Goal: Task Accomplishment & Management: Manage account settings

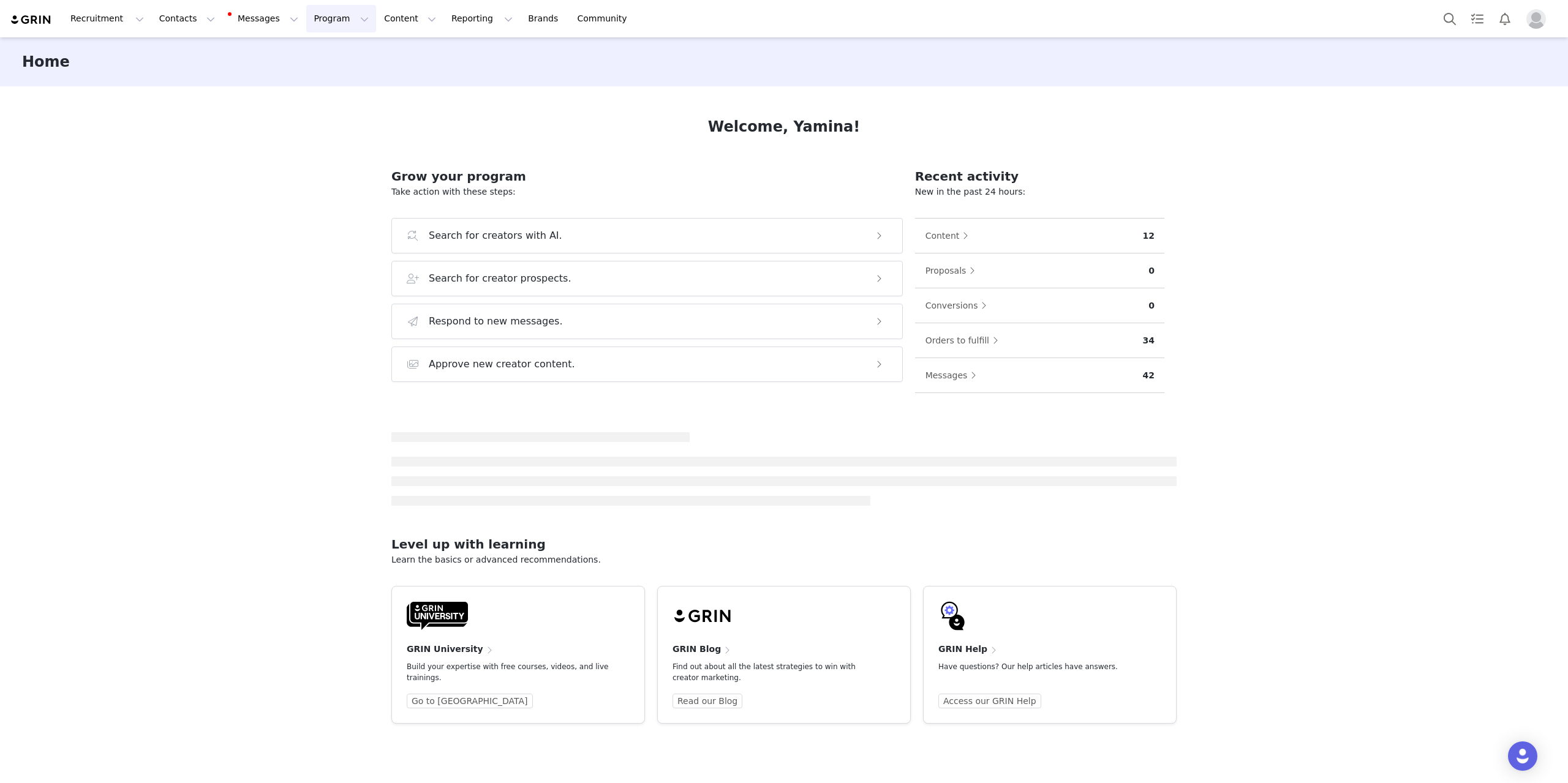
click at [318, 21] on button "Program Program" at bounding box center [341, 18] width 70 height 27
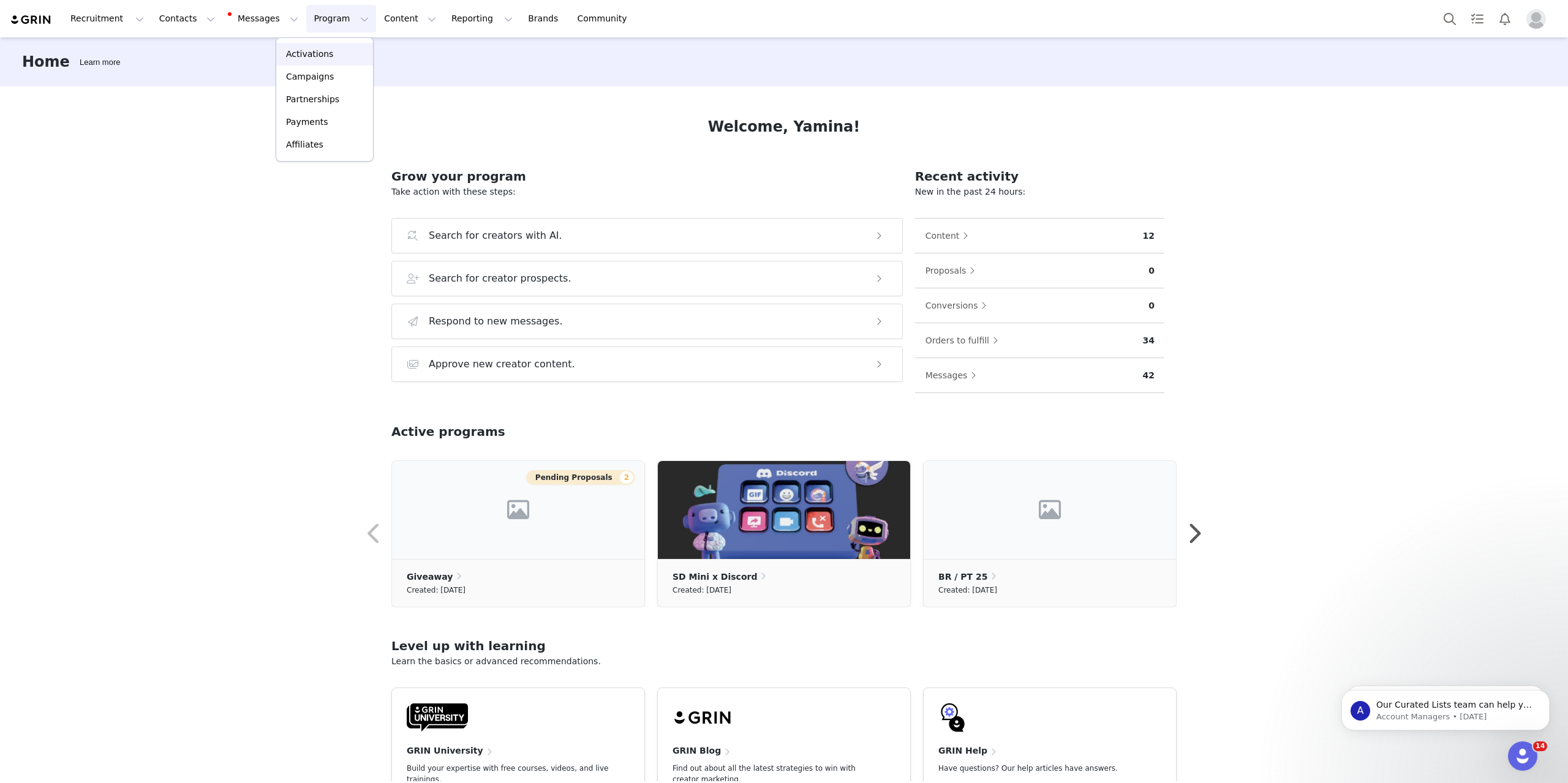
click at [311, 53] on p "Activations" at bounding box center [309, 54] width 47 height 13
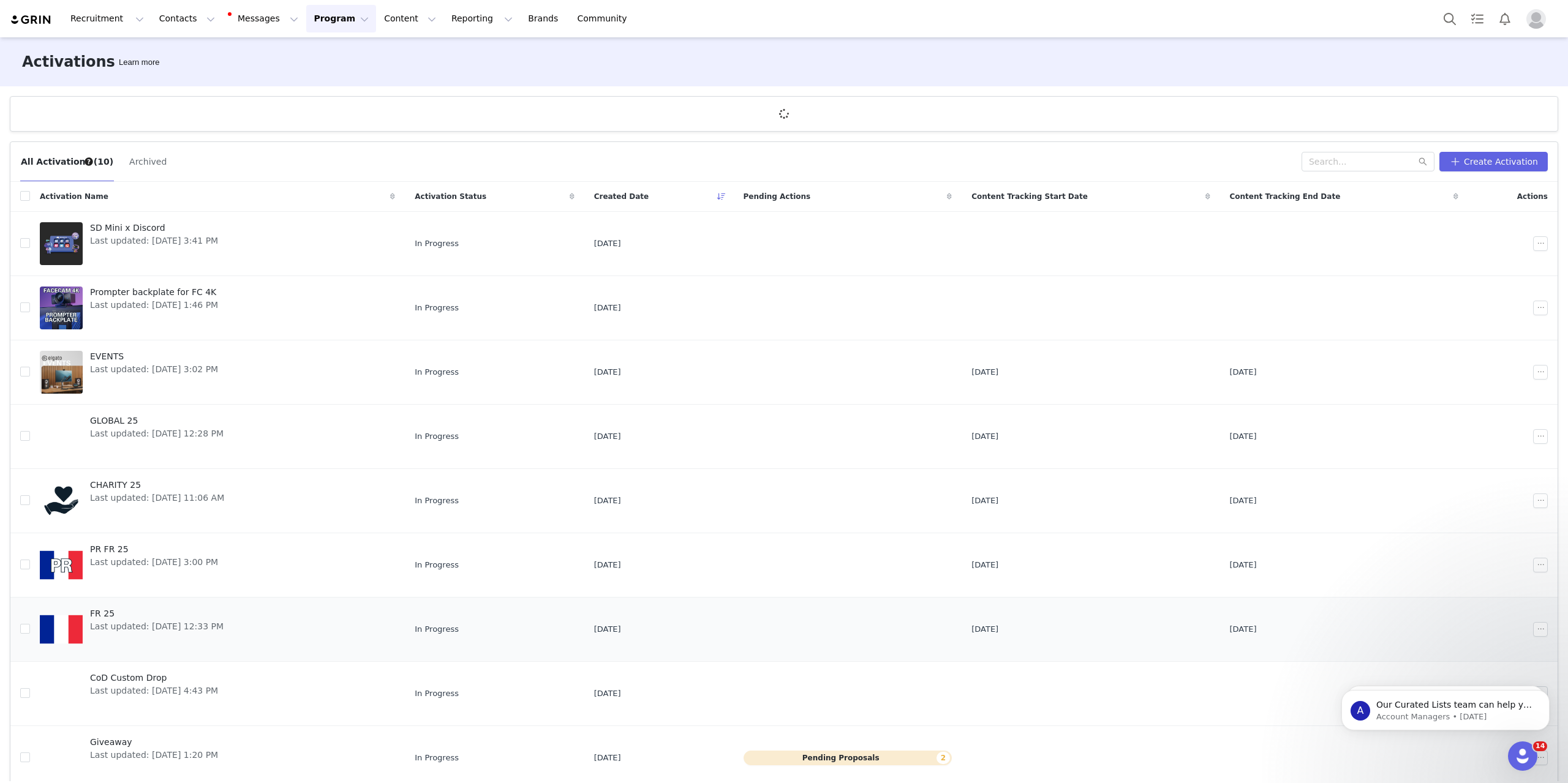
click at [210, 619] on span "FR 25" at bounding box center [157, 613] width 133 height 13
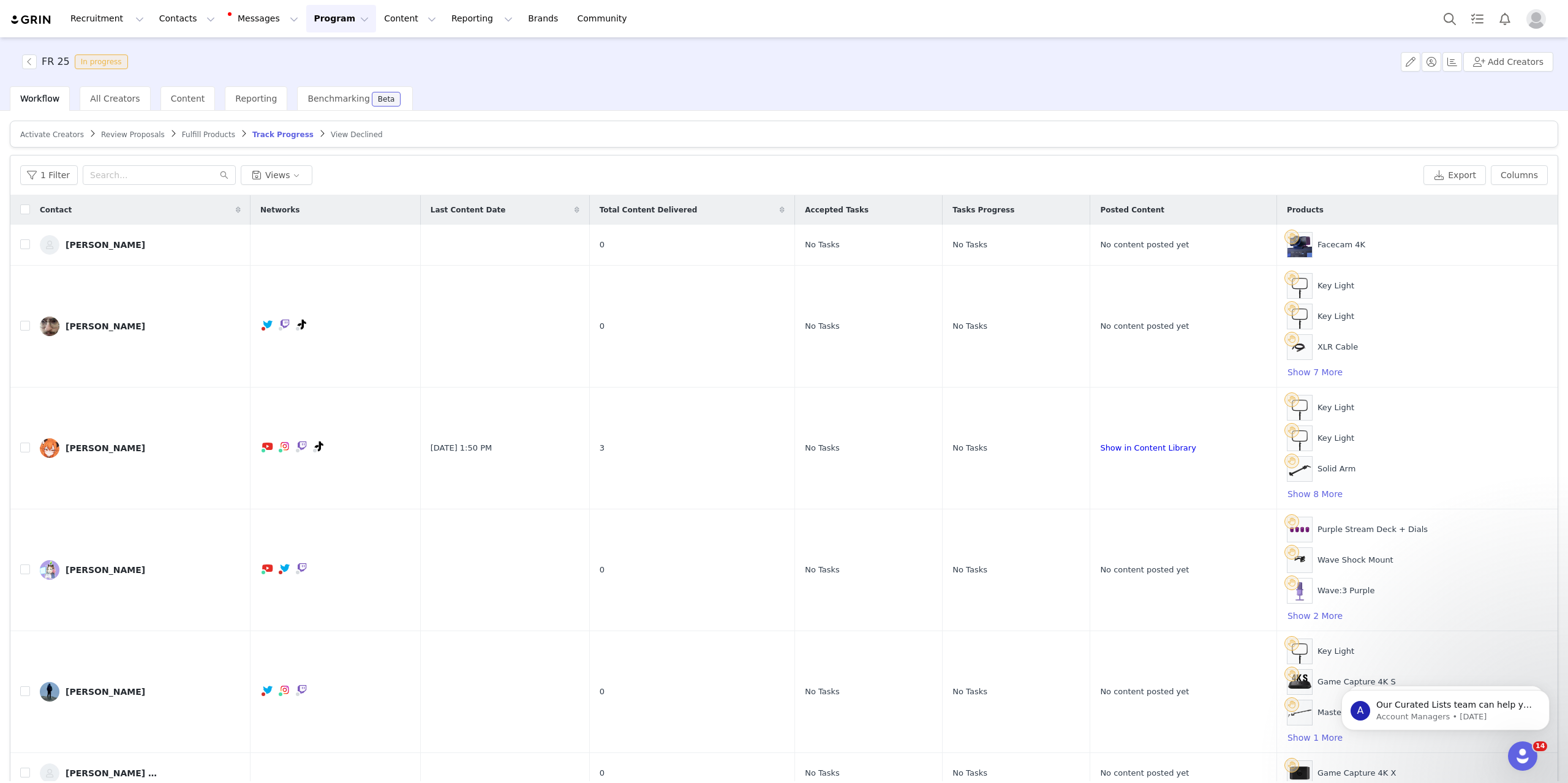
click at [44, 133] on span "Activate Creators" at bounding box center [52, 135] width 64 height 9
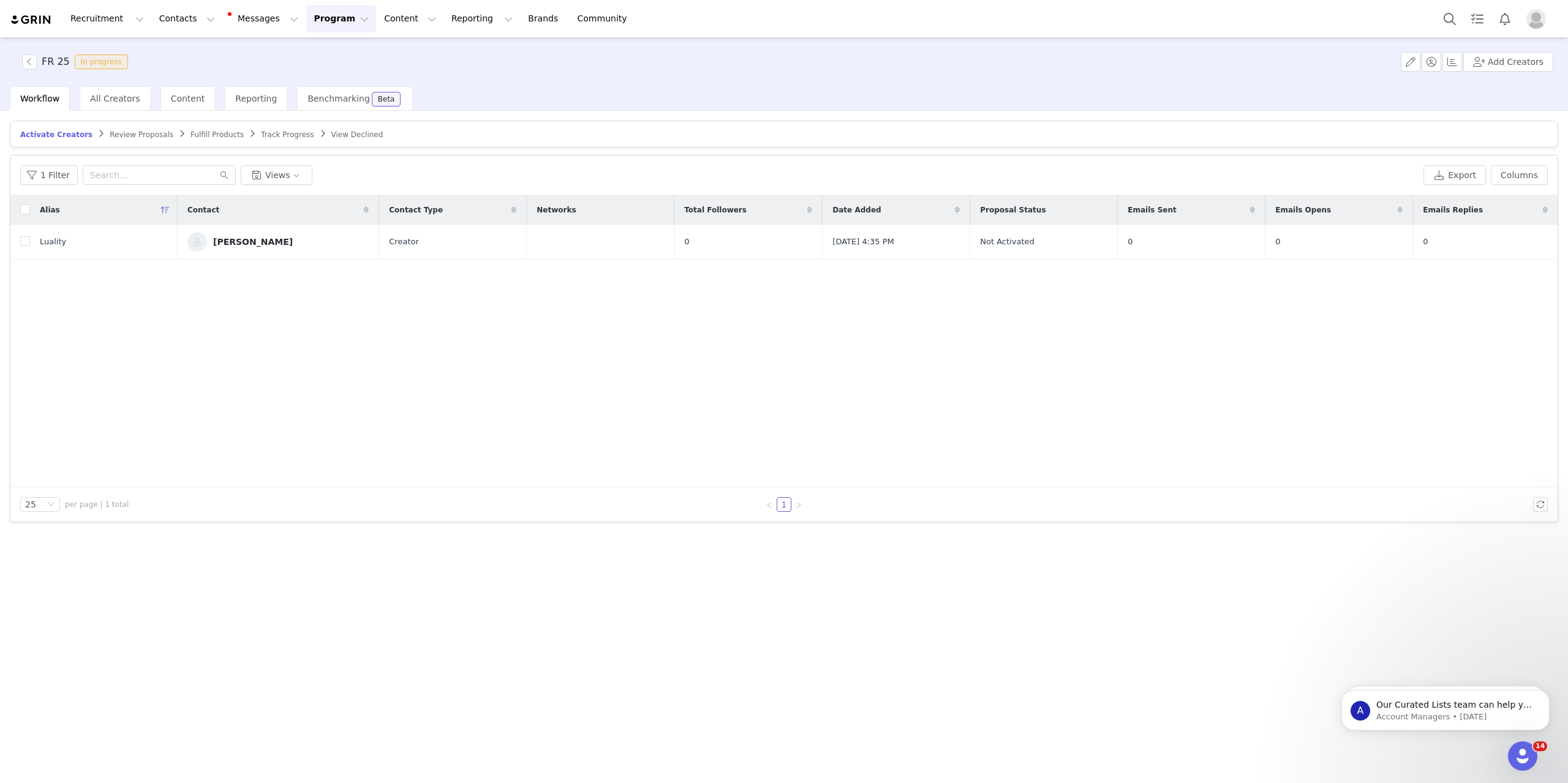
click at [261, 134] on span "Track Progress" at bounding box center [287, 135] width 53 height 9
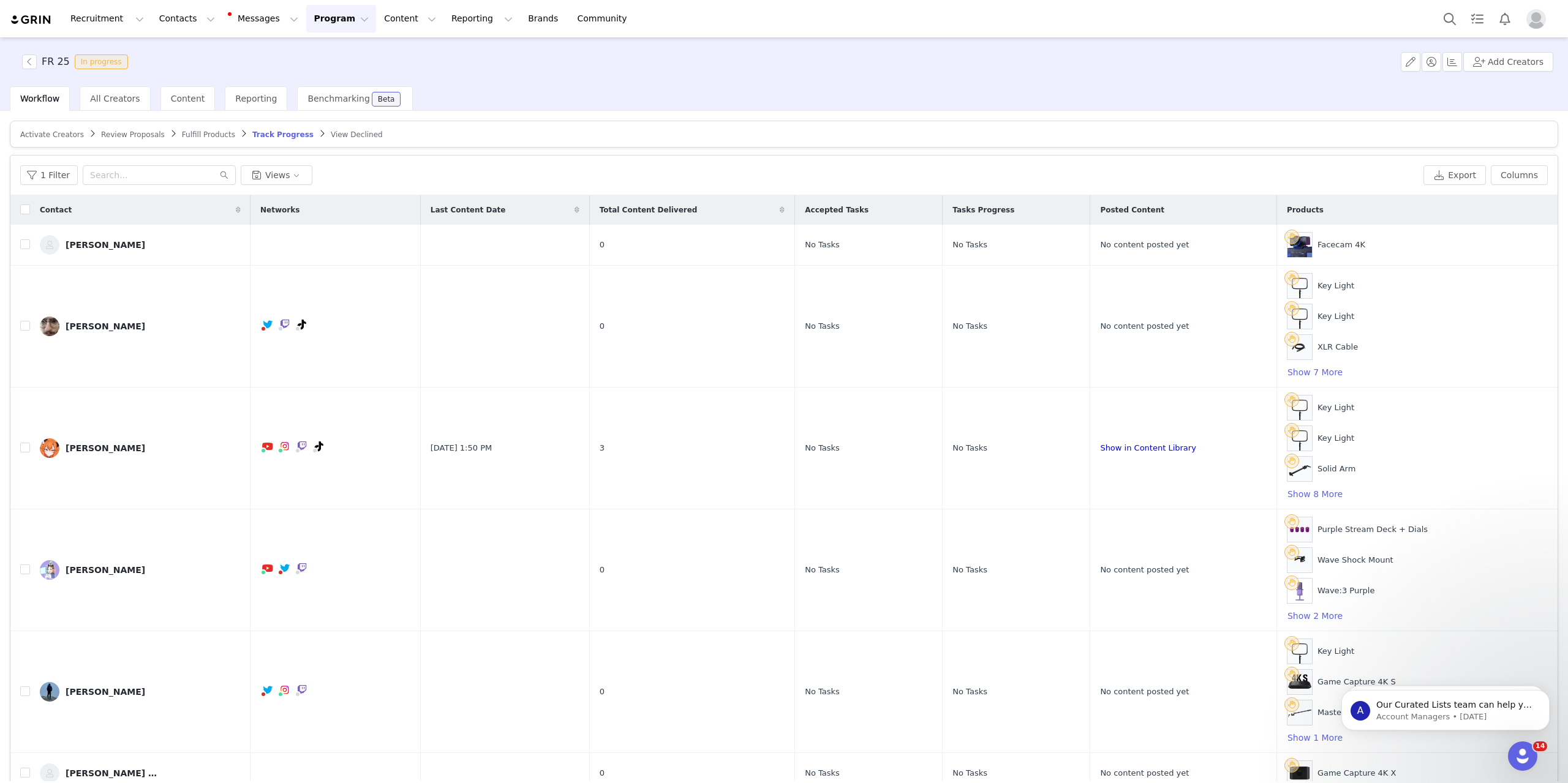
click at [184, 132] on span "Fulfill Products" at bounding box center [209, 135] width 53 height 9
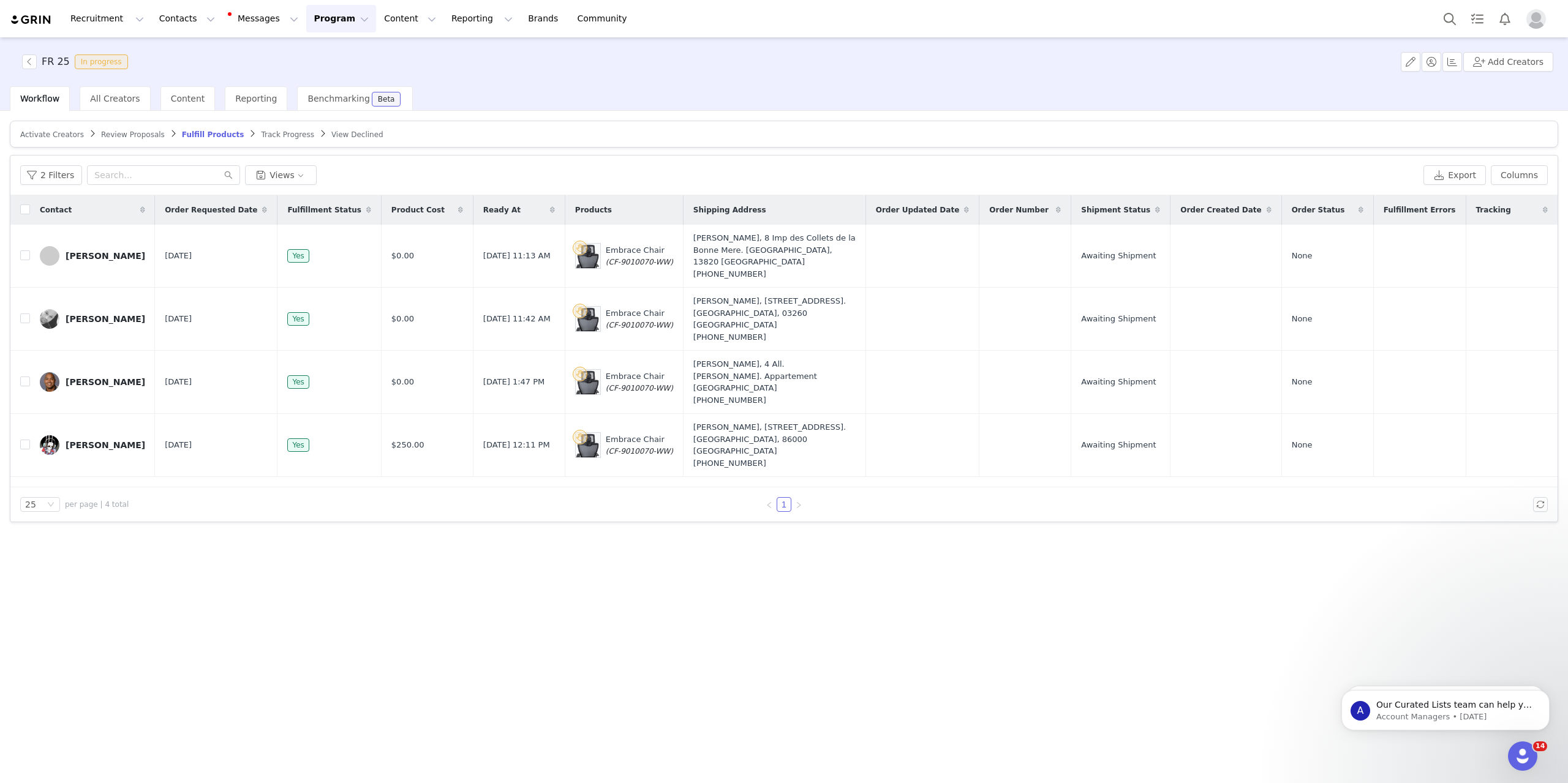
click at [439, 485] on div "Contact Order Requested Date Fulfillment Status Product Cost Ready At Products …" at bounding box center [783, 341] width 1547 height 292
click at [261, 131] on span "Track Progress" at bounding box center [287, 135] width 53 height 9
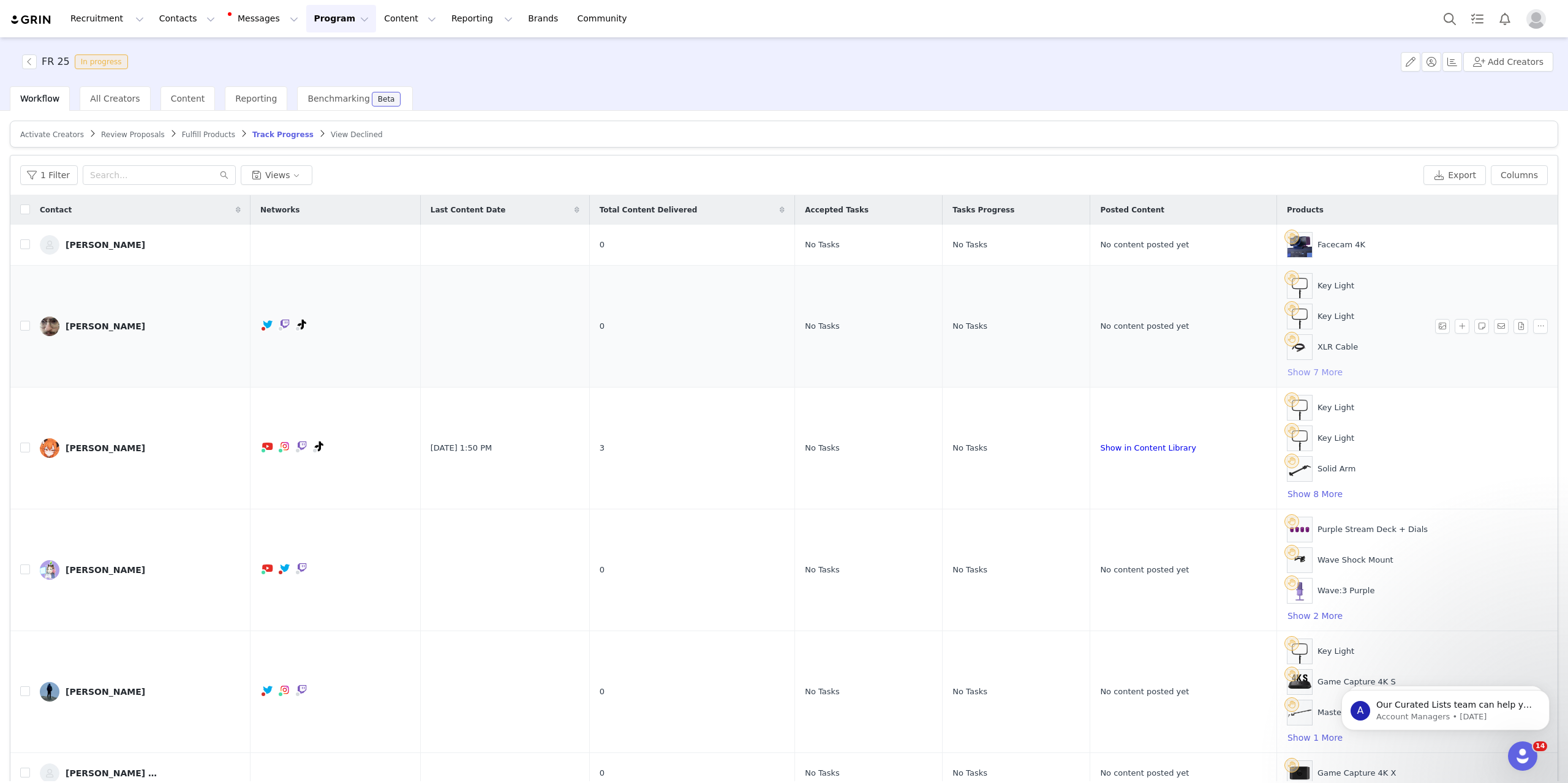
click at [1337, 371] on button "Show 7 More" at bounding box center [1315, 371] width 56 height 14
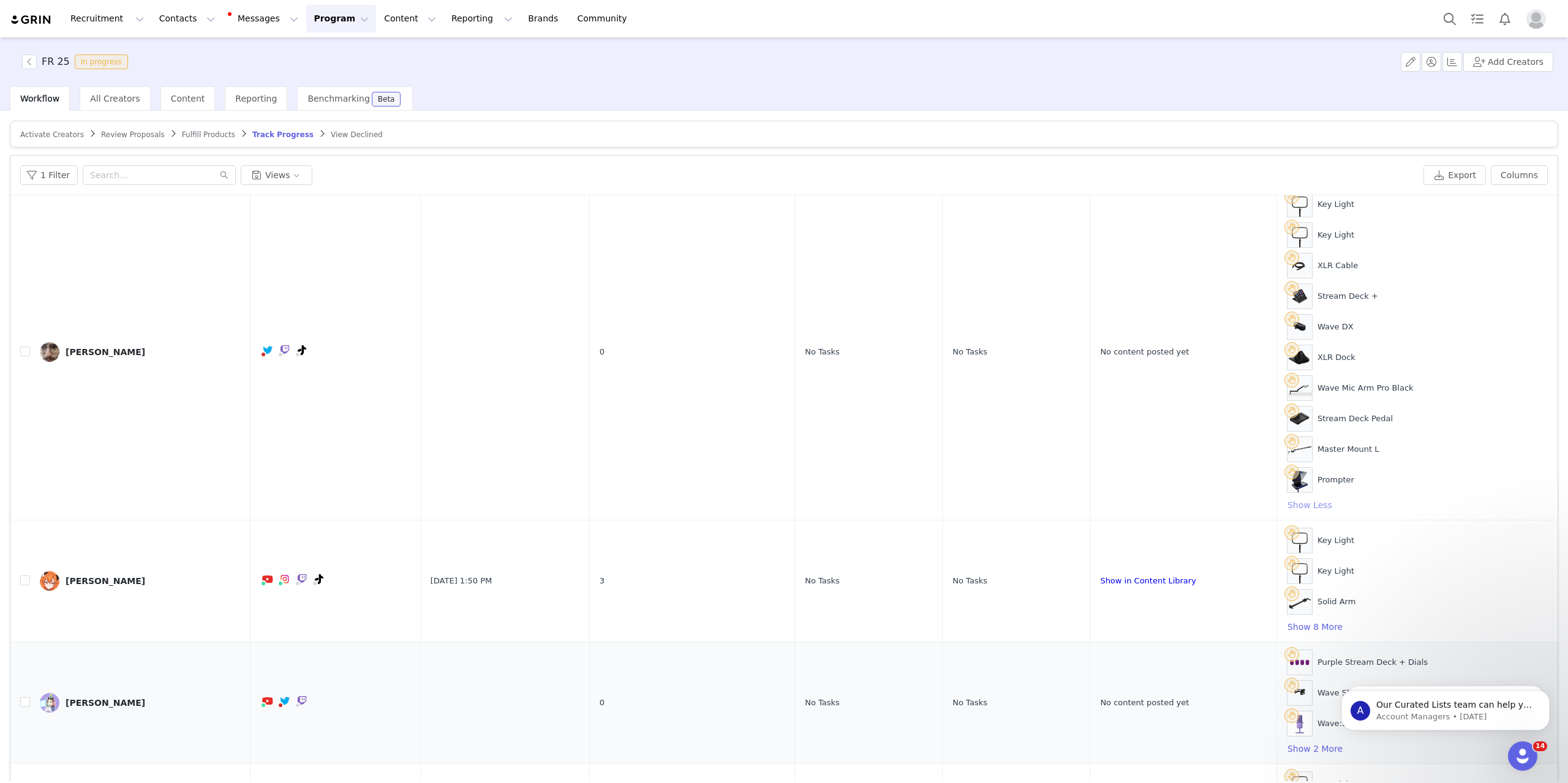
scroll to position [184, 0]
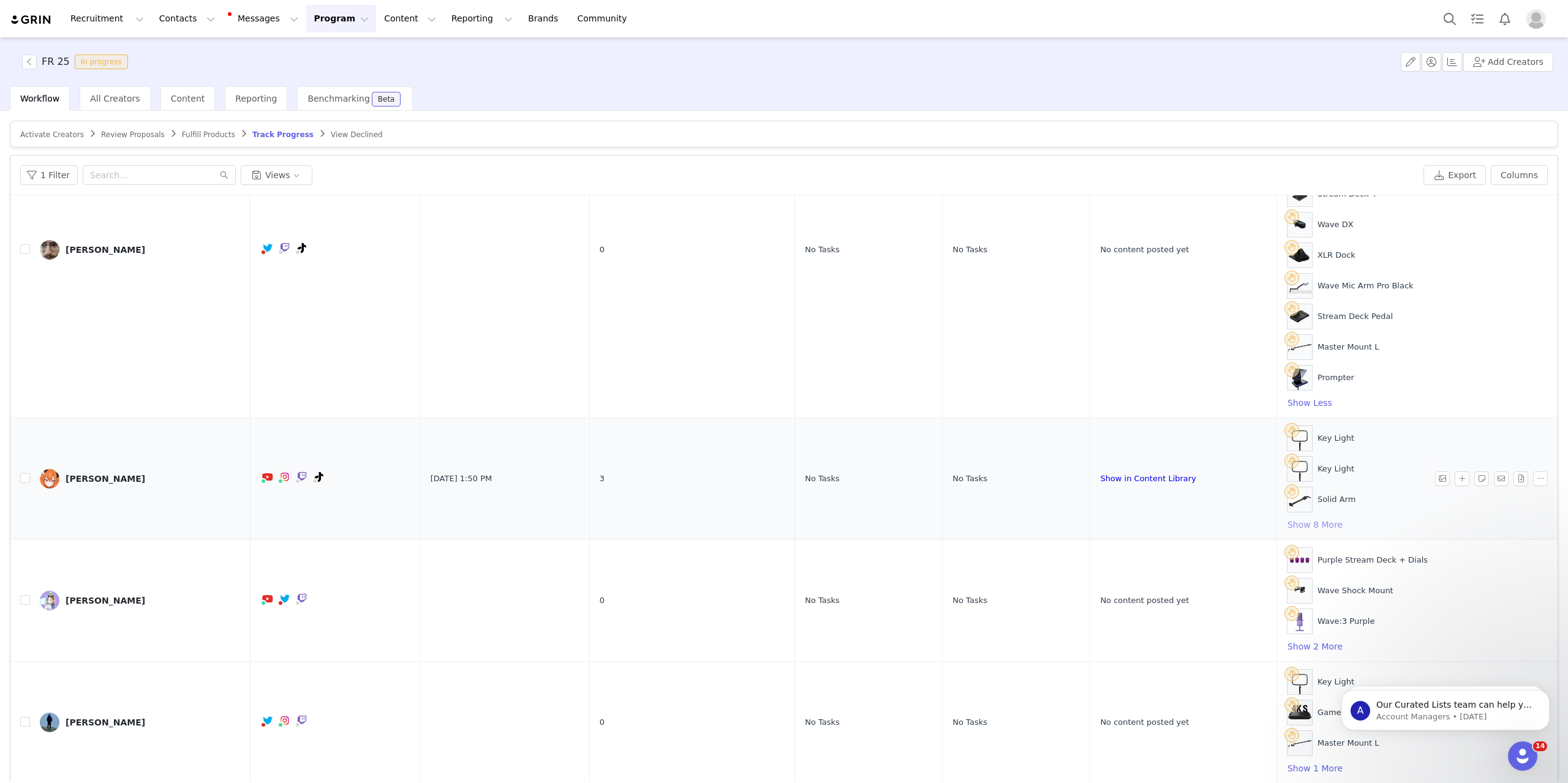
click at [1328, 522] on button "Show 8 More" at bounding box center [1315, 524] width 56 height 14
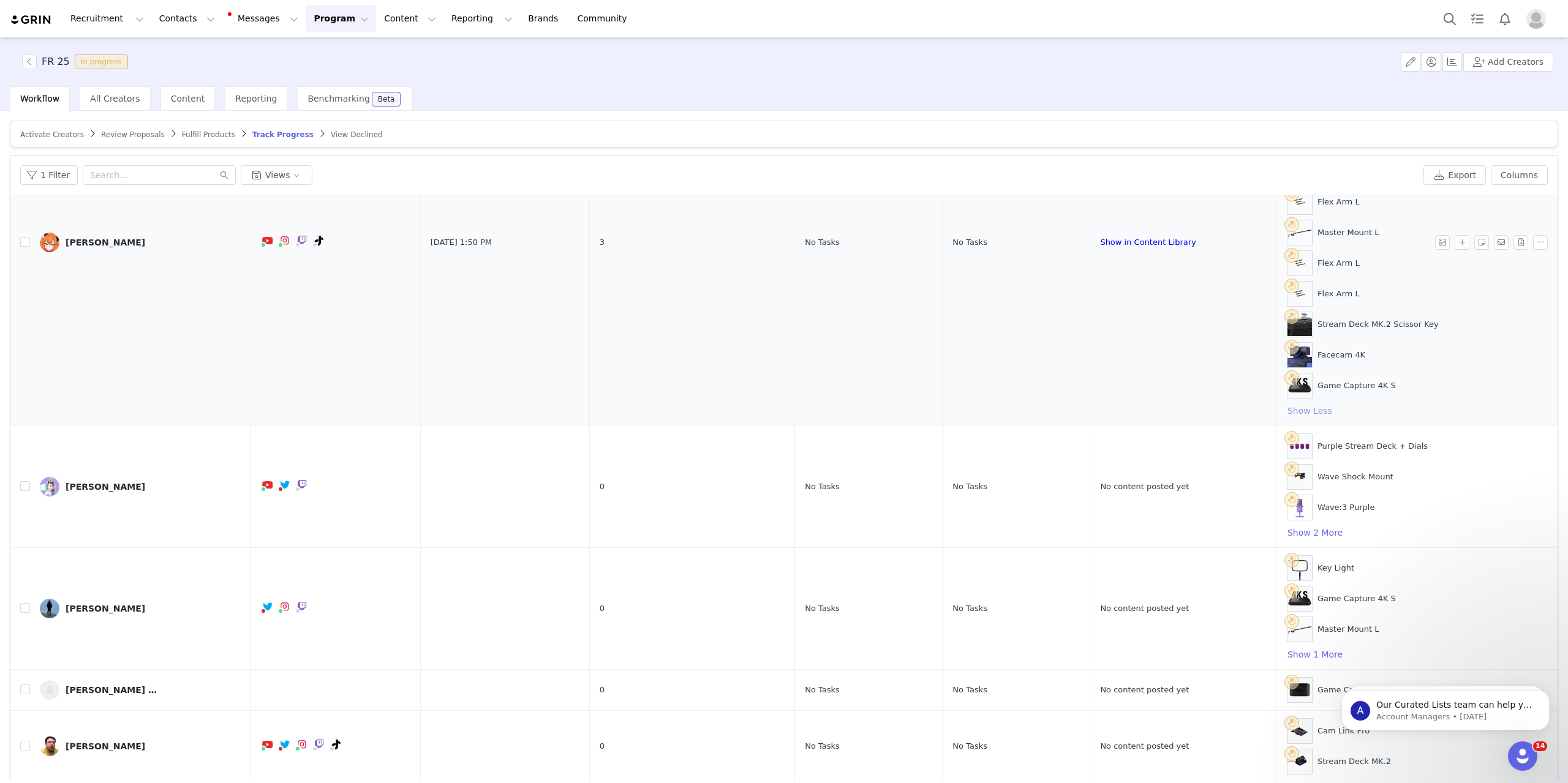
scroll to position [551, 0]
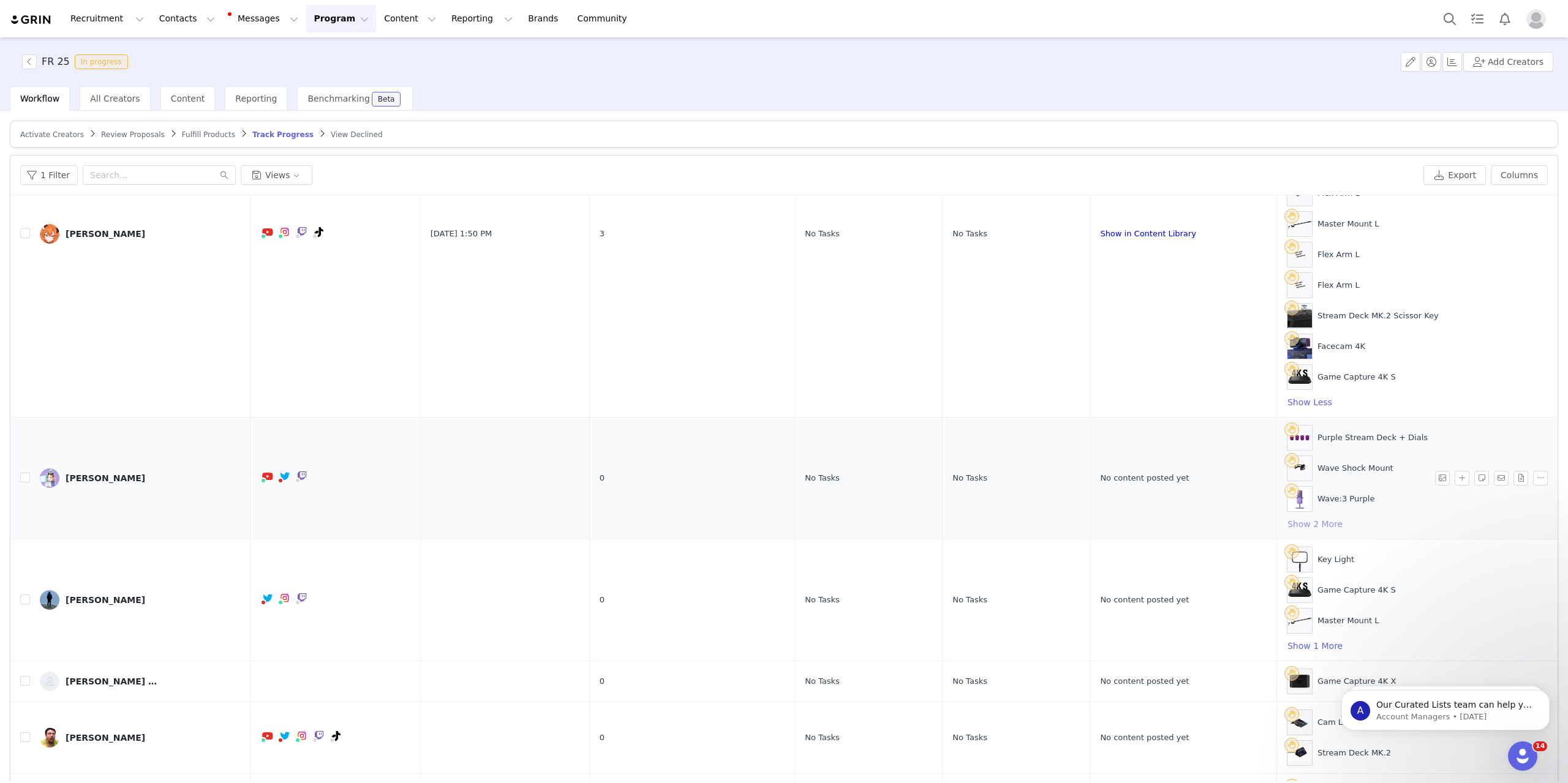
click at [1329, 527] on button "Show 2 More" at bounding box center [1315, 523] width 56 height 14
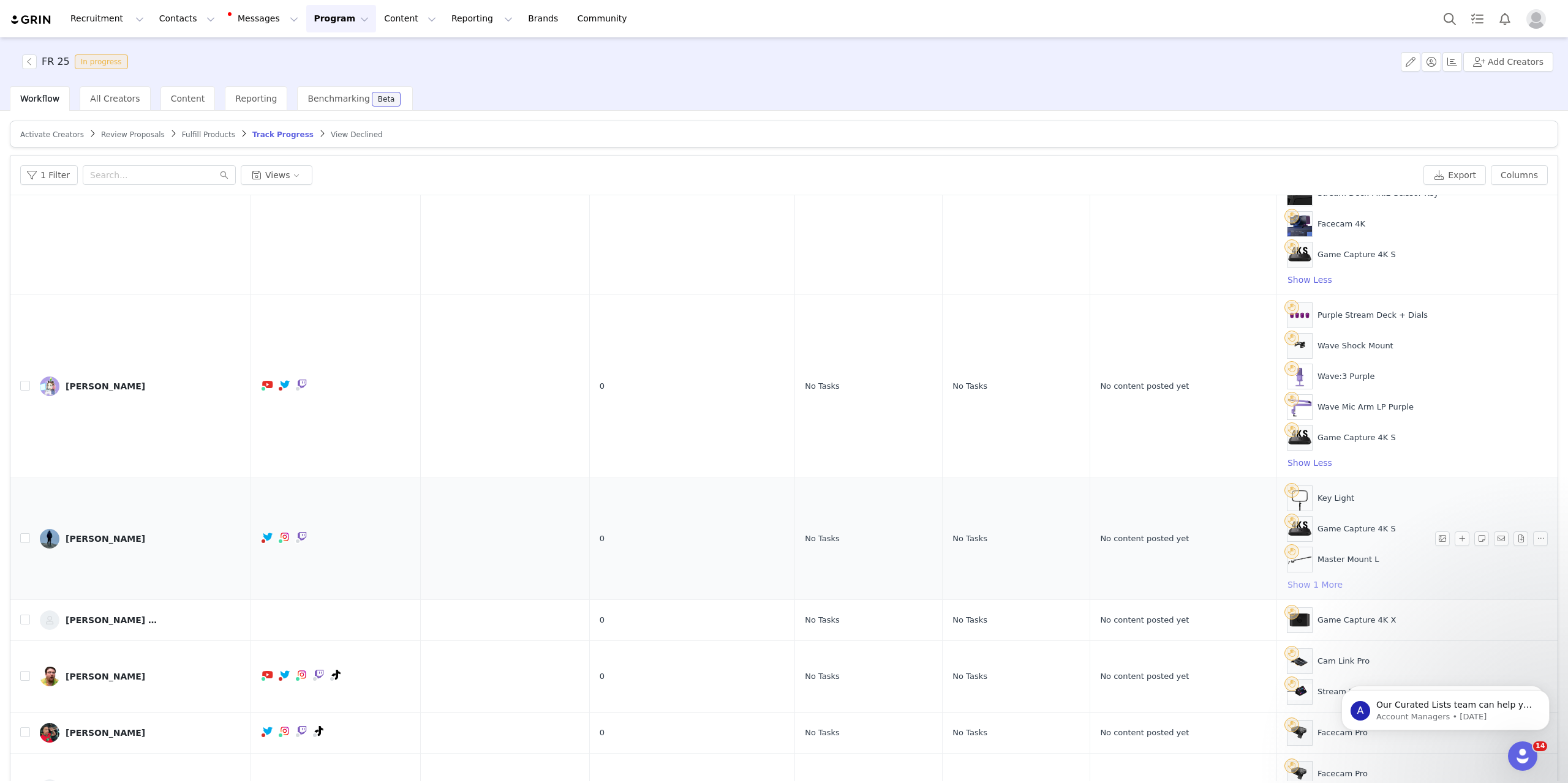
click at [1335, 582] on button "Show 1 More" at bounding box center [1315, 584] width 56 height 14
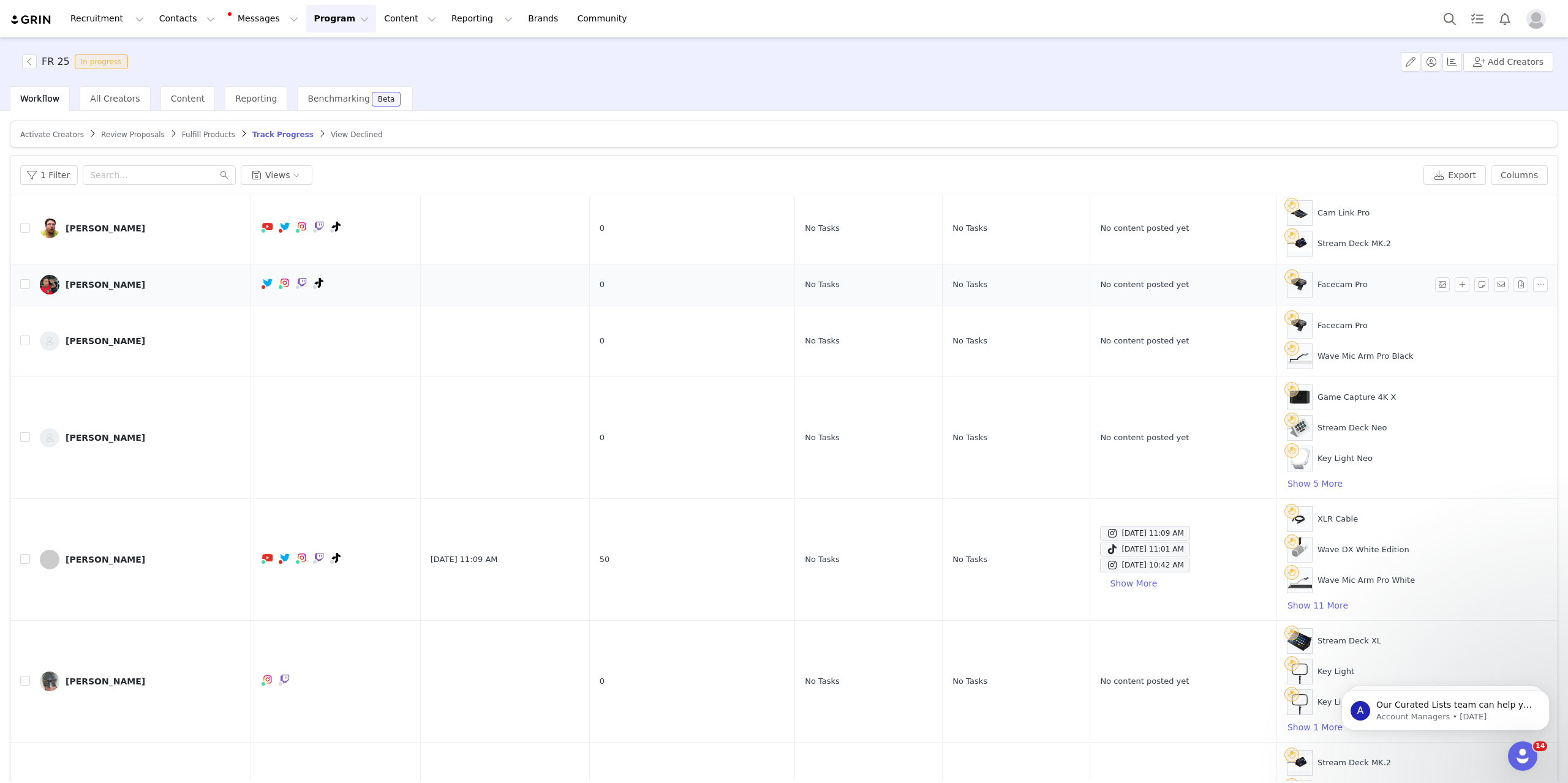
scroll to position [1163, 0]
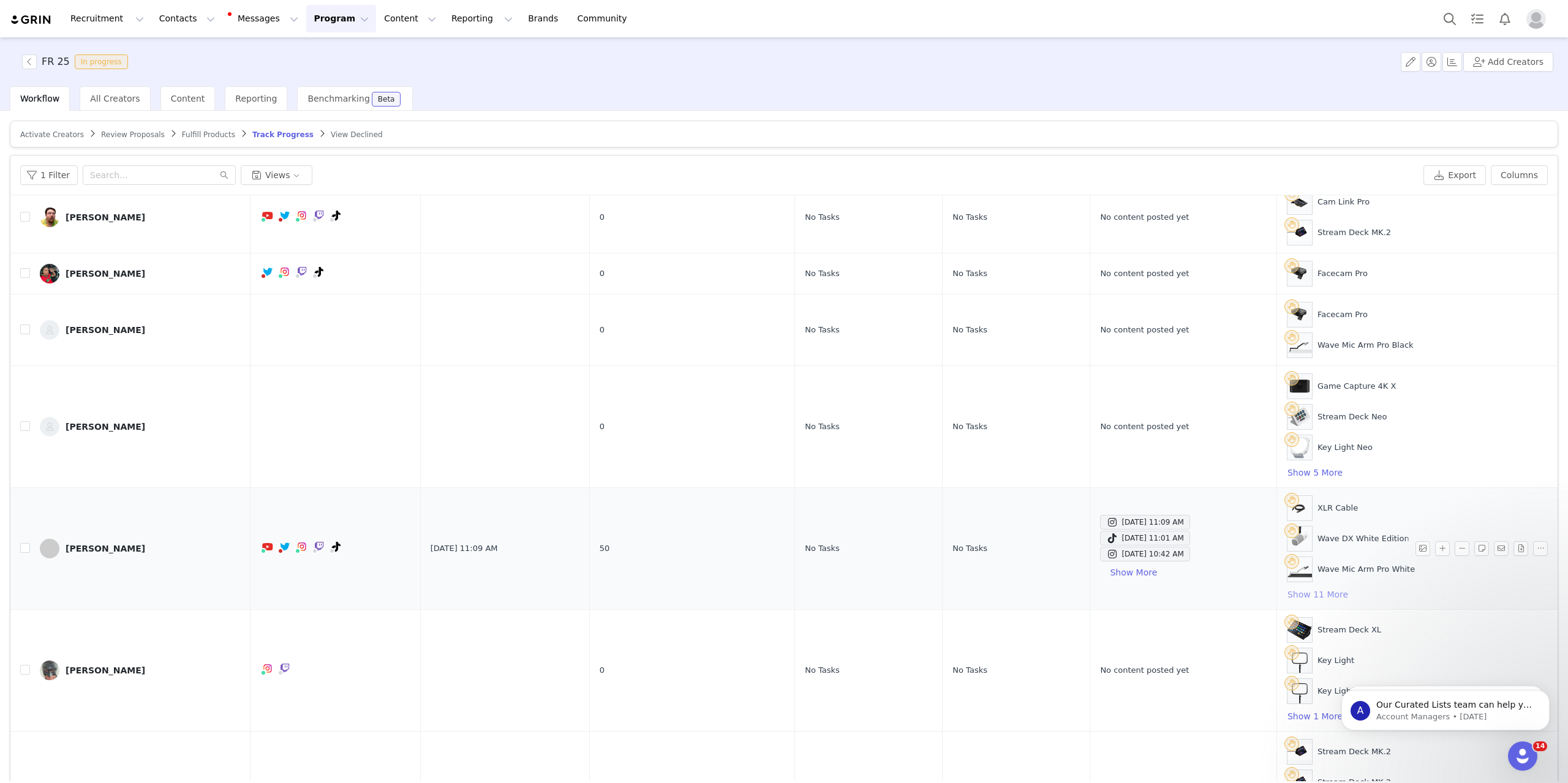
click at [1335, 592] on button "Show 11 More" at bounding box center [1318, 594] width 62 height 14
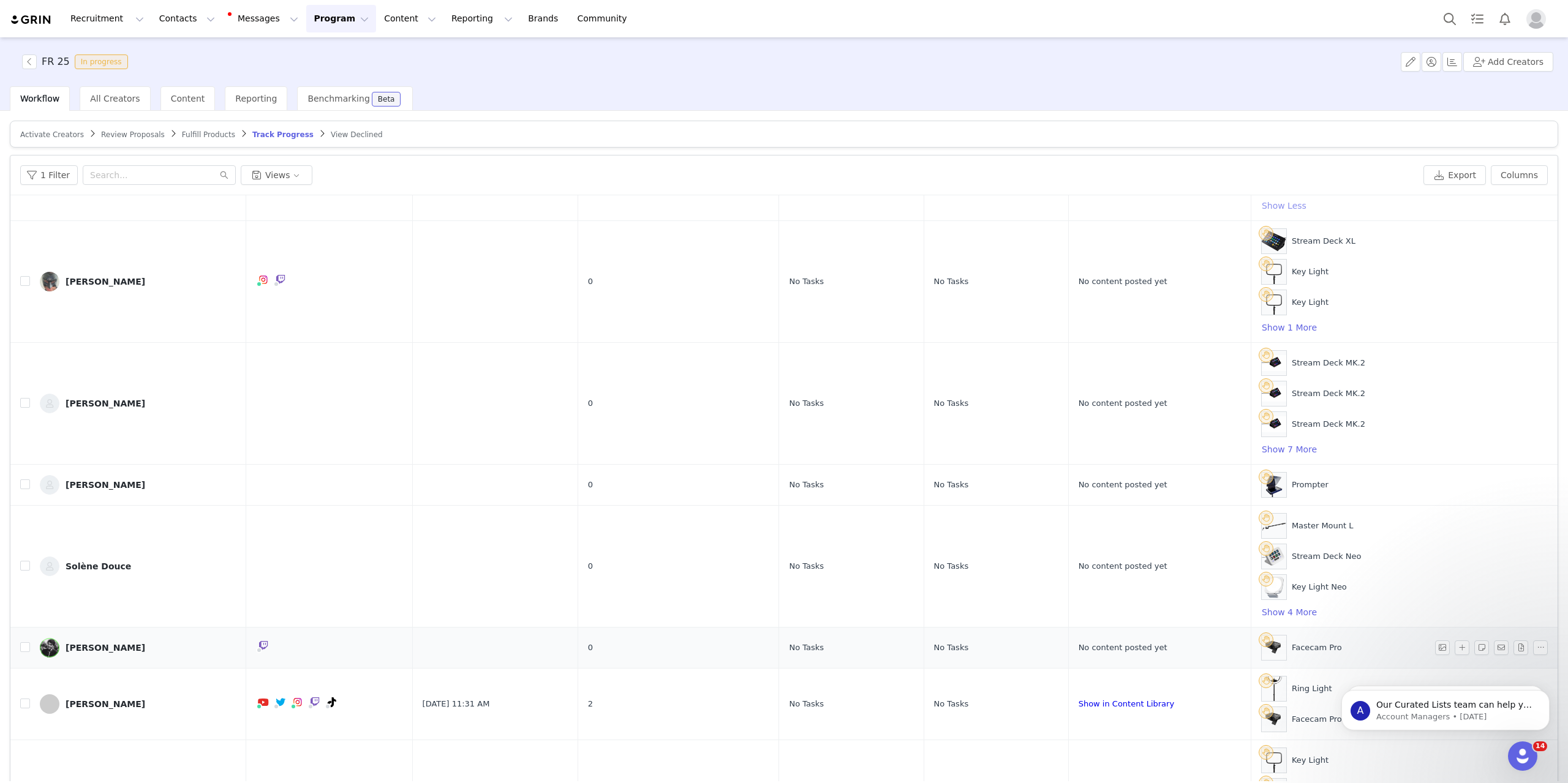
scroll to position [1898, 0]
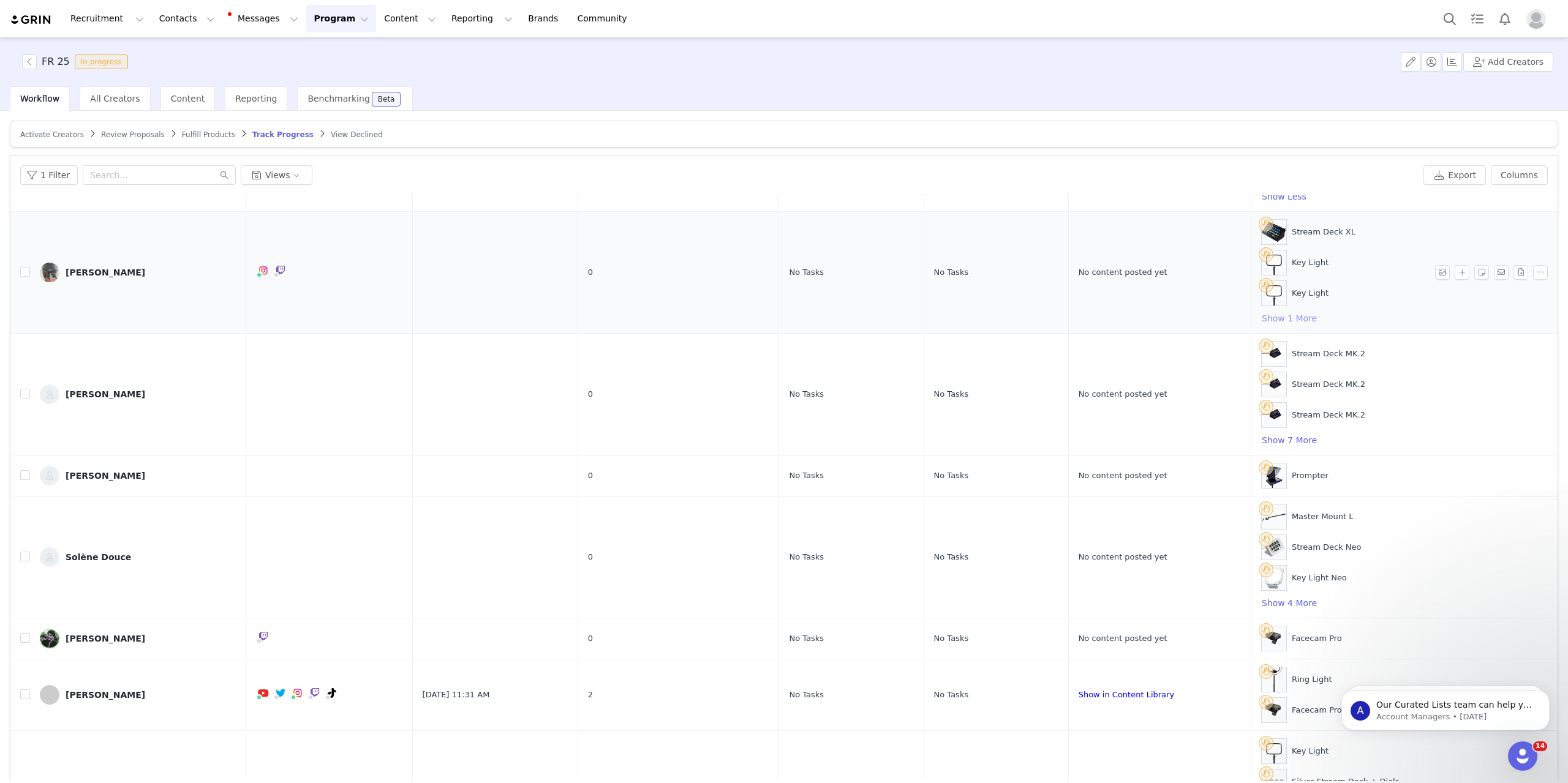
click at [1287, 317] on button "Show 1 More" at bounding box center [1289, 318] width 56 height 14
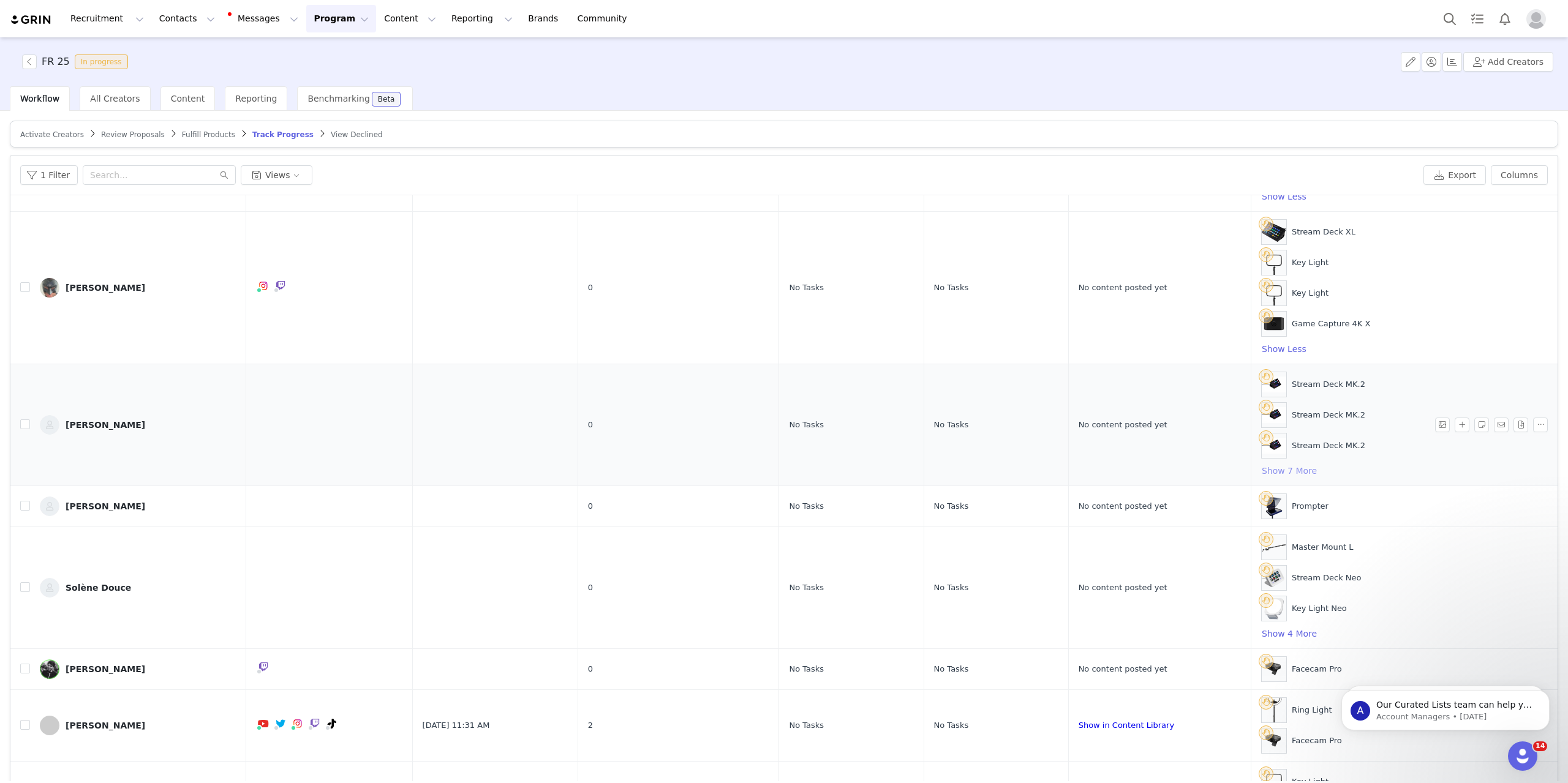
click at [1313, 471] on button "Show 7 More" at bounding box center [1289, 470] width 56 height 14
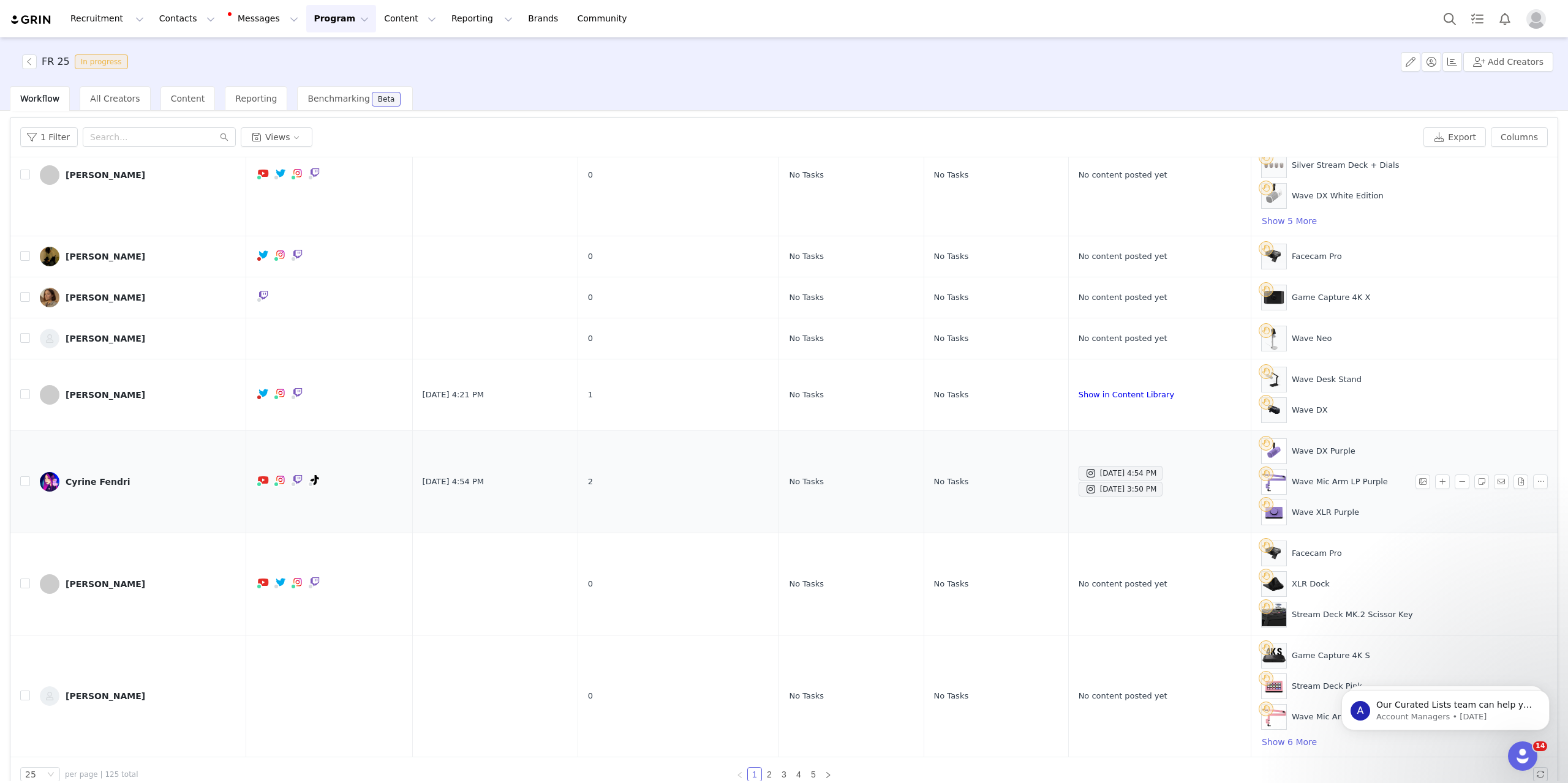
scroll to position [58, 0]
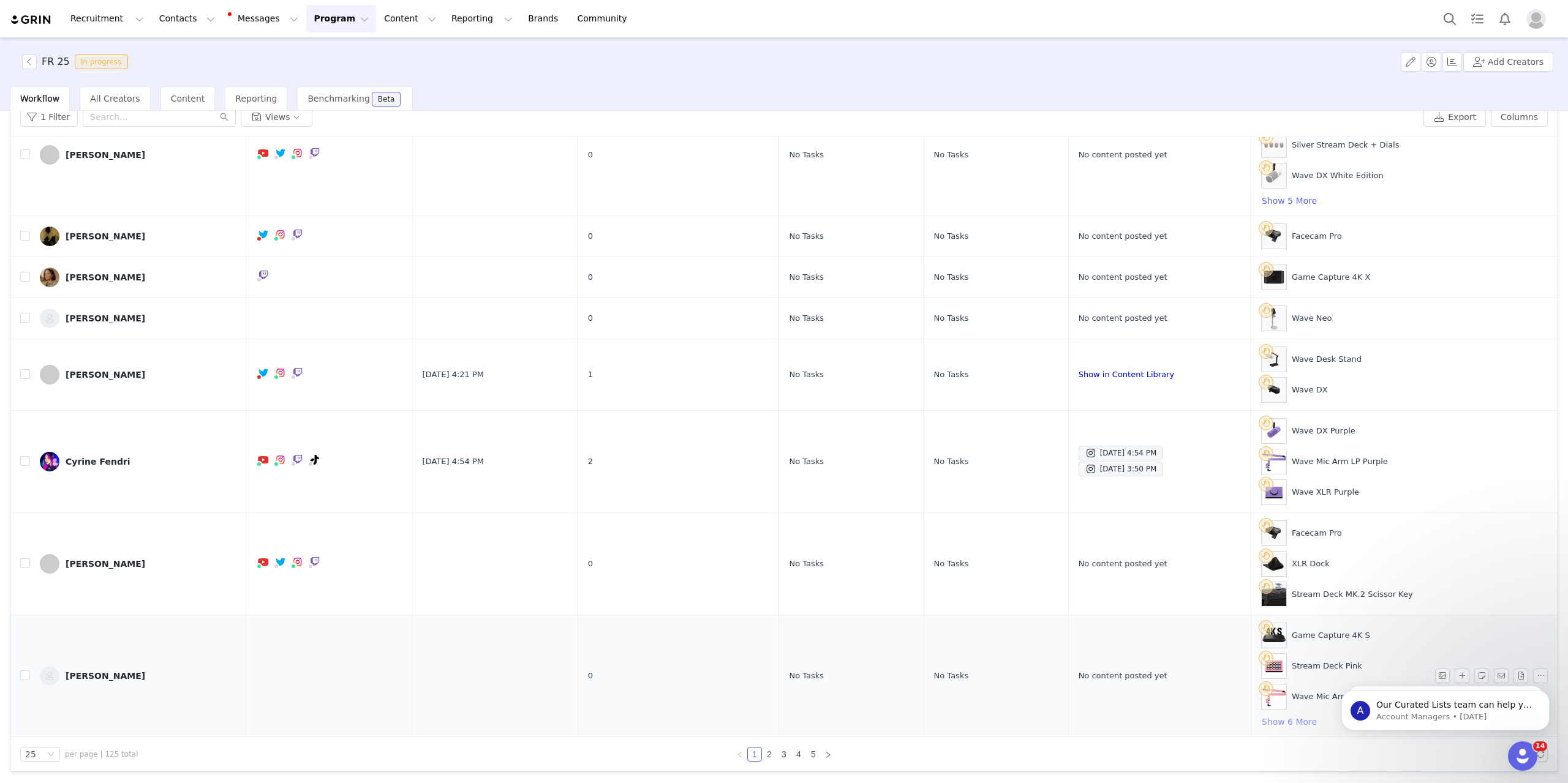
click at [1296, 720] on button "Show 6 More" at bounding box center [1289, 721] width 56 height 14
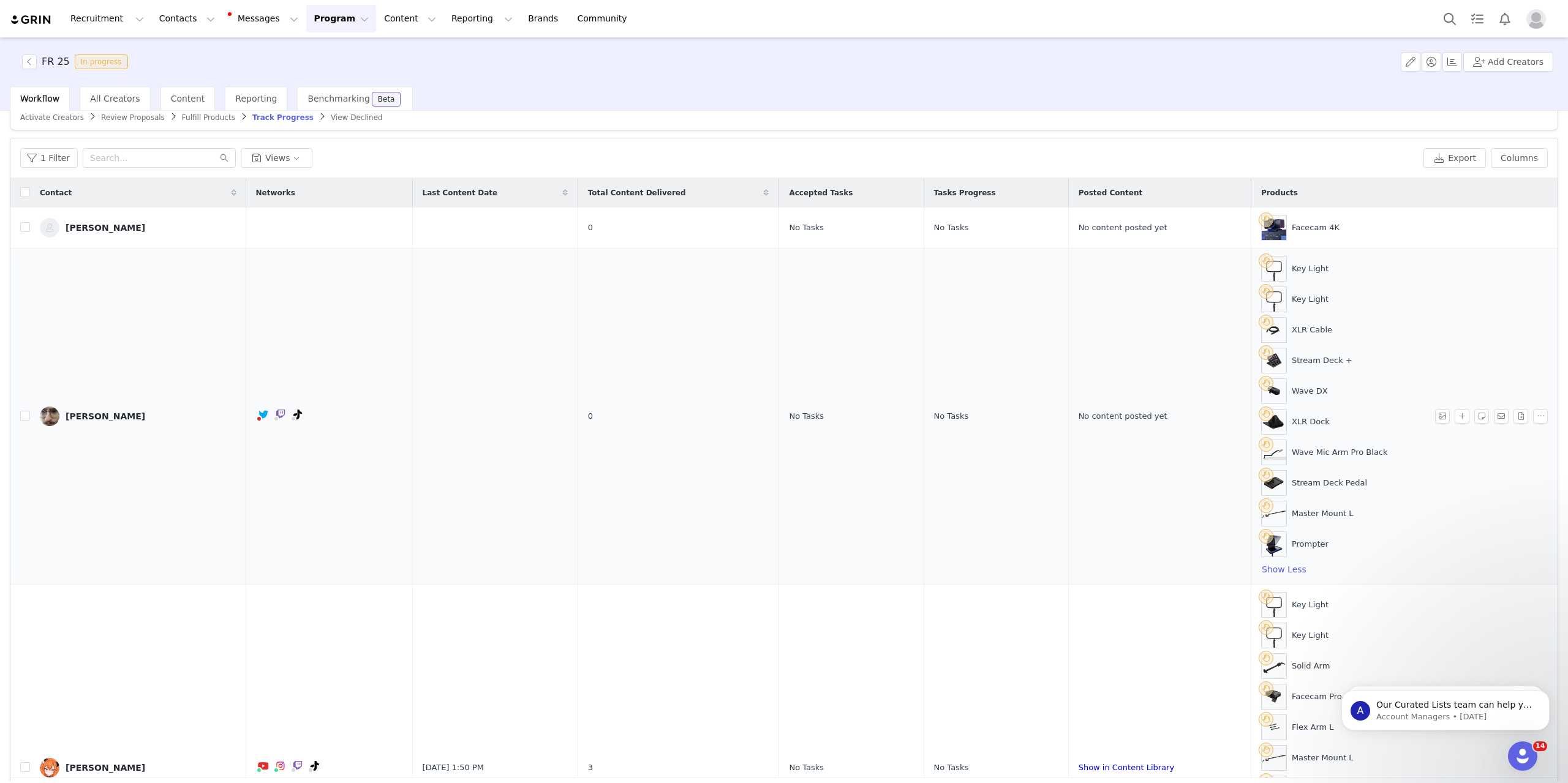
scroll to position [0, 0]
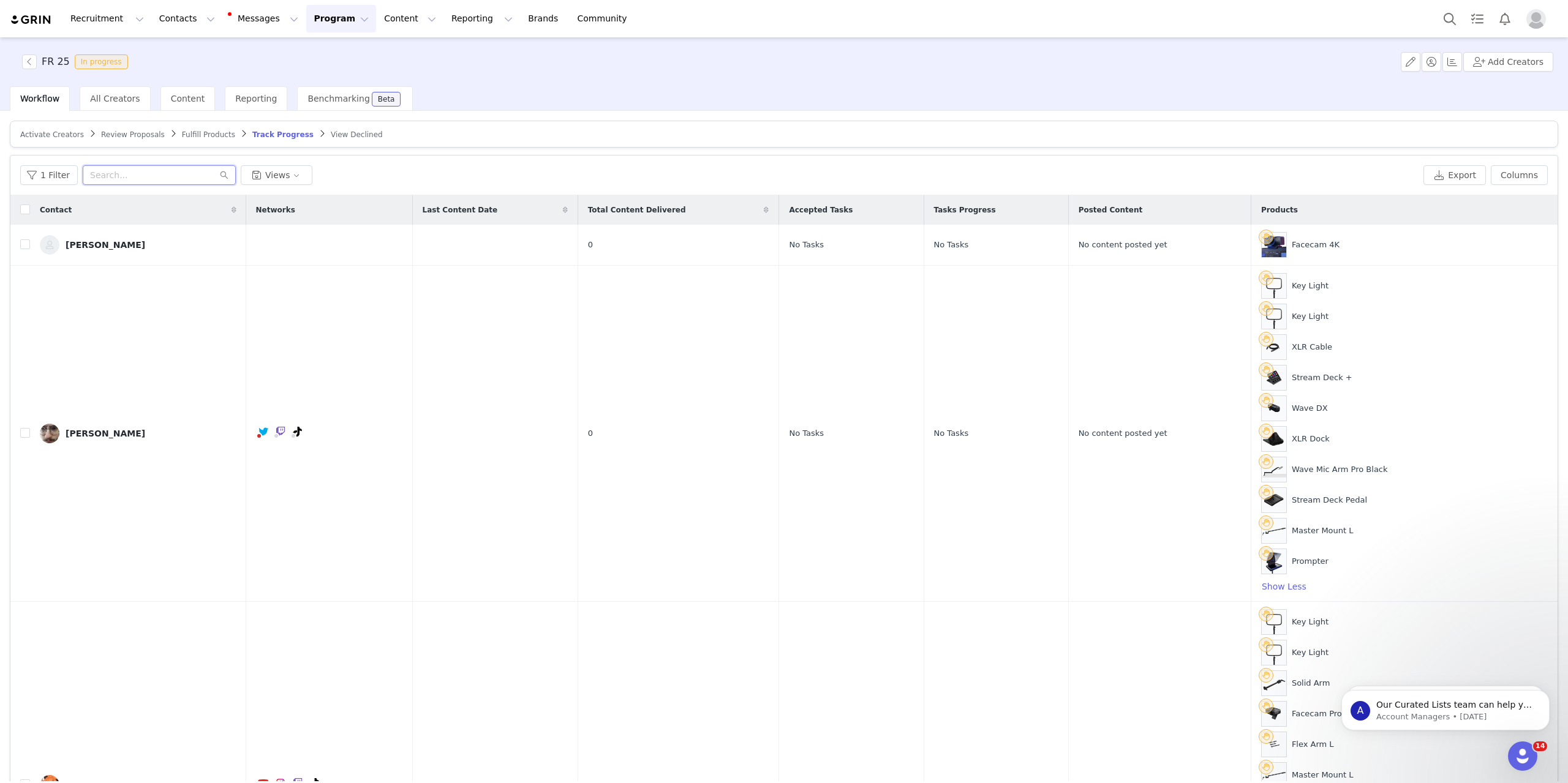
click at [170, 170] on input "text" at bounding box center [159, 175] width 153 height 20
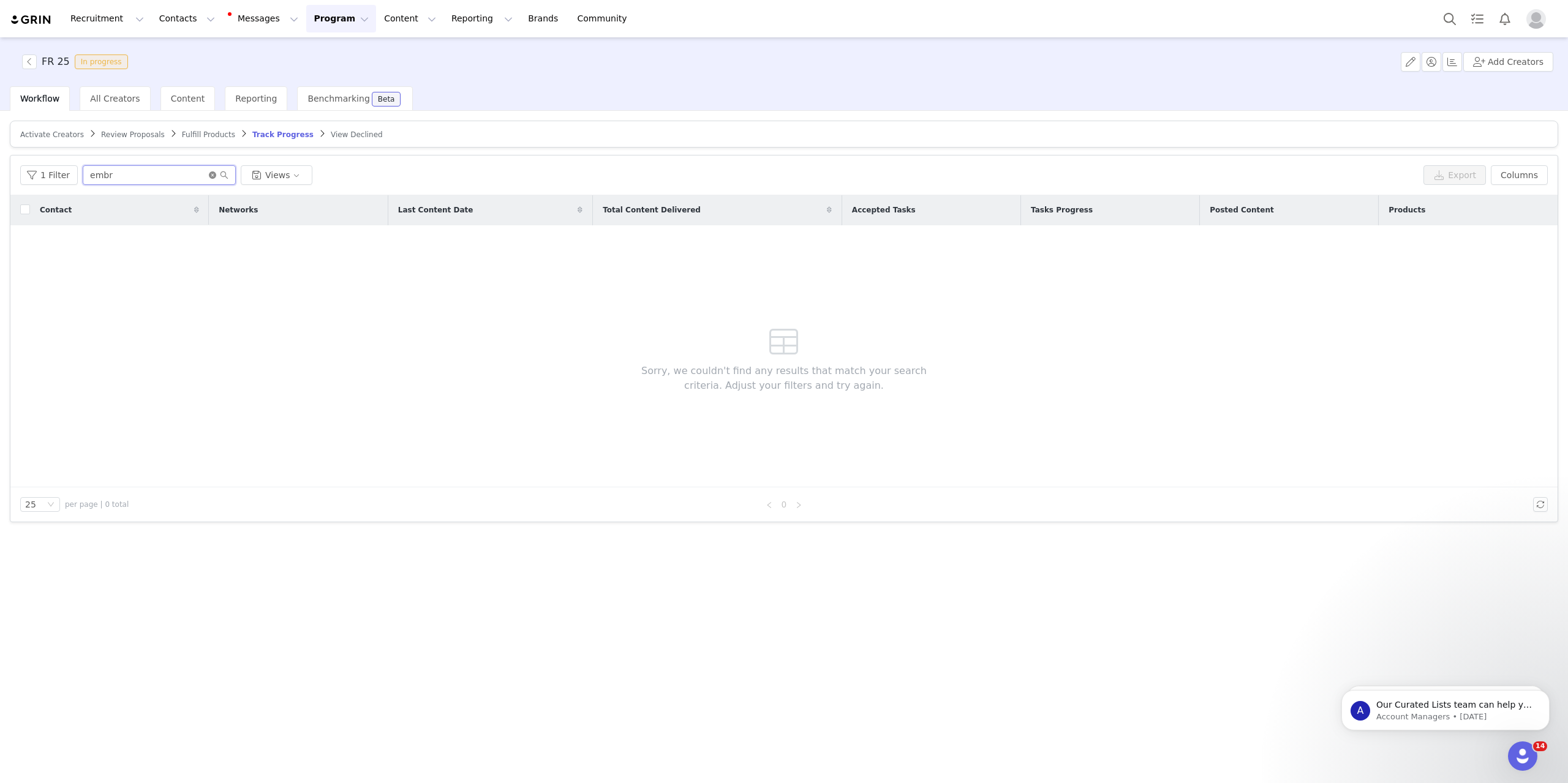
type input "embr"
click at [209, 172] on icon "icon: close-circle" at bounding box center [212, 175] width 8 height 8
click at [526, 157] on div "1 Filter Views Export Columns" at bounding box center [783, 175] width 1547 height 40
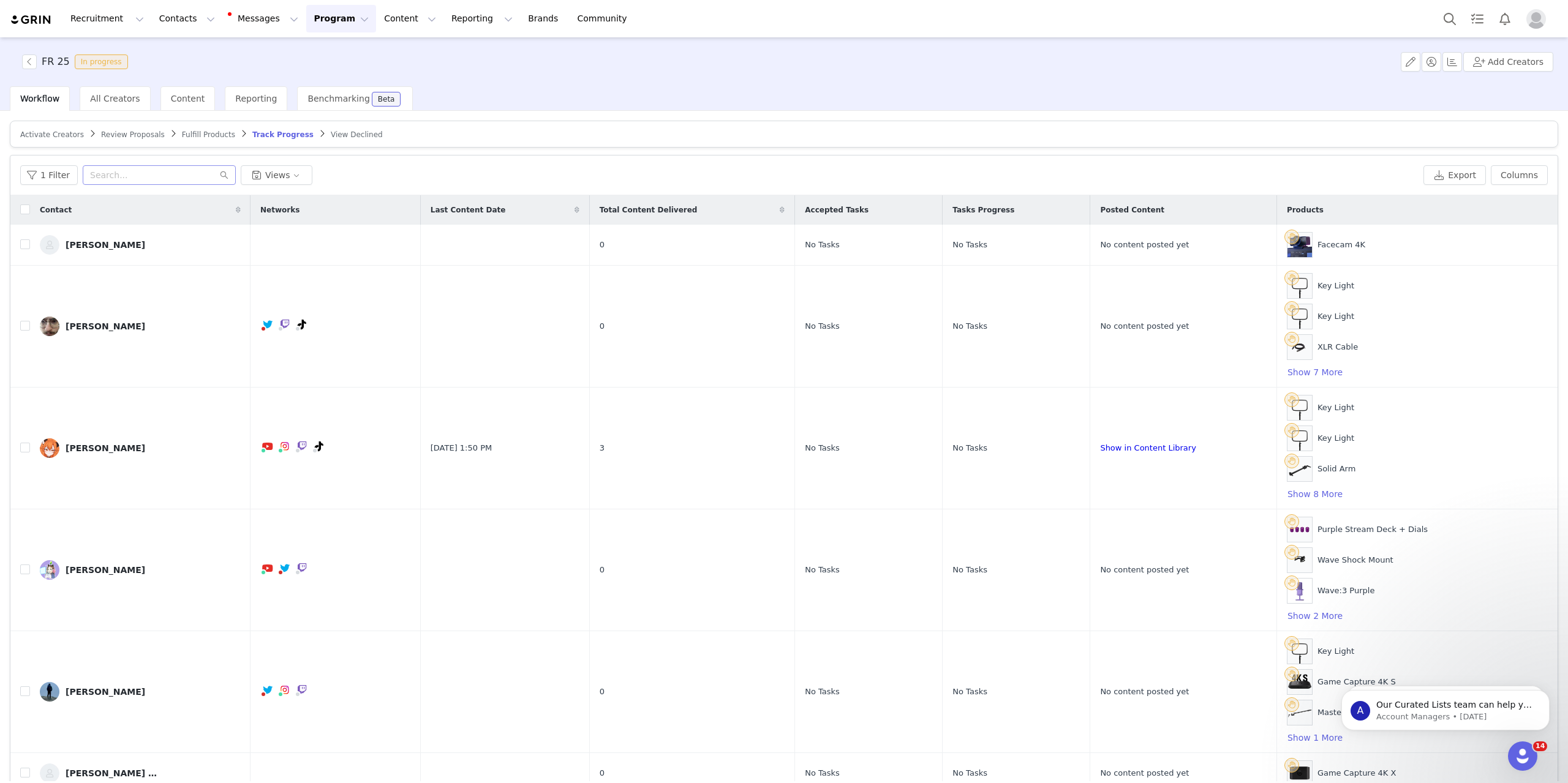
click at [675, 160] on div "1 Filter Views Export Columns" at bounding box center [783, 175] width 1547 height 40
click at [182, 135] on span "Fulfill Products" at bounding box center [209, 135] width 53 height 9
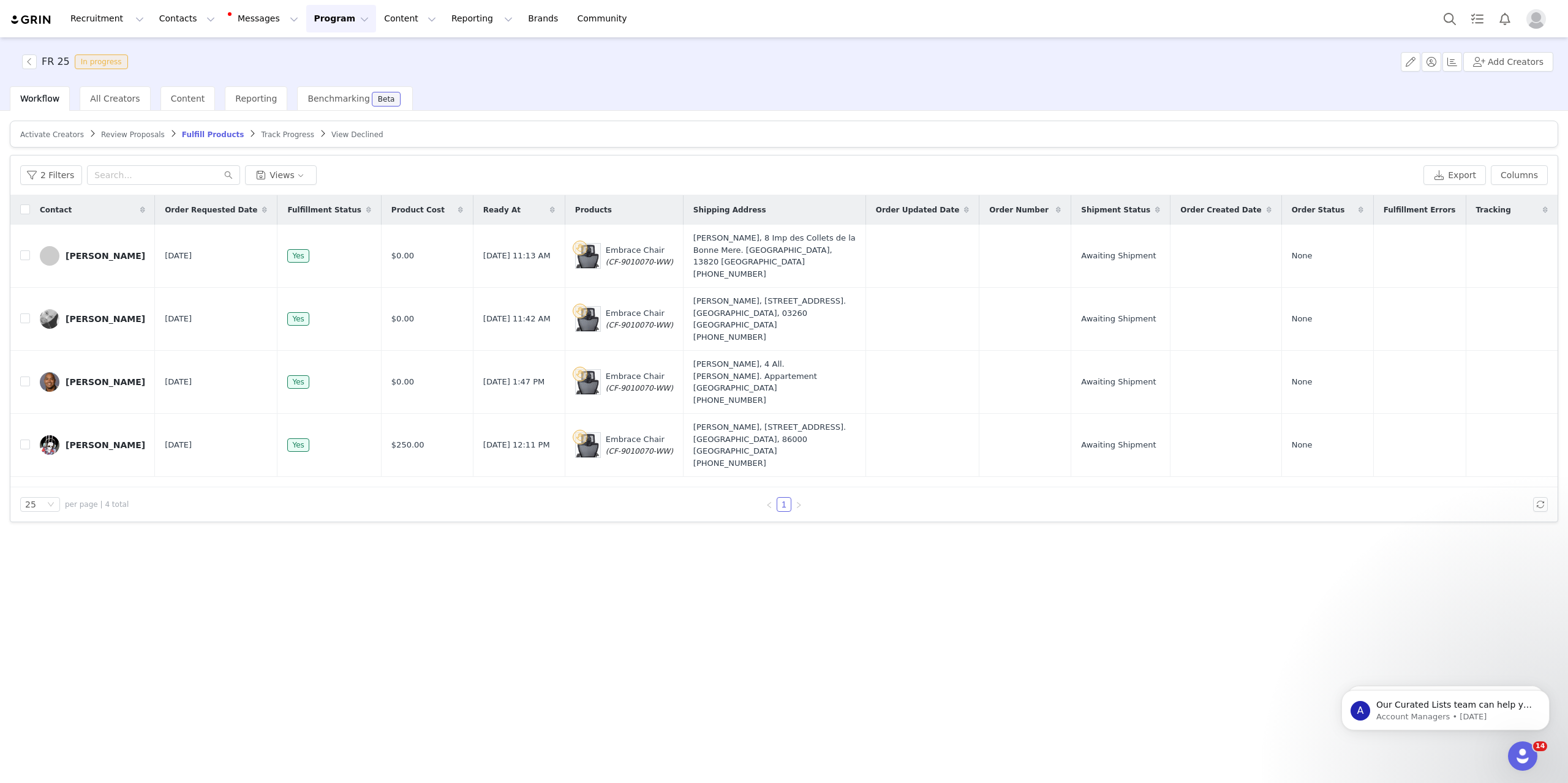
click at [301, 460] on div "Contact Order Requested Date Fulfillment Status Product Cost Ready At Products …" at bounding box center [783, 341] width 1547 height 292
click at [445, 491] on div "25 per page | 4 total 1" at bounding box center [783, 505] width 1547 height 34
click at [454, 585] on div "Activate Creators Review Proposals Fulfill Products Track Progress View Decline…" at bounding box center [784, 446] width 1568 height 670
click at [32, 66] on button "button" at bounding box center [29, 62] width 14 height 14
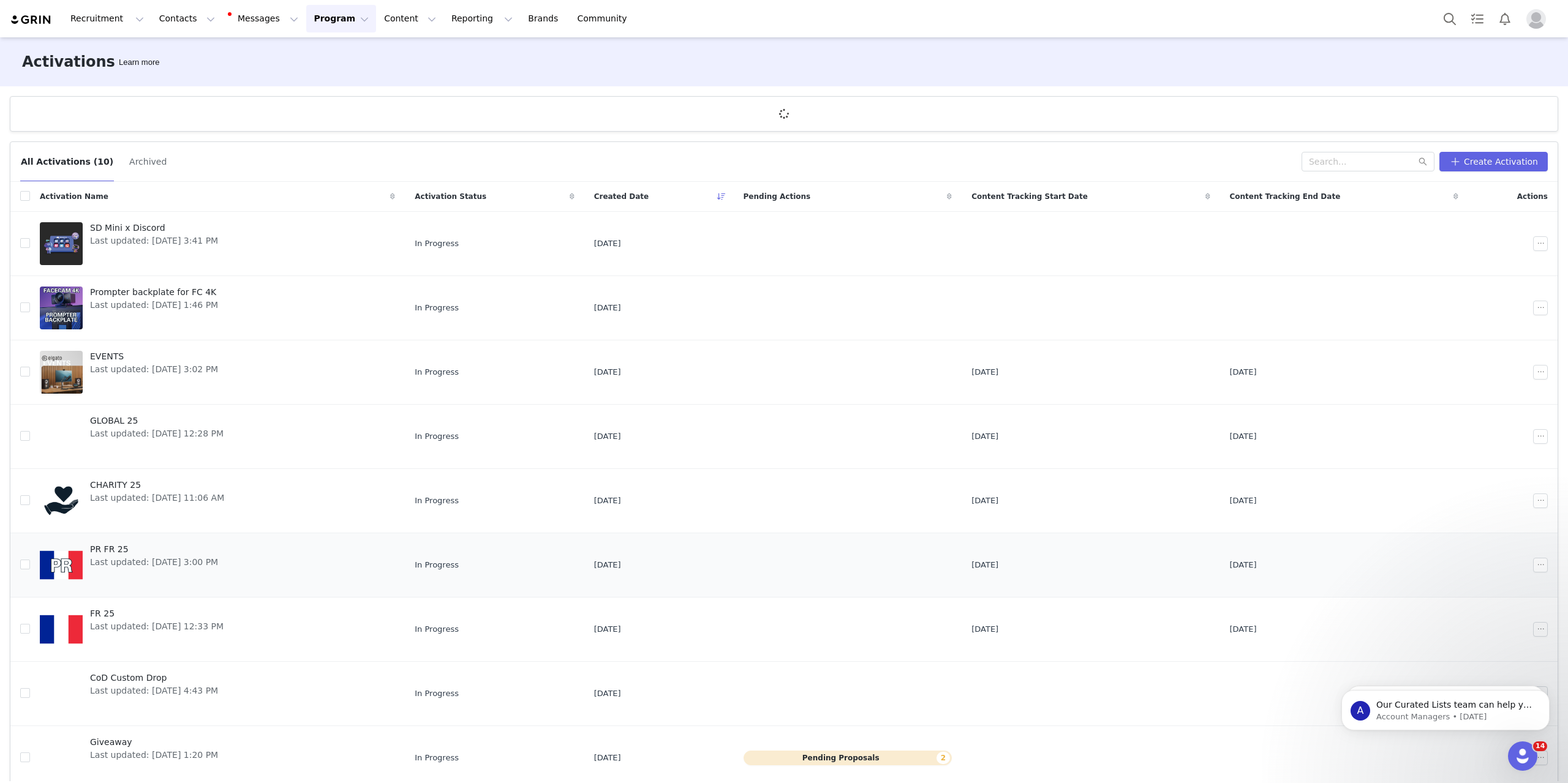
click at [161, 558] on span "Last updated: [DATE] 3:00 PM" at bounding box center [154, 562] width 128 height 13
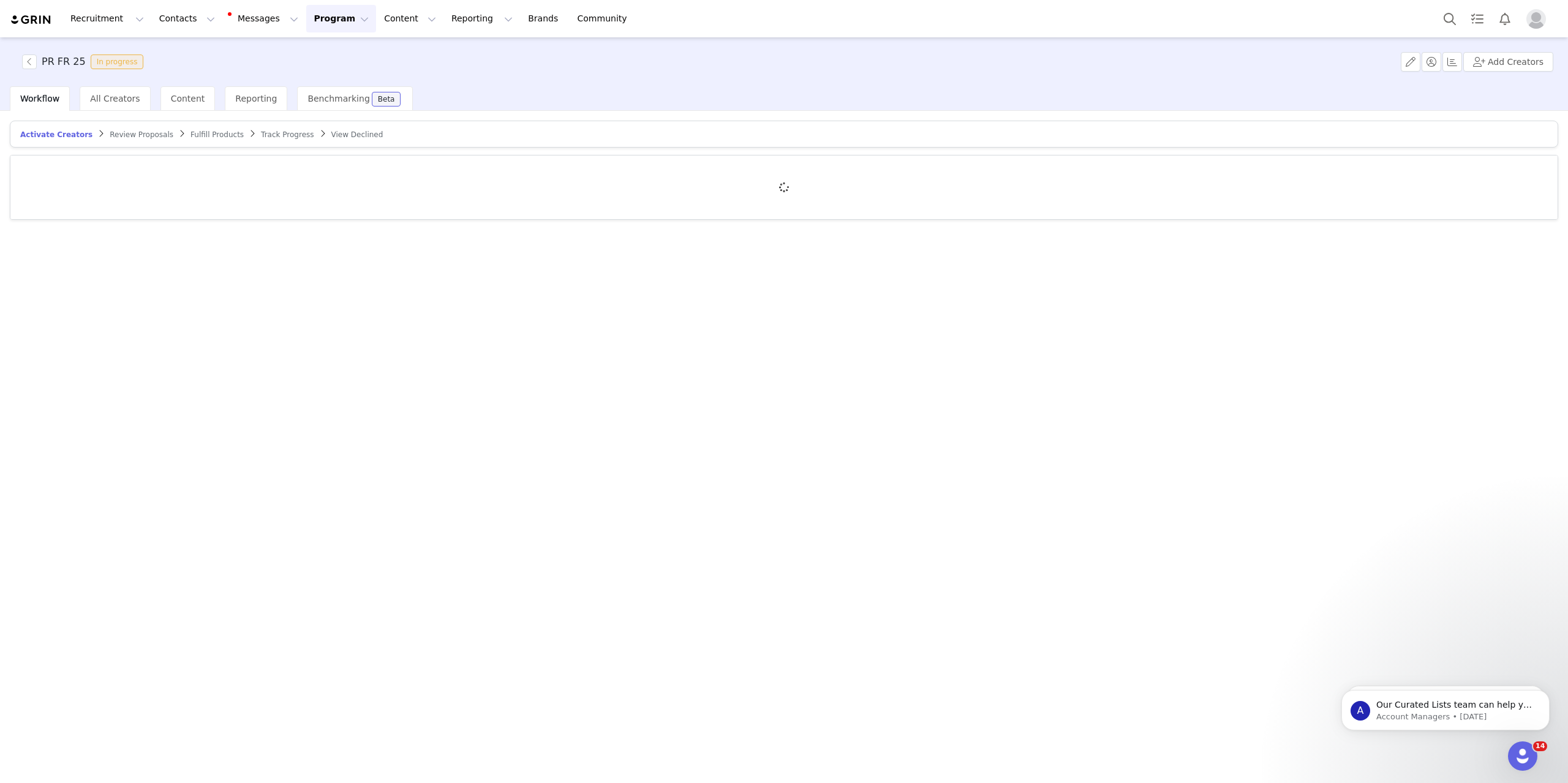
click at [190, 137] on span "Fulfill Products" at bounding box center [217, 135] width 53 height 9
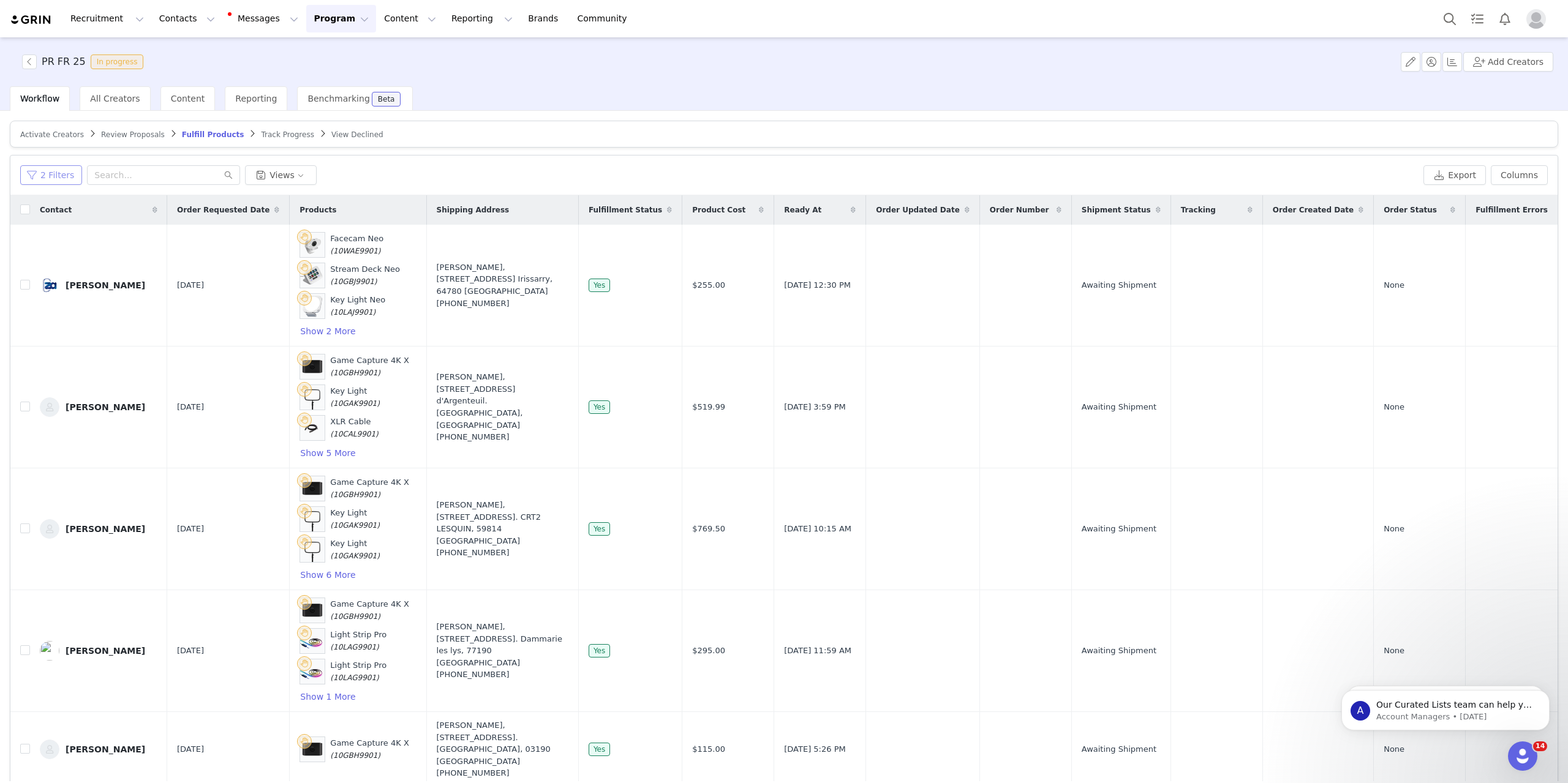
click at [57, 173] on button "2 Filters" at bounding box center [51, 175] width 62 height 20
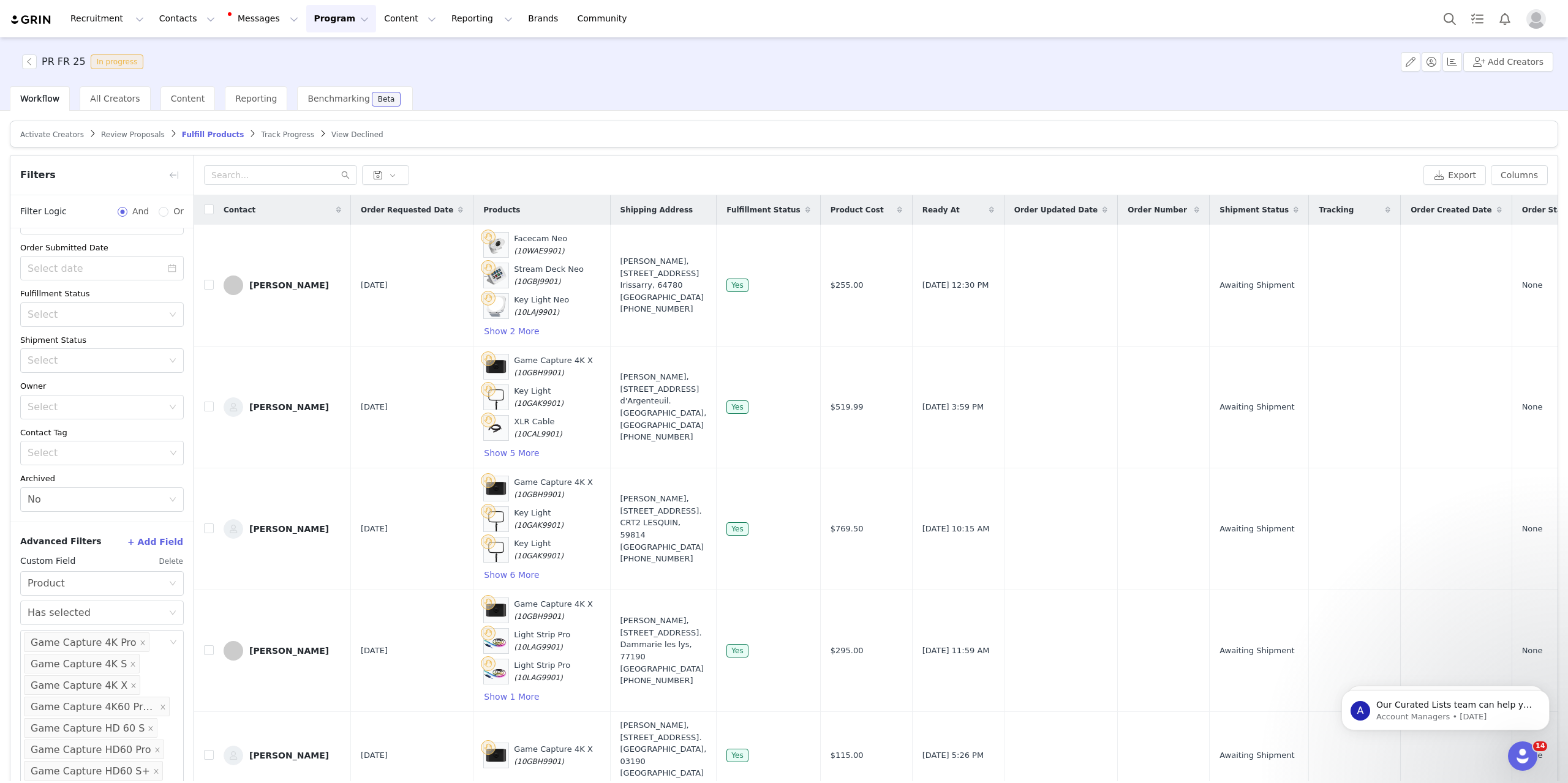
scroll to position [115, 0]
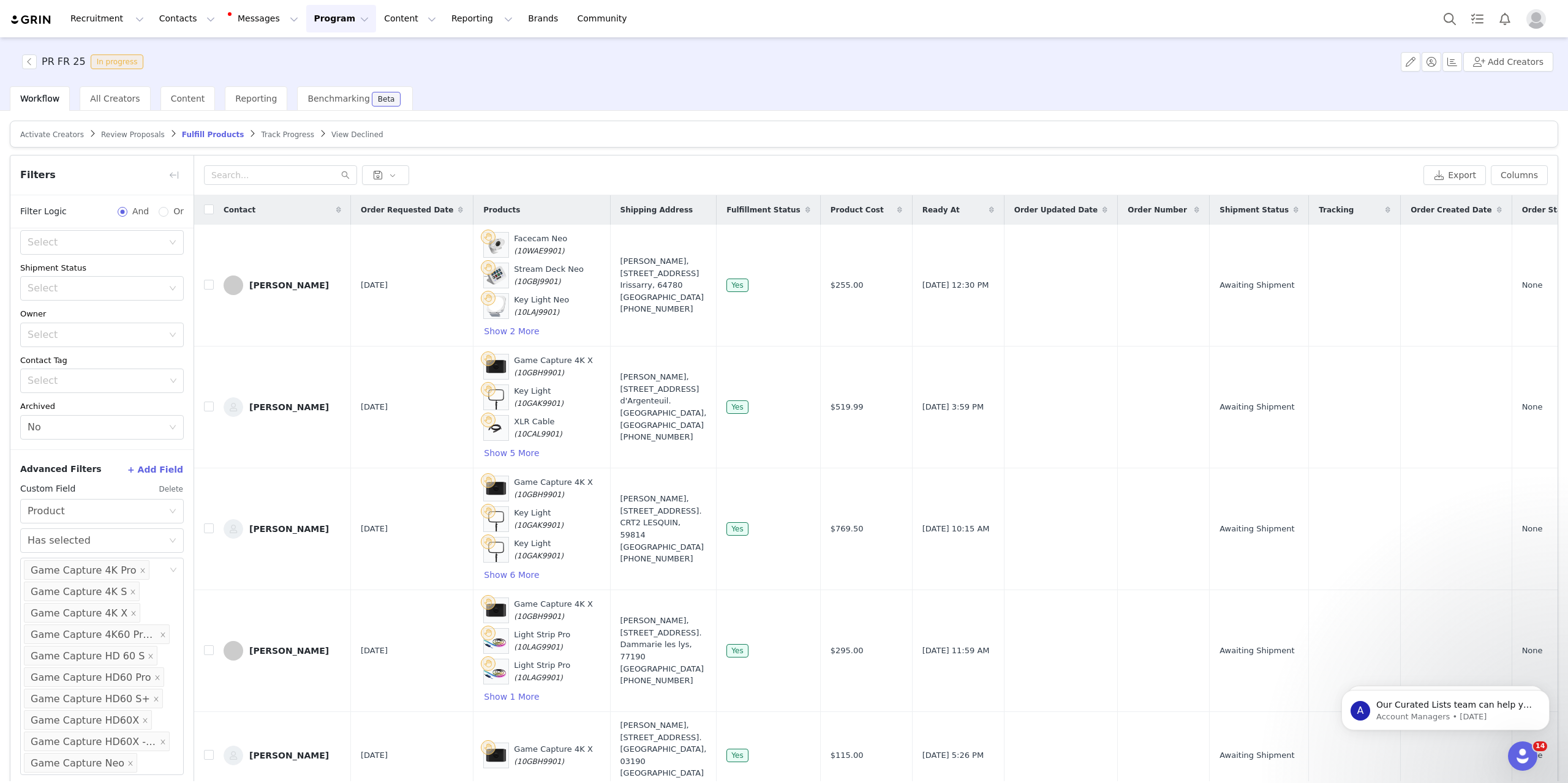
click at [162, 487] on button "Delete" at bounding box center [171, 489] width 25 height 20
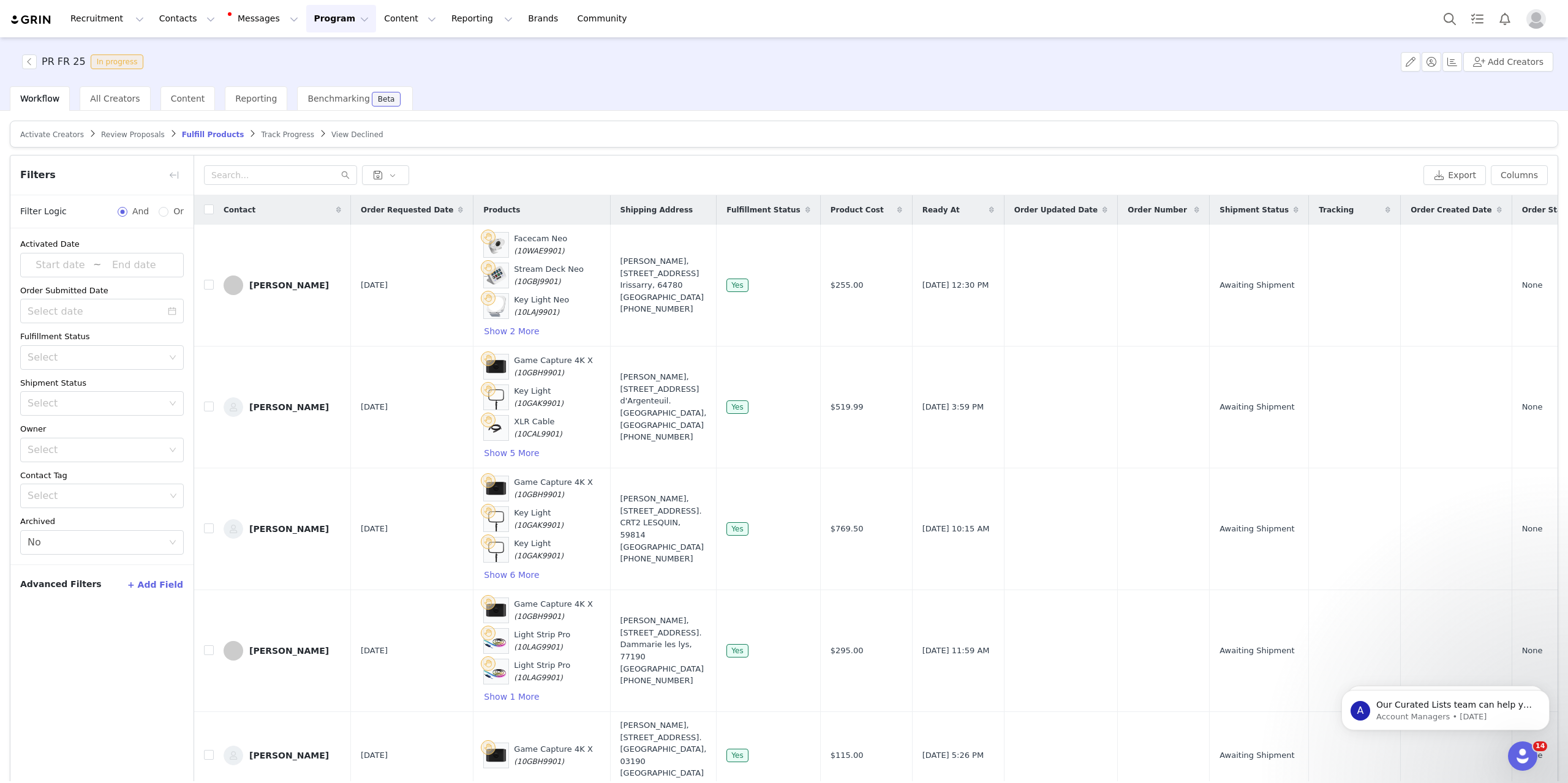
scroll to position [0, 0]
click at [159, 581] on button "+ Add Field" at bounding box center [155, 585] width 57 height 20
click at [87, 620] on div "Select" at bounding box center [95, 626] width 135 height 12
type input "pro"
click at [78, 656] on li "Product" at bounding box center [102, 652] width 164 height 20
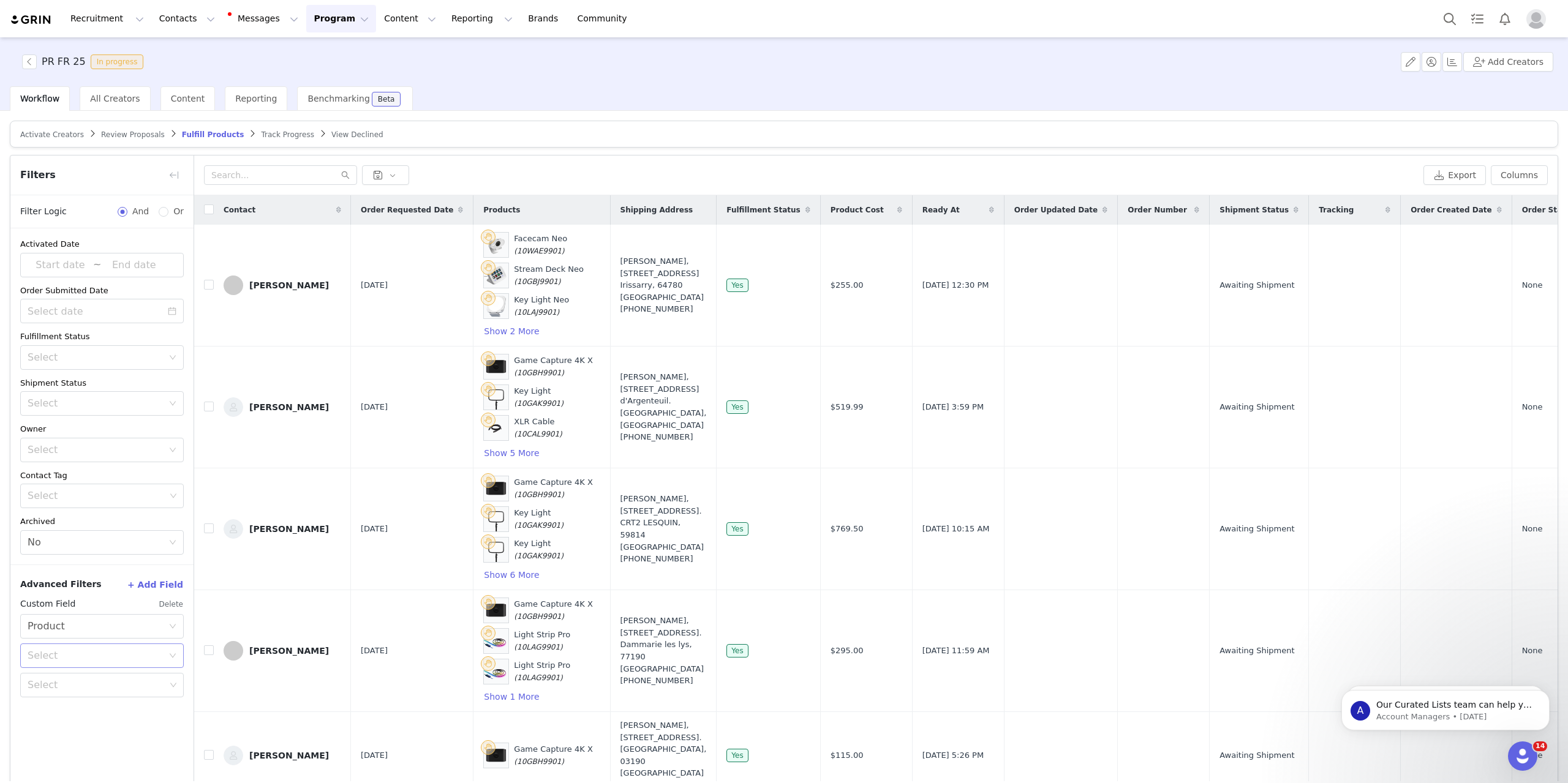
click at [90, 651] on div "Select" at bounding box center [95, 656] width 135 height 12
click at [88, 680] on li "Has selected" at bounding box center [102, 682] width 164 height 20
click at [86, 686] on div "Select" at bounding box center [96, 685] width 138 height 12
type input "embr"
click at [81, 706] on li "Embrace Chair" at bounding box center [102, 711] width 164 height 20
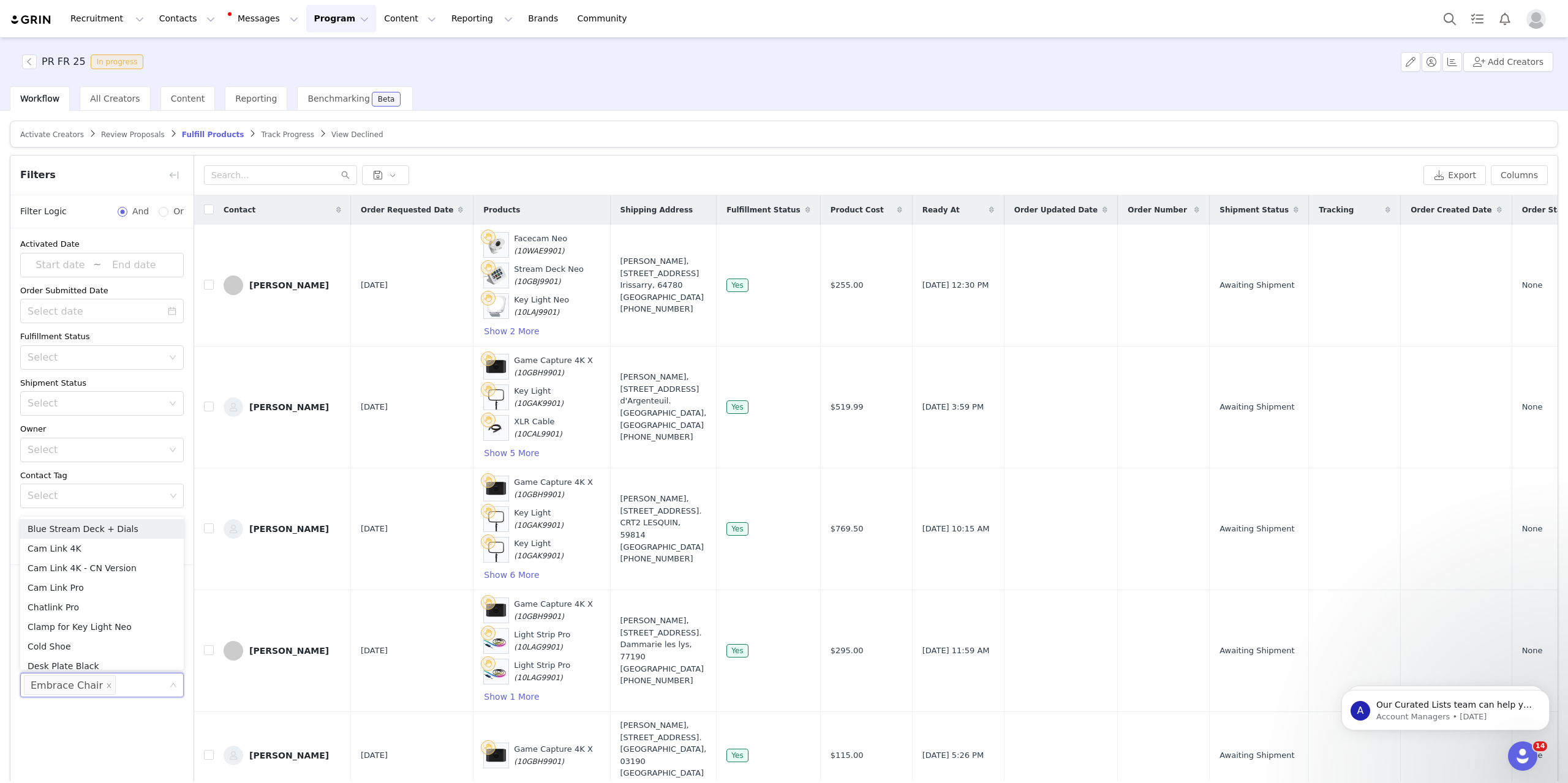
click at [114, 736] on div "Activated Date ~ Order Submitted Date Fulfillment Status Select Shipment Status…" at bounding box center [102, 507] width 183 height 557
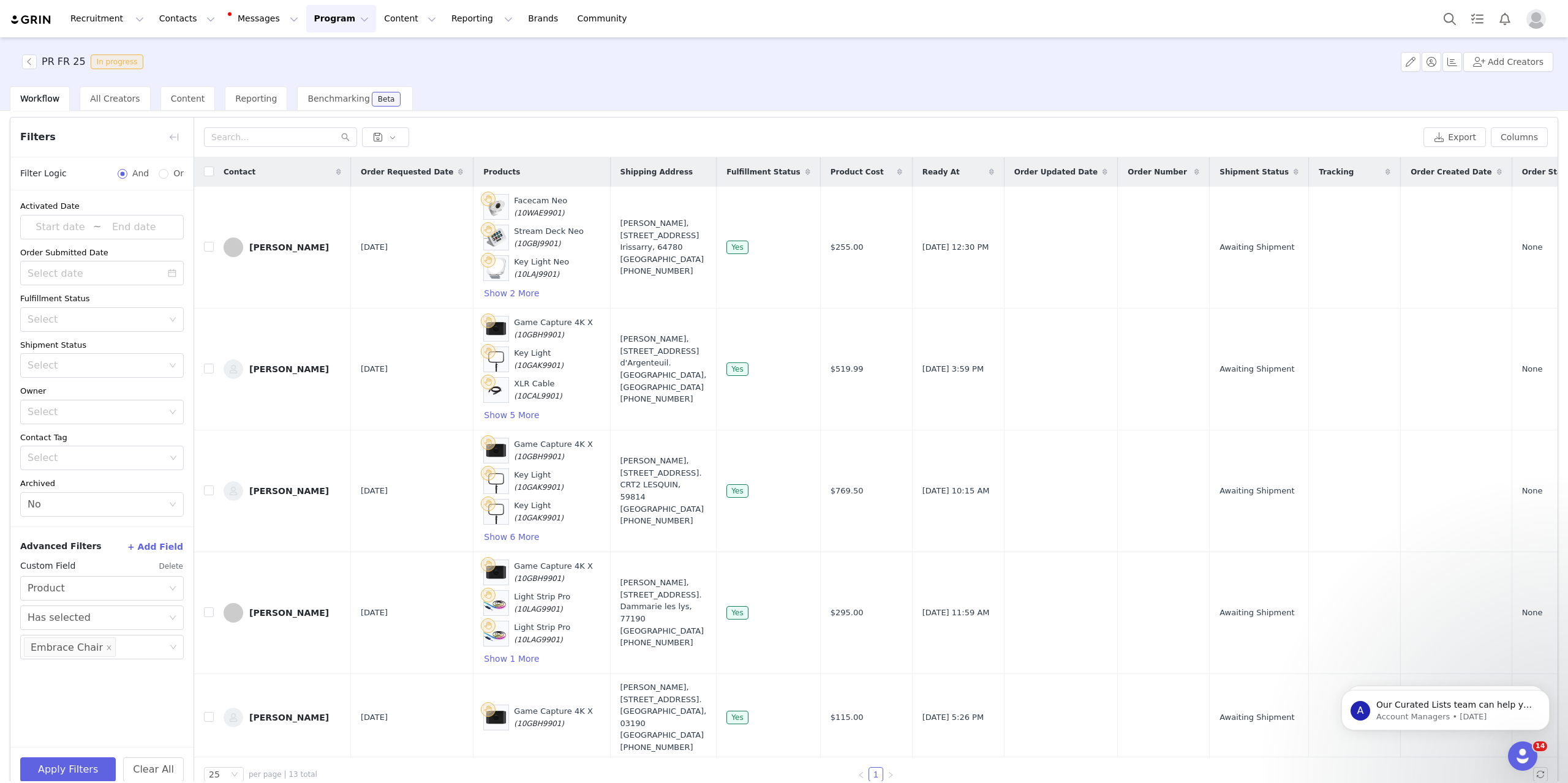
scroll to position [58, 0]
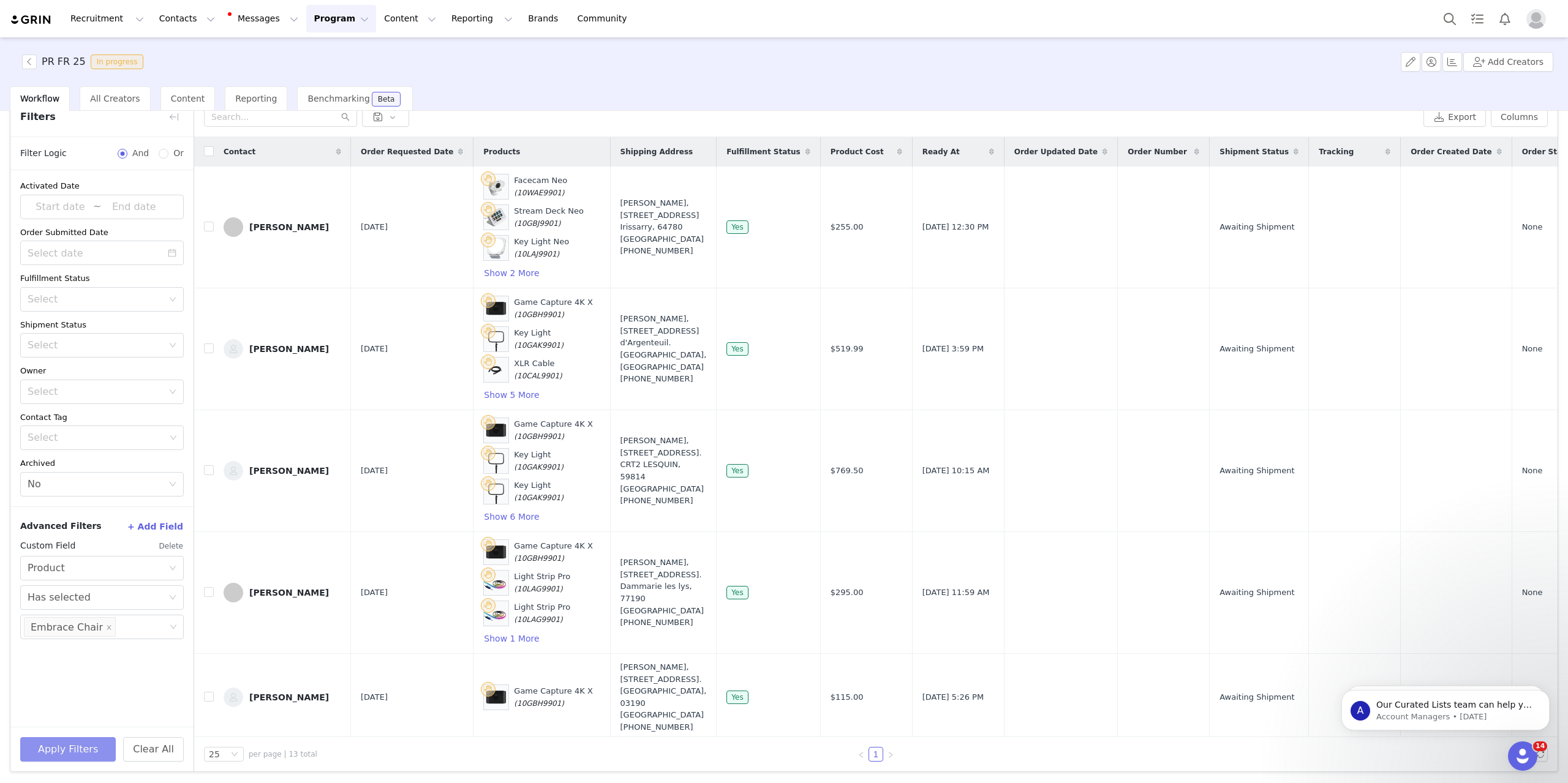
click at [48, 739] on button "Apply Filters" at bounding box center [68, 749] width 96 height 25
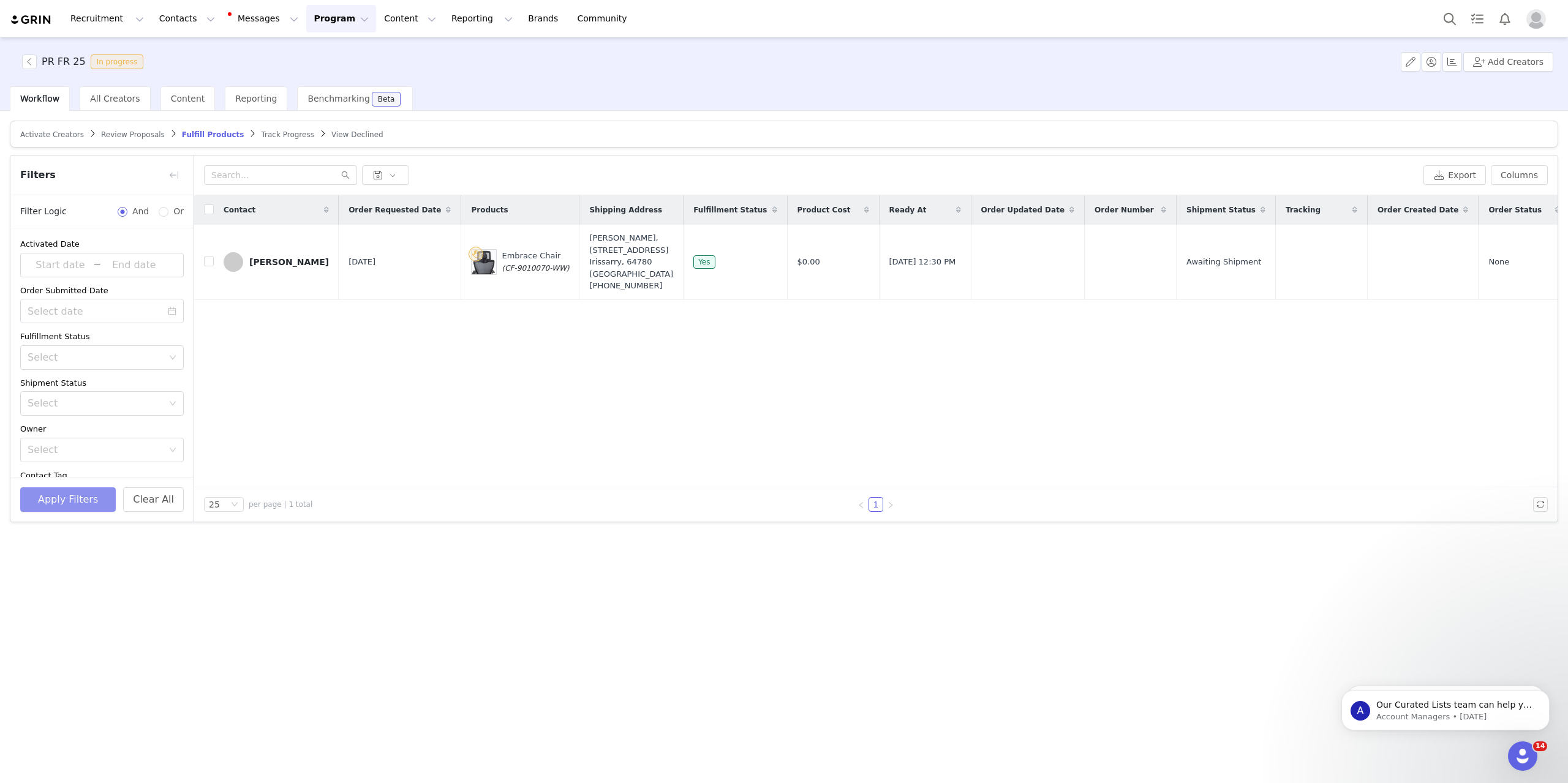
scroll to position [0, 0]
click at [569, 398] on div "Contact Order Requested Date Products Shipping Address Fulfillment Status Produ…" at bounding box center [876, 341] width 1363 height 292
click at [30, 59] on button "button" at bounding box center [29, 62] width 14 height 14
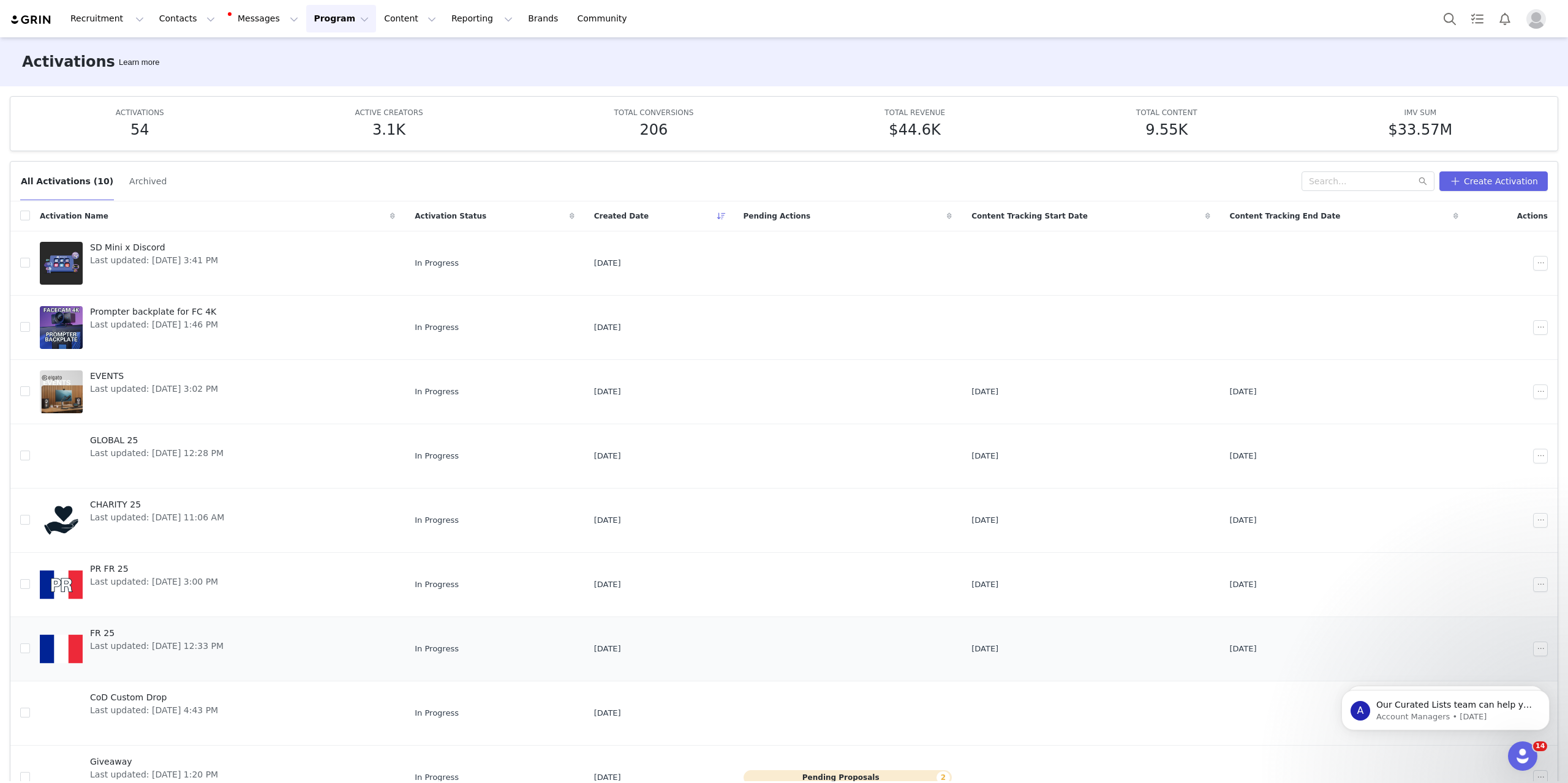
click at [149, 648] on span "Last updated: [DATE] 12:33 PM" at bounding box center [157, 646] width 133 height 13
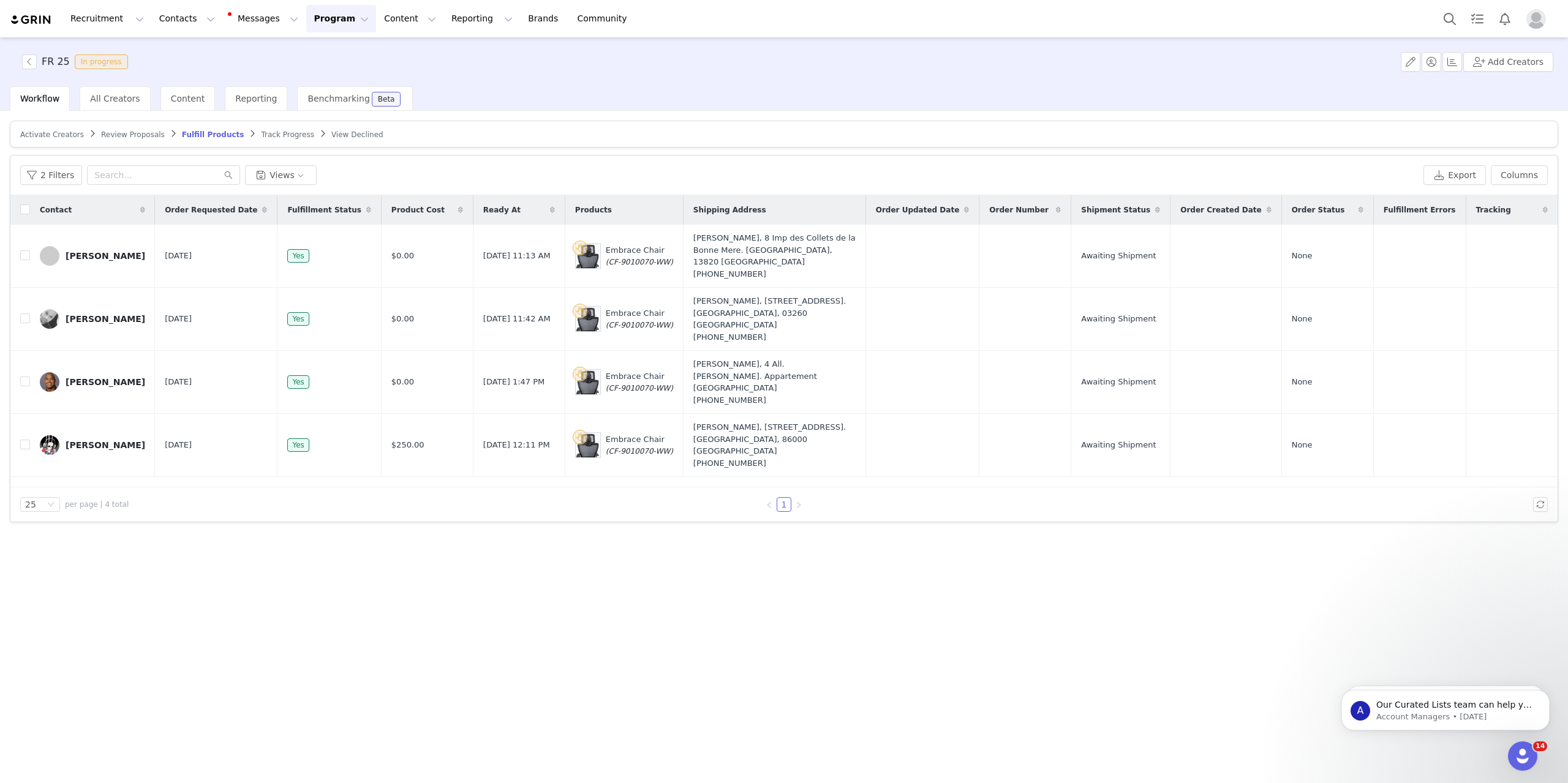
click at [261, 130] on link "Track Progress" at bounding box center [287, 134] width 53 height 9
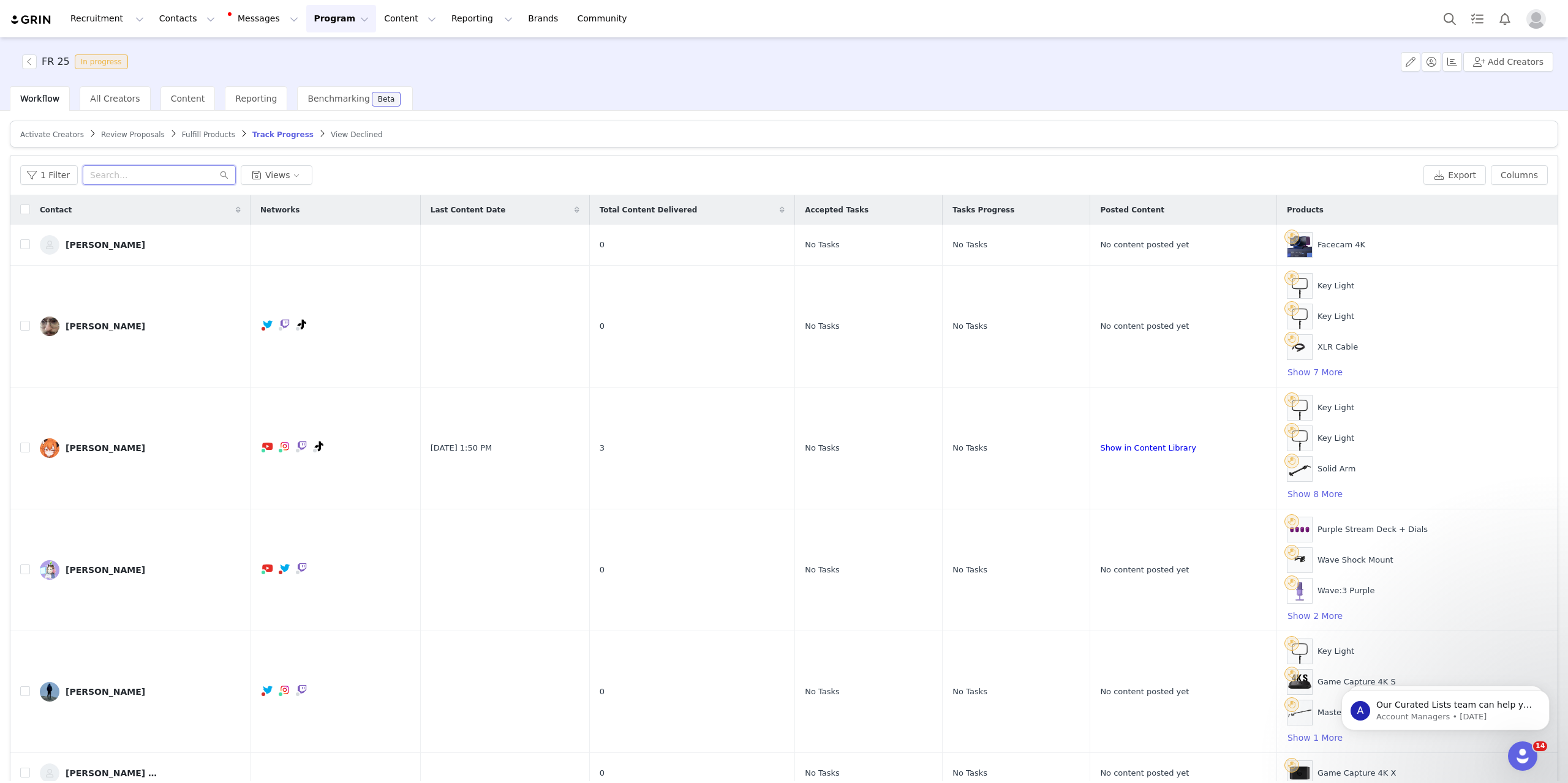
click at [163, 172] on input "text" at bounding box center [159, 175] width 153 height 20
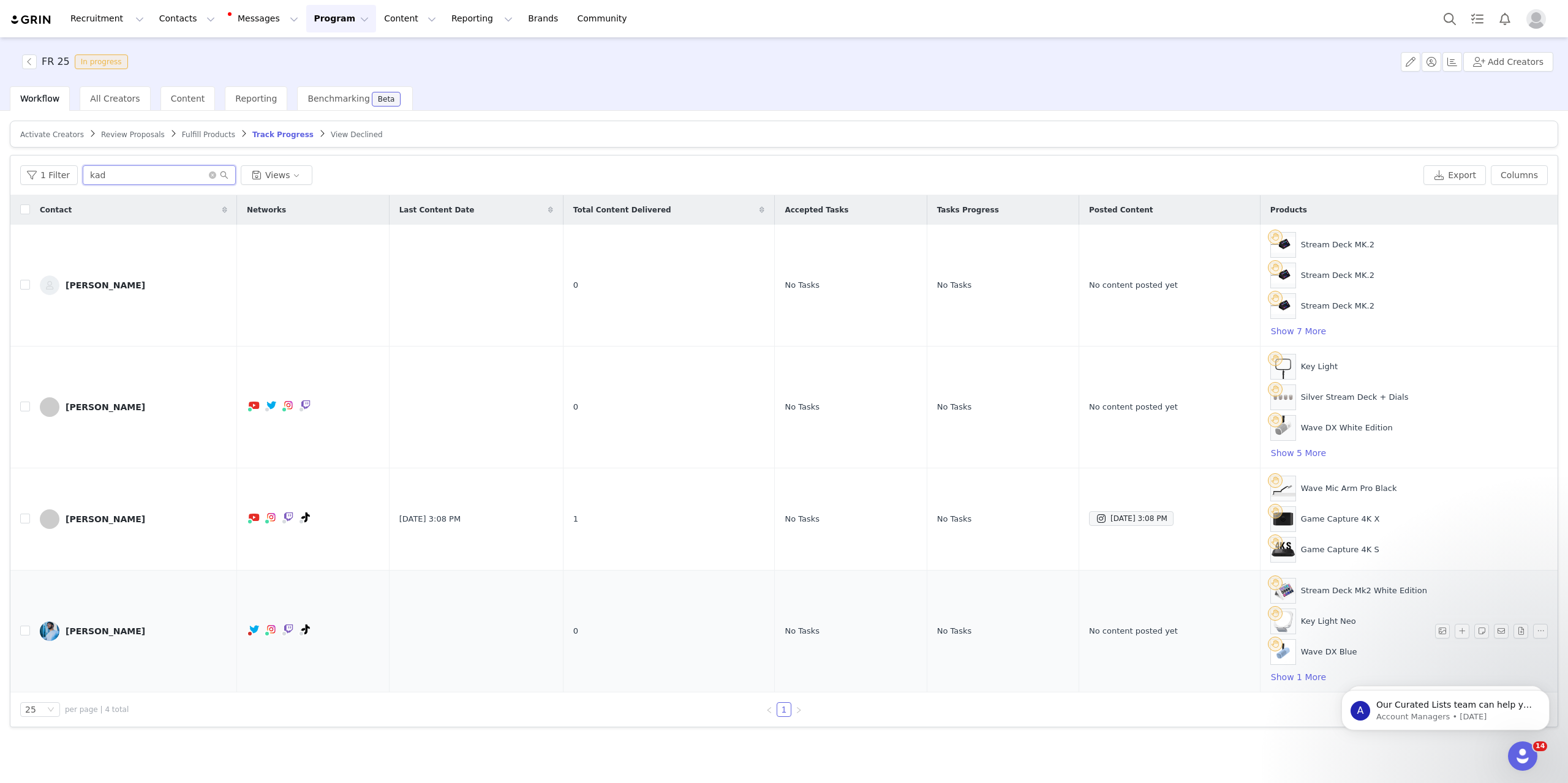
type input "kad"
click at [120, 628] on link "[PERSON_NAME]" at bounding box center [133, 631] width 187 height 20
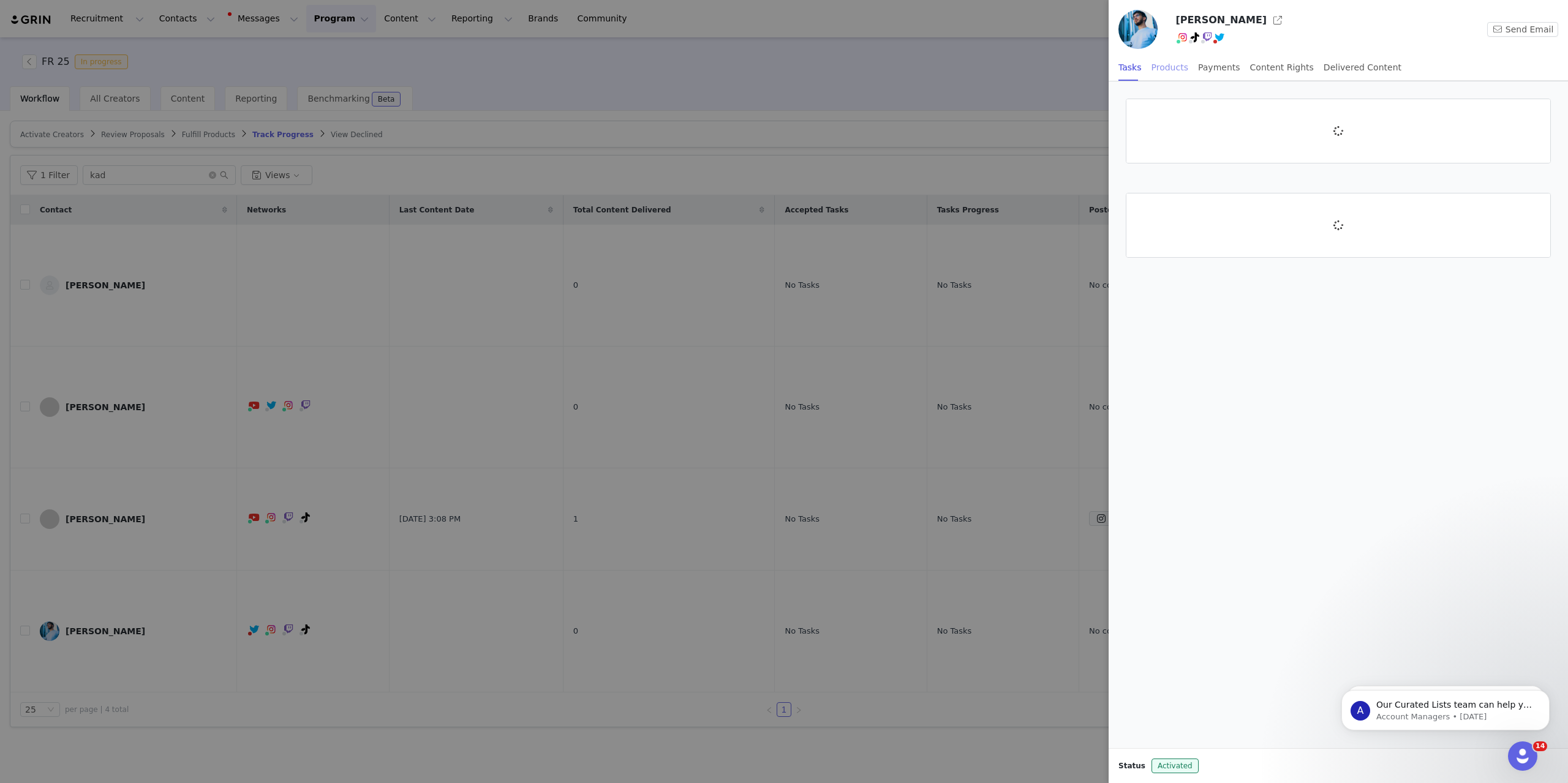
click at [1172, 73] on div "Products" at bounding box center [1170, 68] width 37 height 27
click at [1238, 422] on div "Active (2) Fulfillment Status Show All Add Order Products Product Cost Order Re…" at bounding box center [1337, 414] width 459 height 667
click at [1506, 114] on button "Add Order" at bounding box center [1508, 118] width 63 height 20
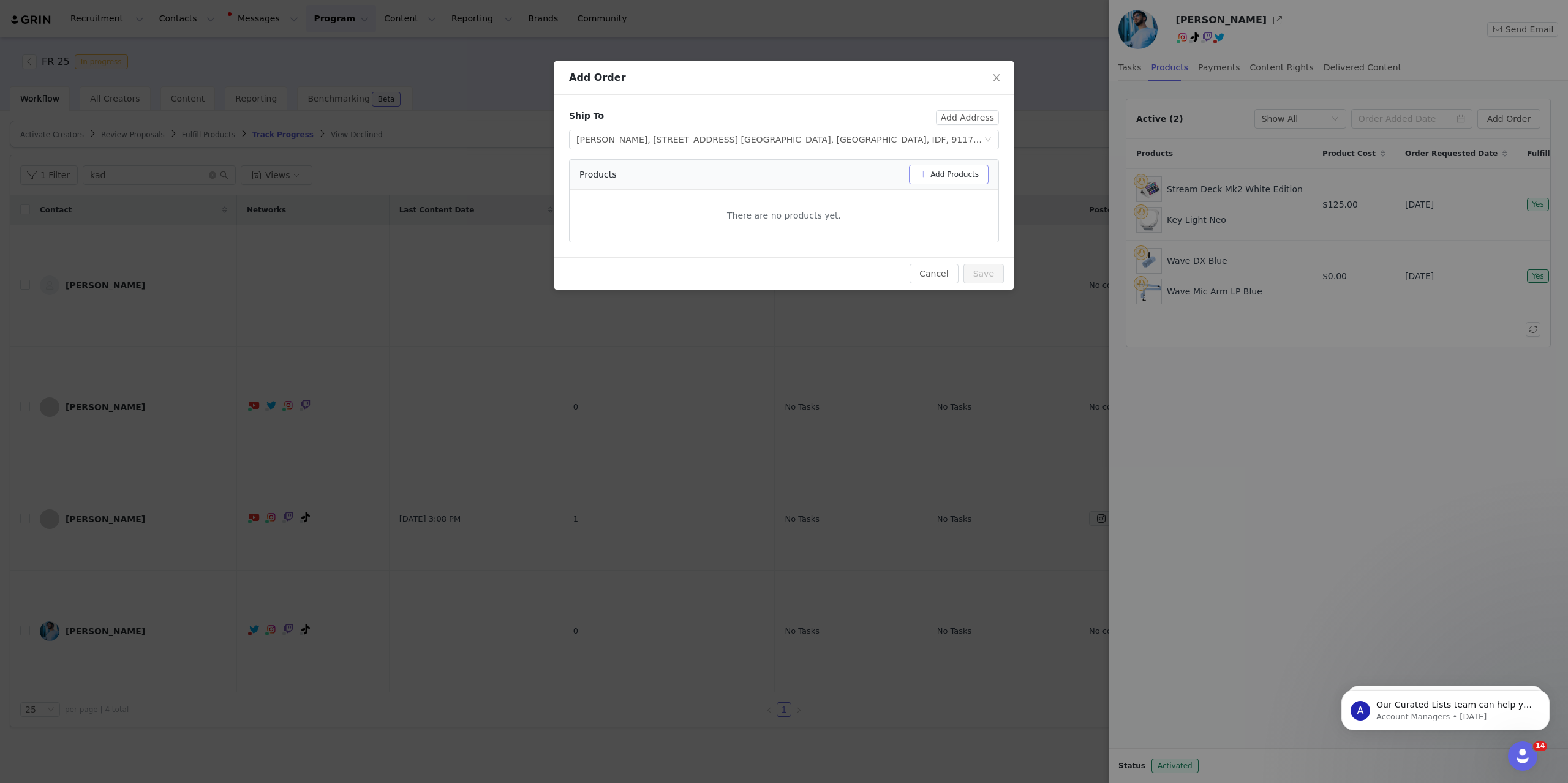
click at [950, 176] on button "Add Products" at bounding box center [948, 174] width 79 height 20
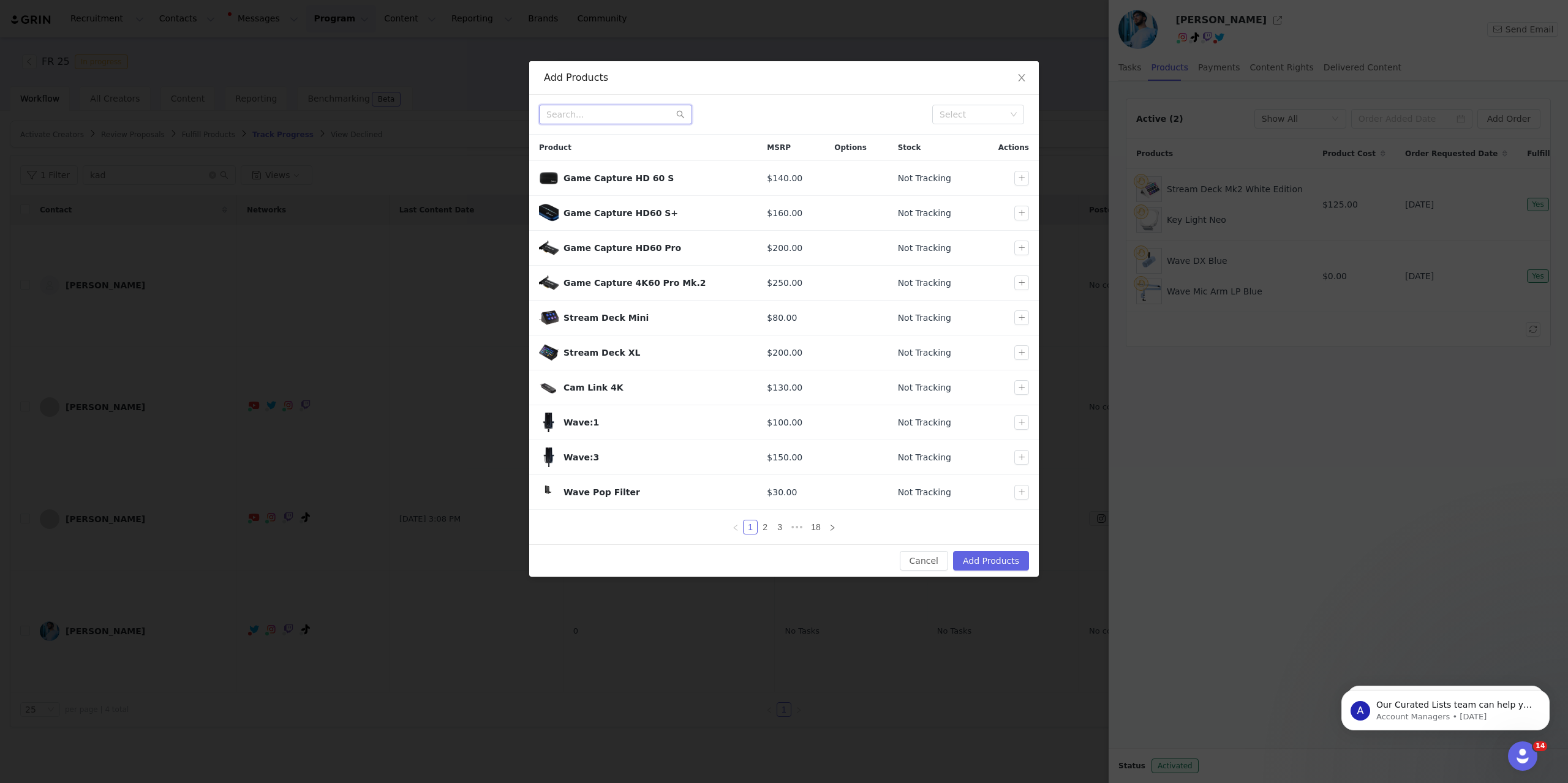
click at [636, 118] on input "text" at bounding box center [616, 114] width 153 height 20
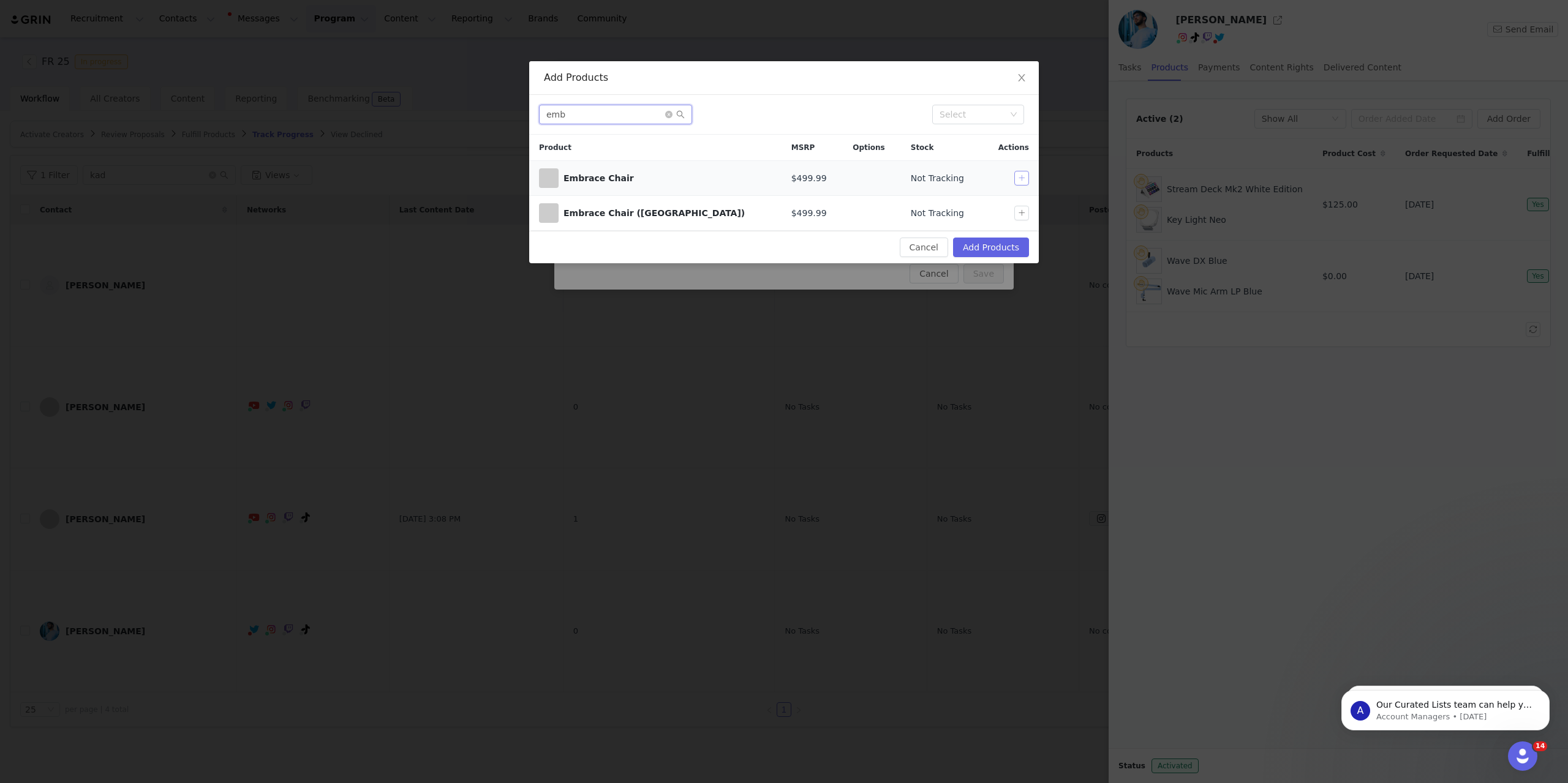
type input "emb"
click at [1025, 177] on button "button" at bounding box center [1021, 178] width 14 height 14
click at [1004, 252] on button "Add Products" at bounding box center [991, 247] width 76 height 20
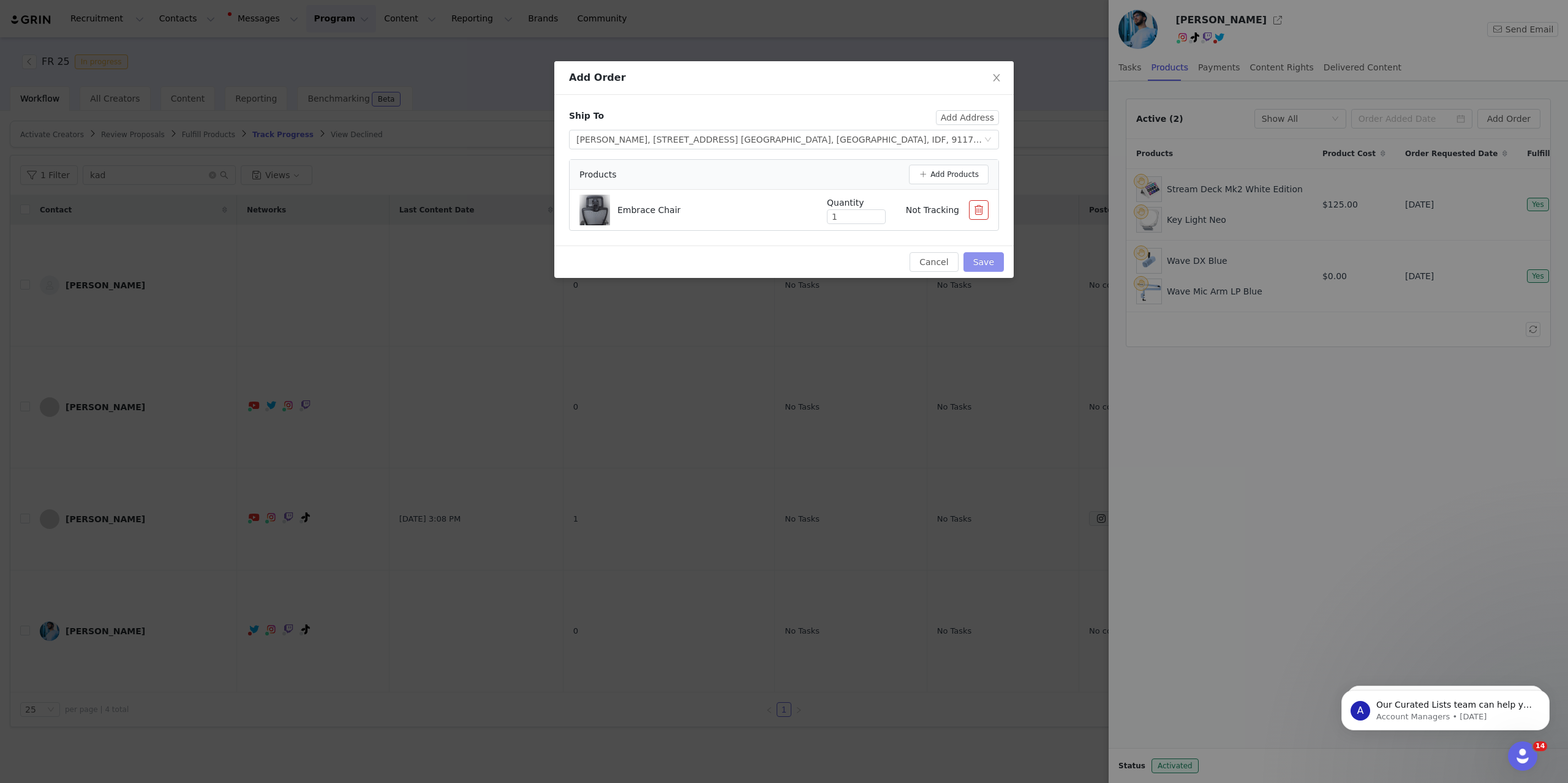
click at [992, 260] on button "Save" at bounding box center [983, 262] width 40 height 20
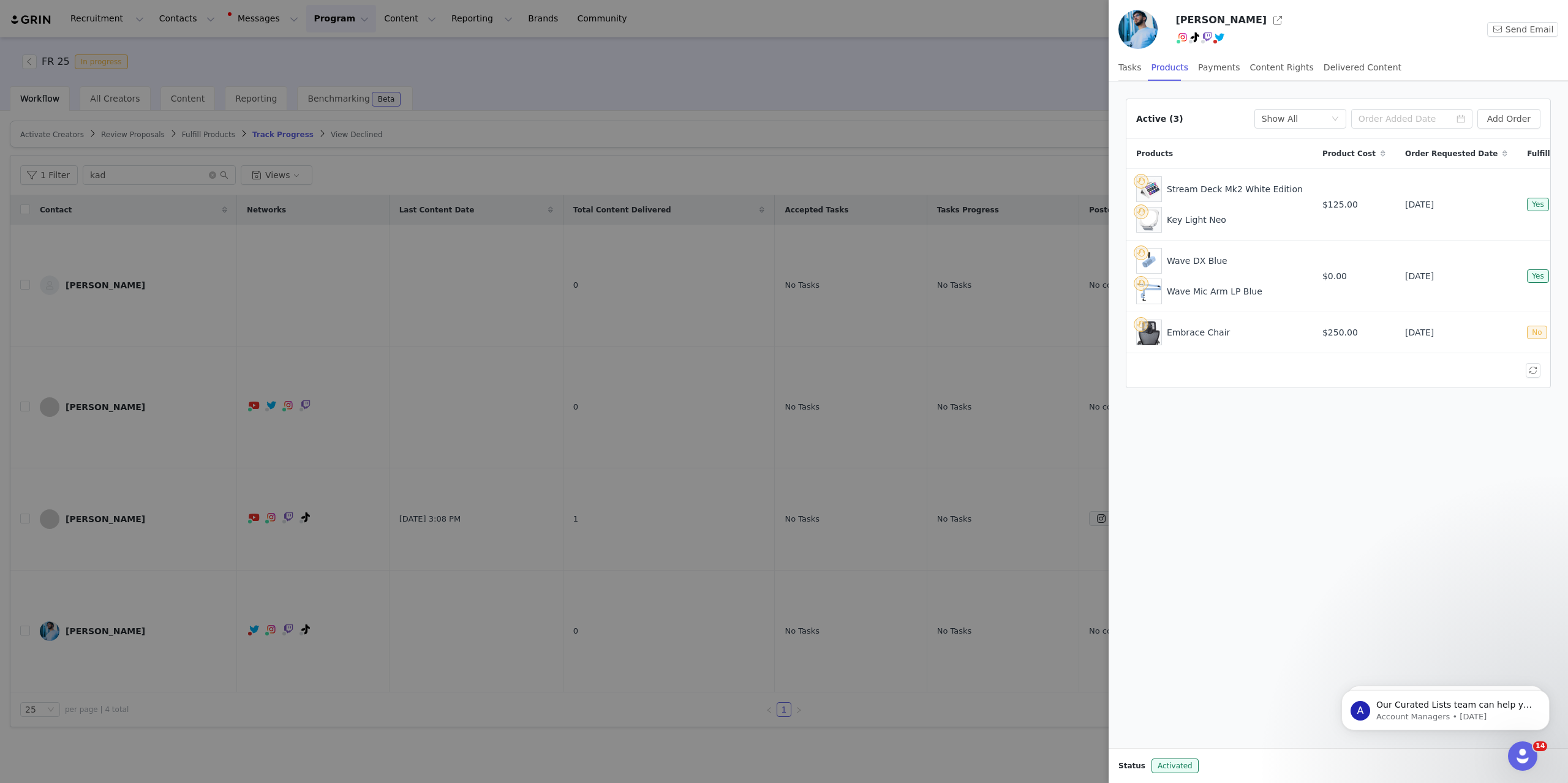
click at [441, 167] on div at bounding box center [784, 391] width 1568 height 783
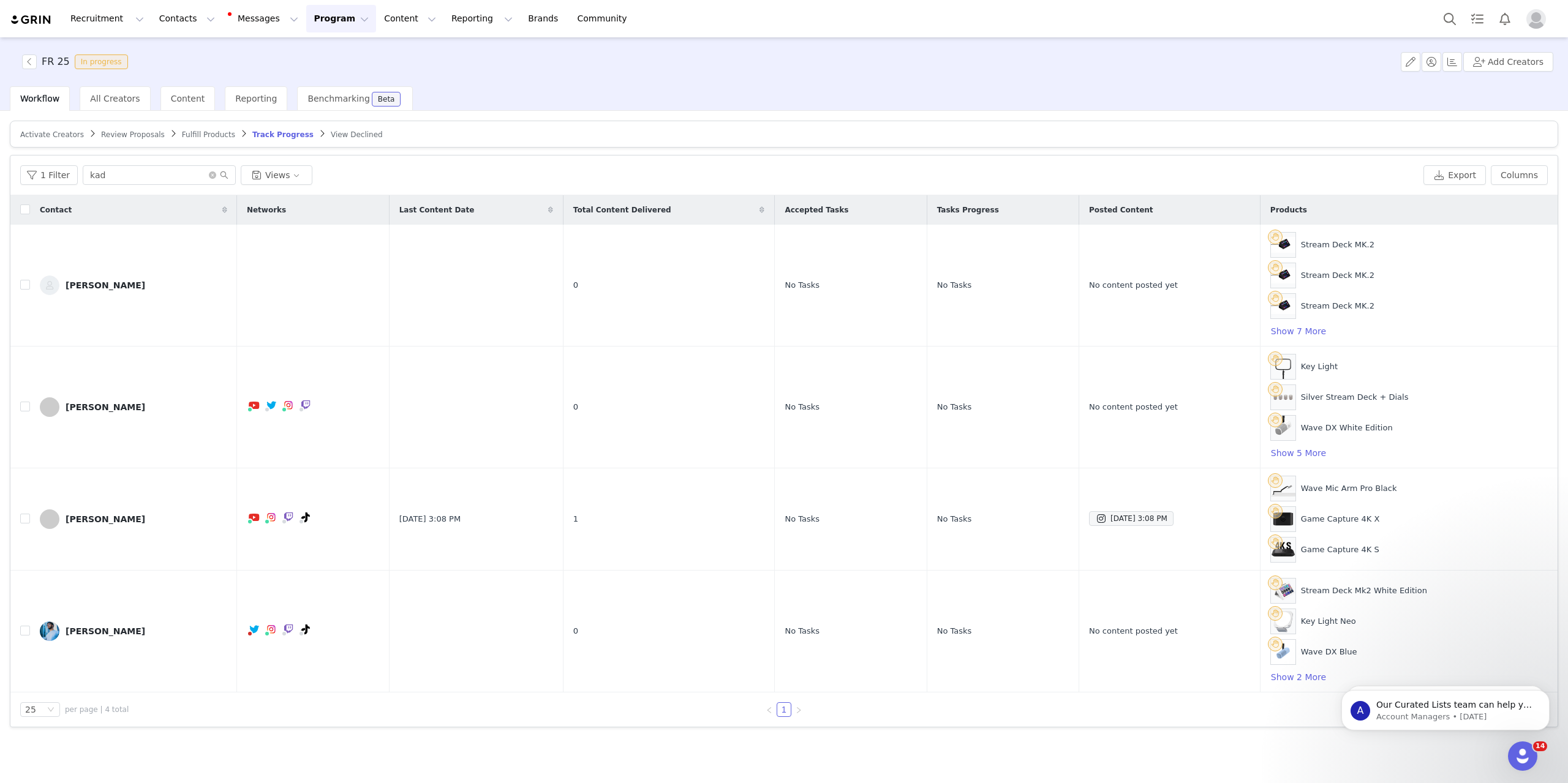
click at [522, 125] on article "Activate Creators Review Proposals Fulfill Products Track Progress View Declined" at bounding box center [783, 133] width 1548 height 27
click at [29, 56] on button "button" at bounding box center [29, 62] width 14 height 14
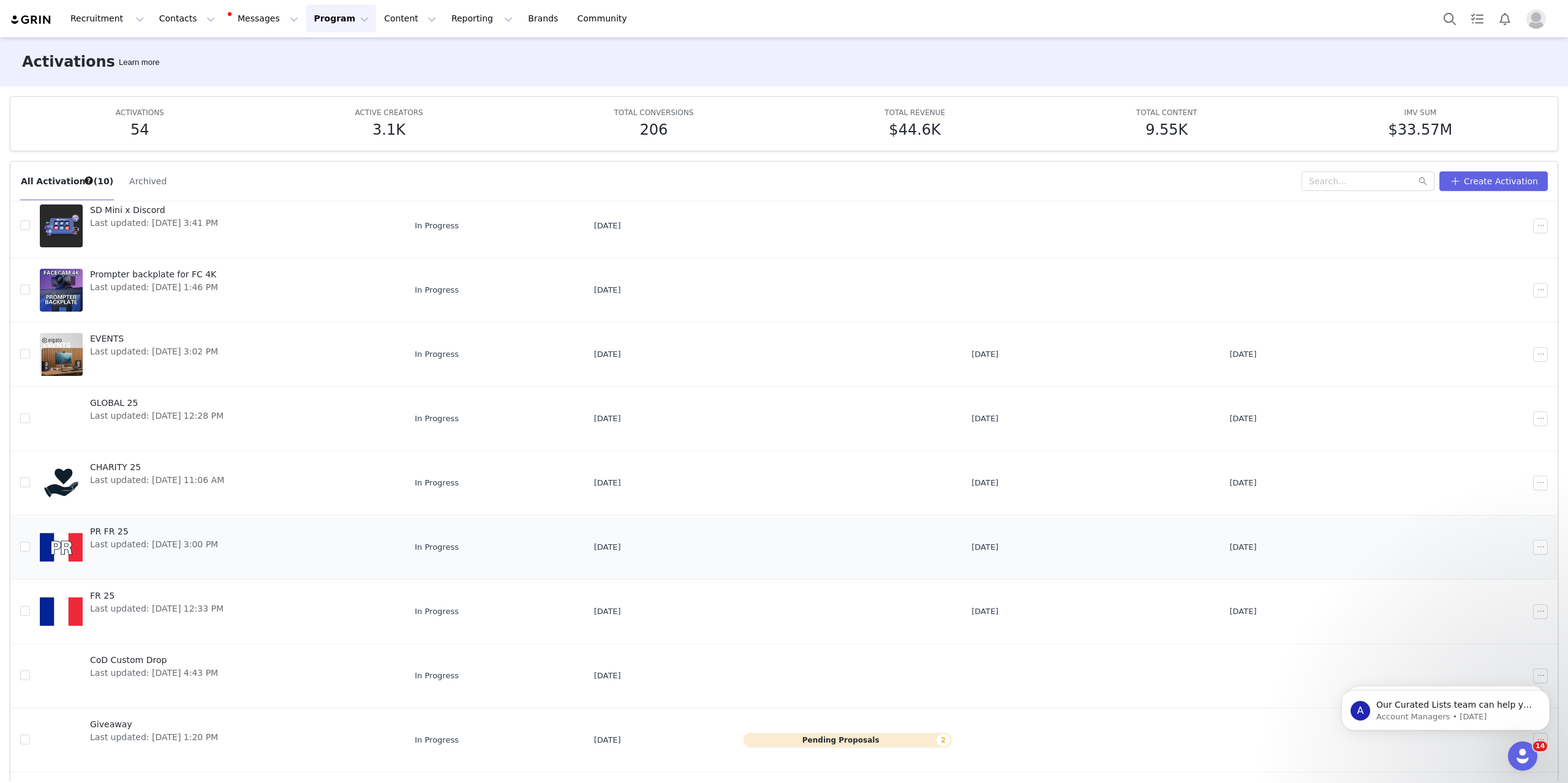
scroll to position [73, 0]
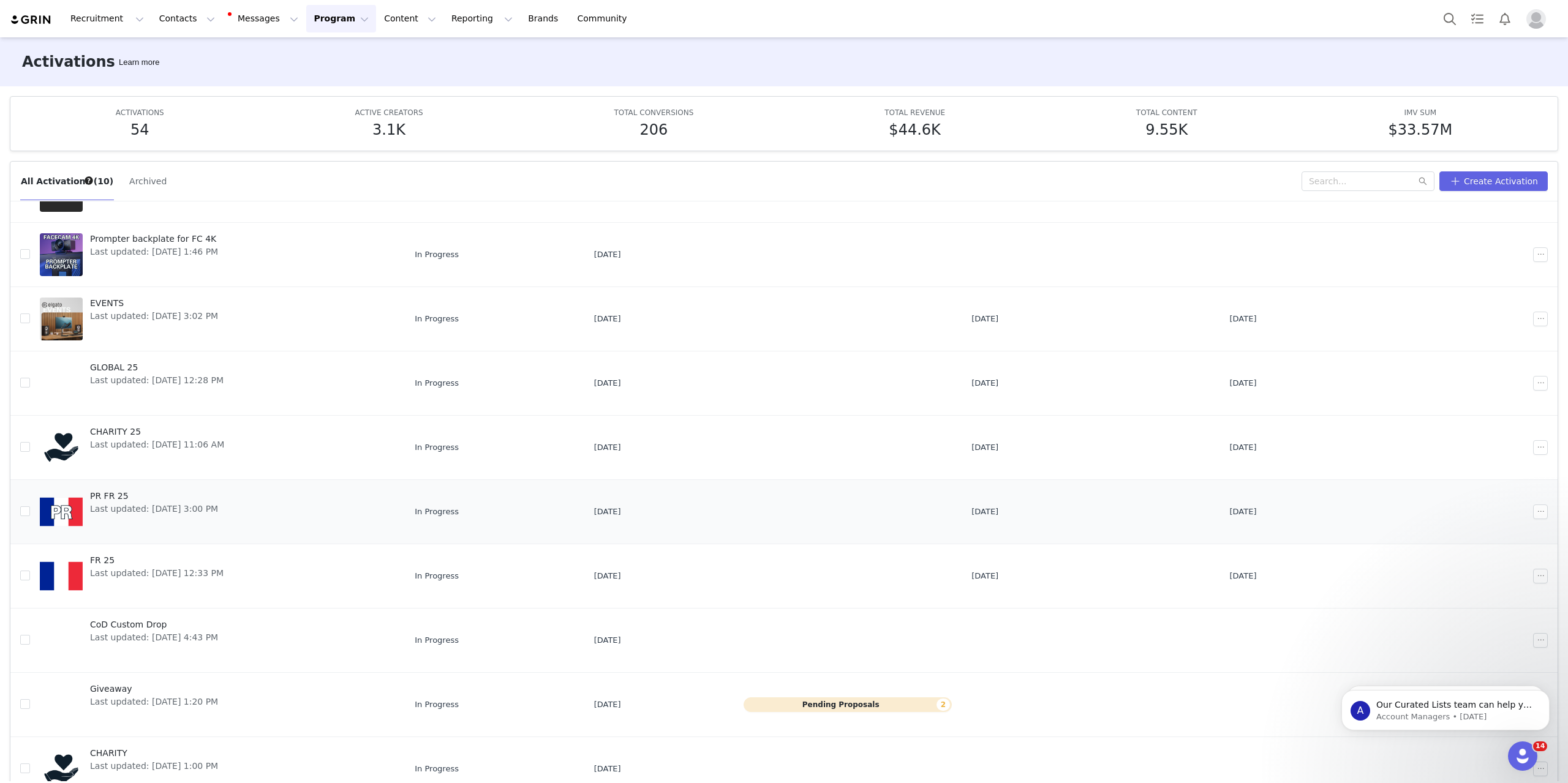
click at [181, 500] on span "PR FR 25" at bounding box center [154, 496] width 128 height 13
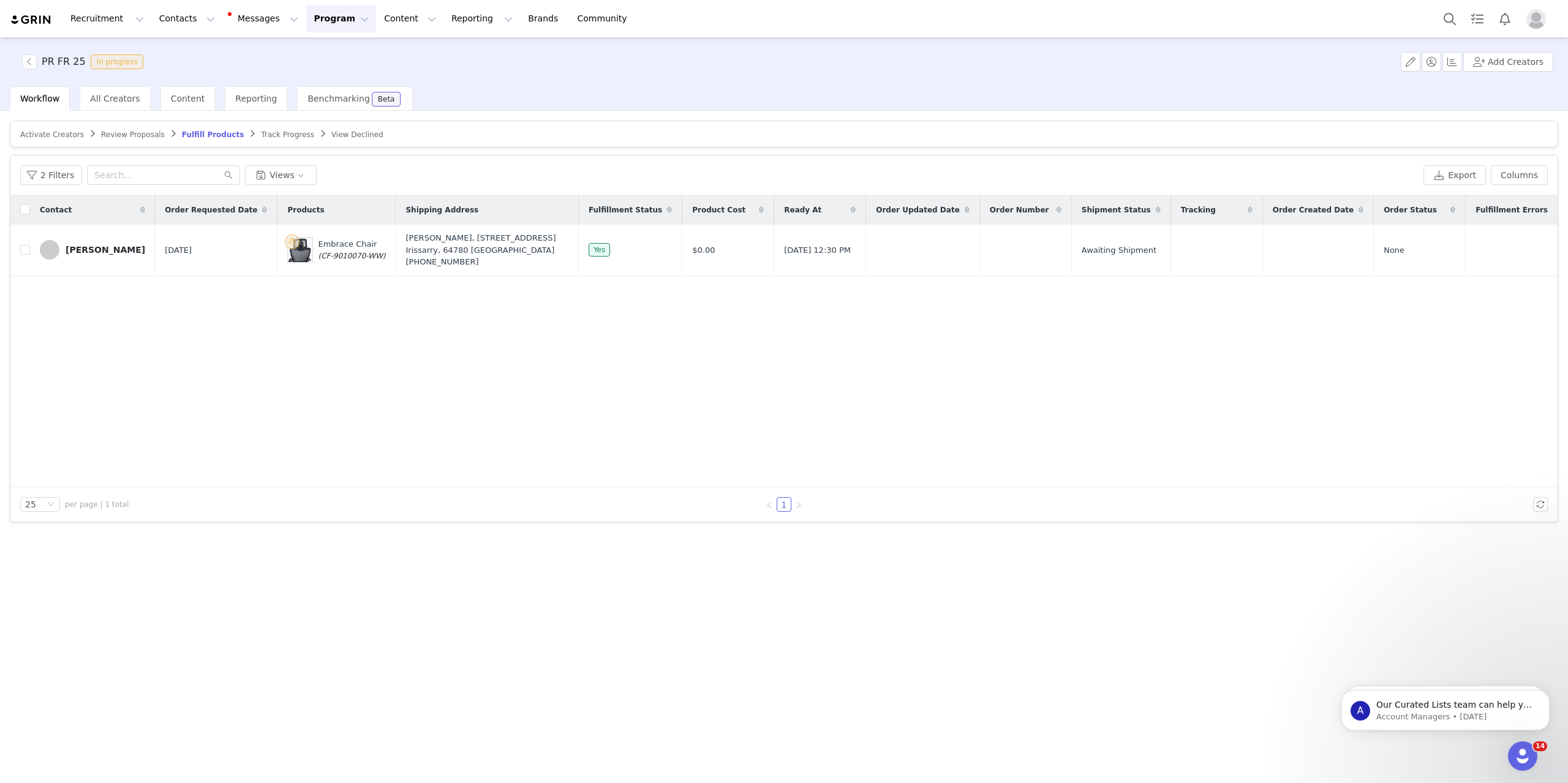
click at [257, 126] on article "Activate Creators Review Proposals Fulfill Products Track Progress View Declined" at bounding box center [783, 133] width 1548 height 27
click at [261, 134] on span "Track Progress" at bounding box center [287, 135] width 53 height 9
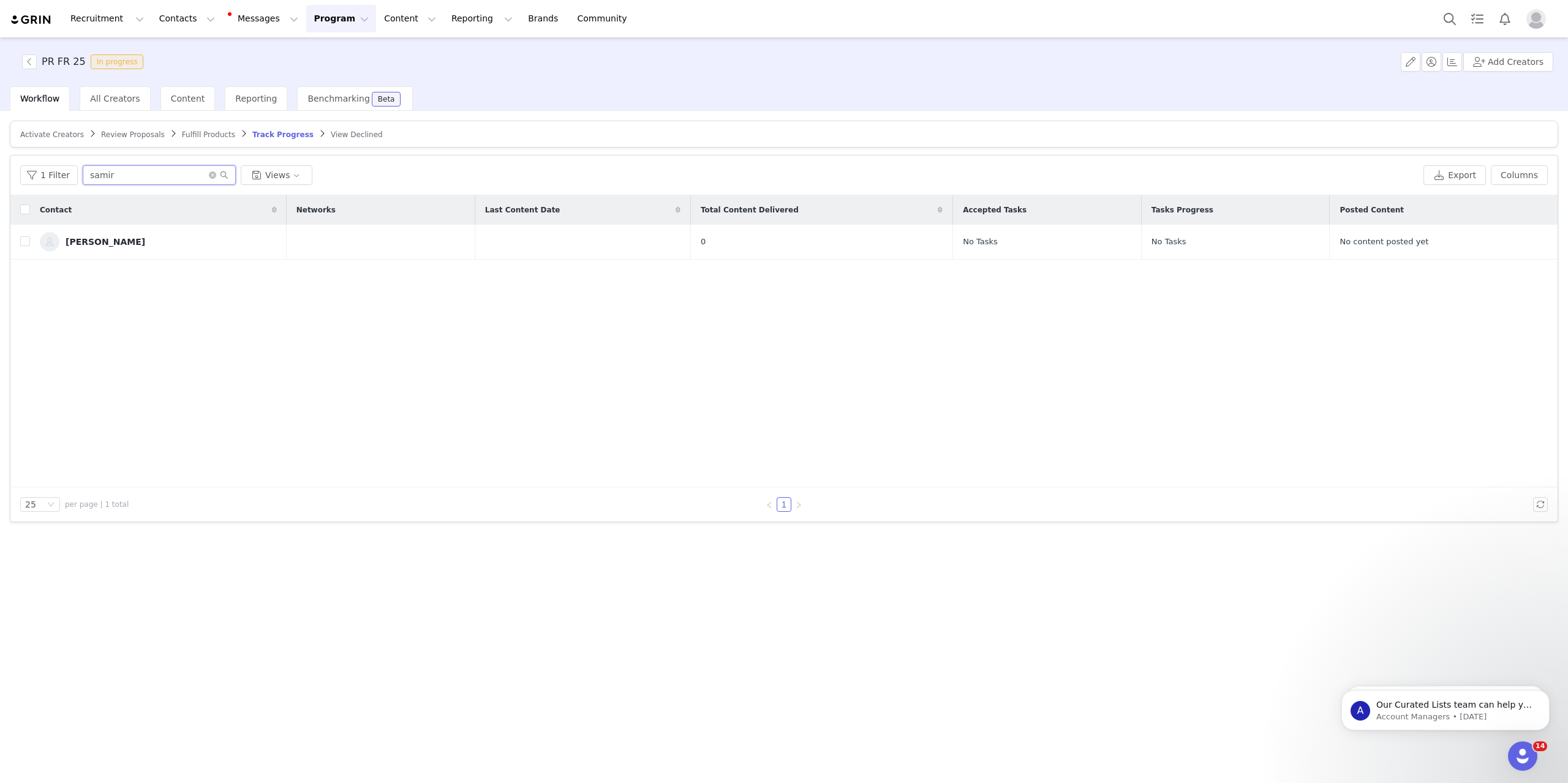
click at [141, 178] on input "samir" at bounding box center [159, 175] width 153 height 20
type input "[PERSON_NAME]"
click at [102, 242] on div "[PERSON_NAME]" at bounding box center [105, 241] width 79 height 10
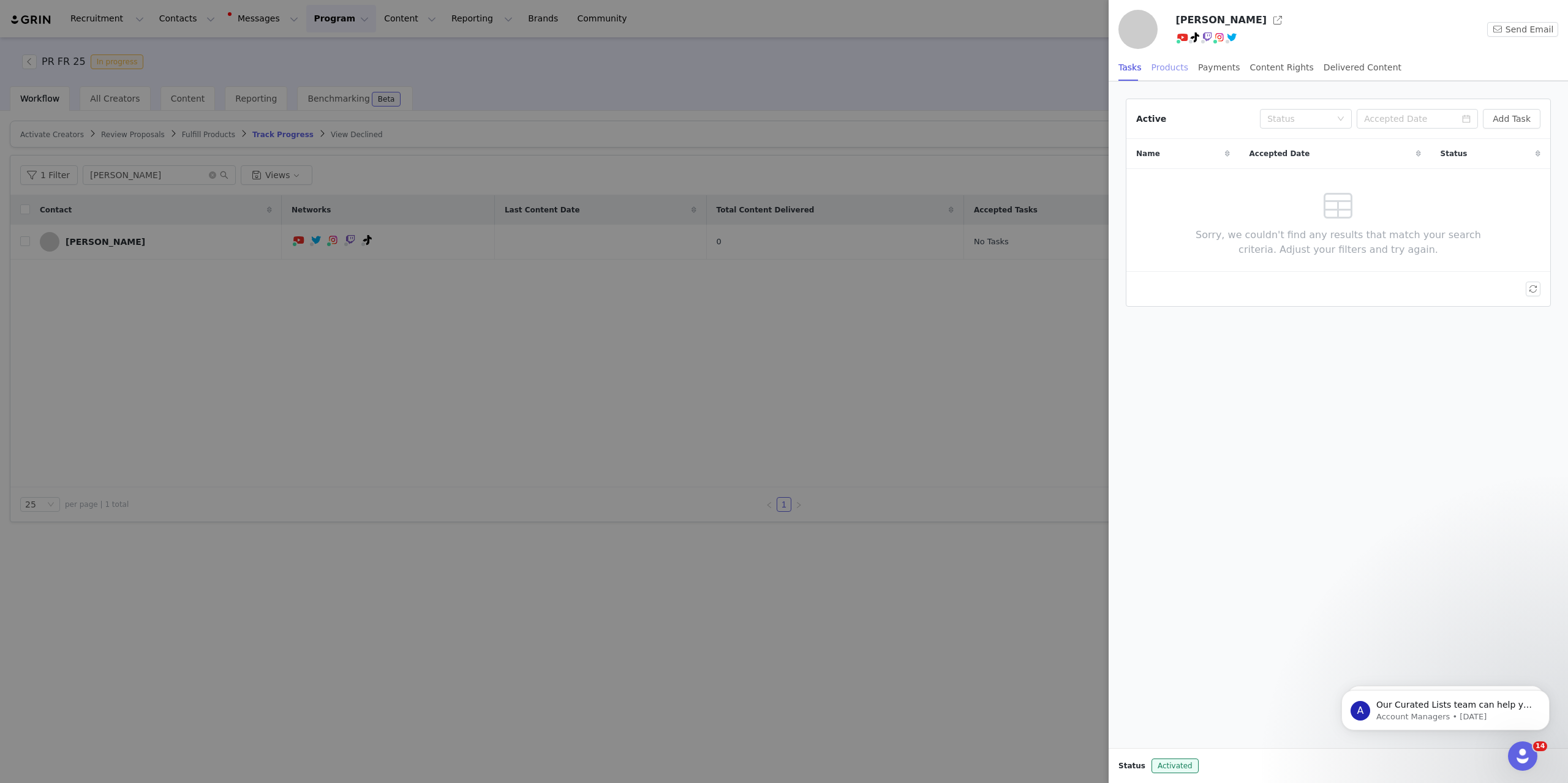
click at [1164, 64] on div "Products" at bounding box center [1170, 68] width 37 height 27
click at [1509, 121] on button "Add Order" at bounding box center [1508, 118] width 63 height 20
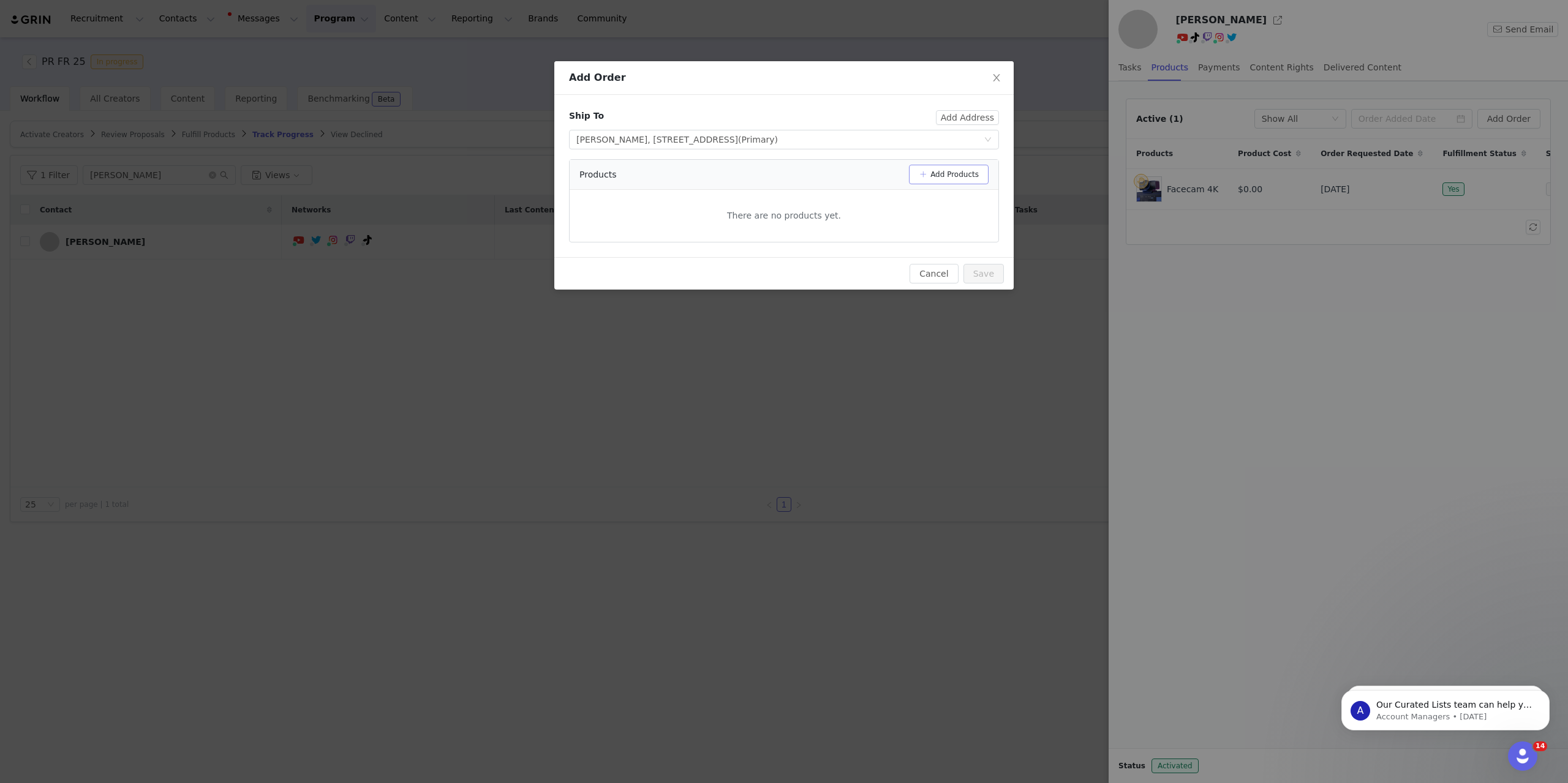
click at [967, 171] on button "Add Products" at bounding box center [948, 174] width 79 height 20
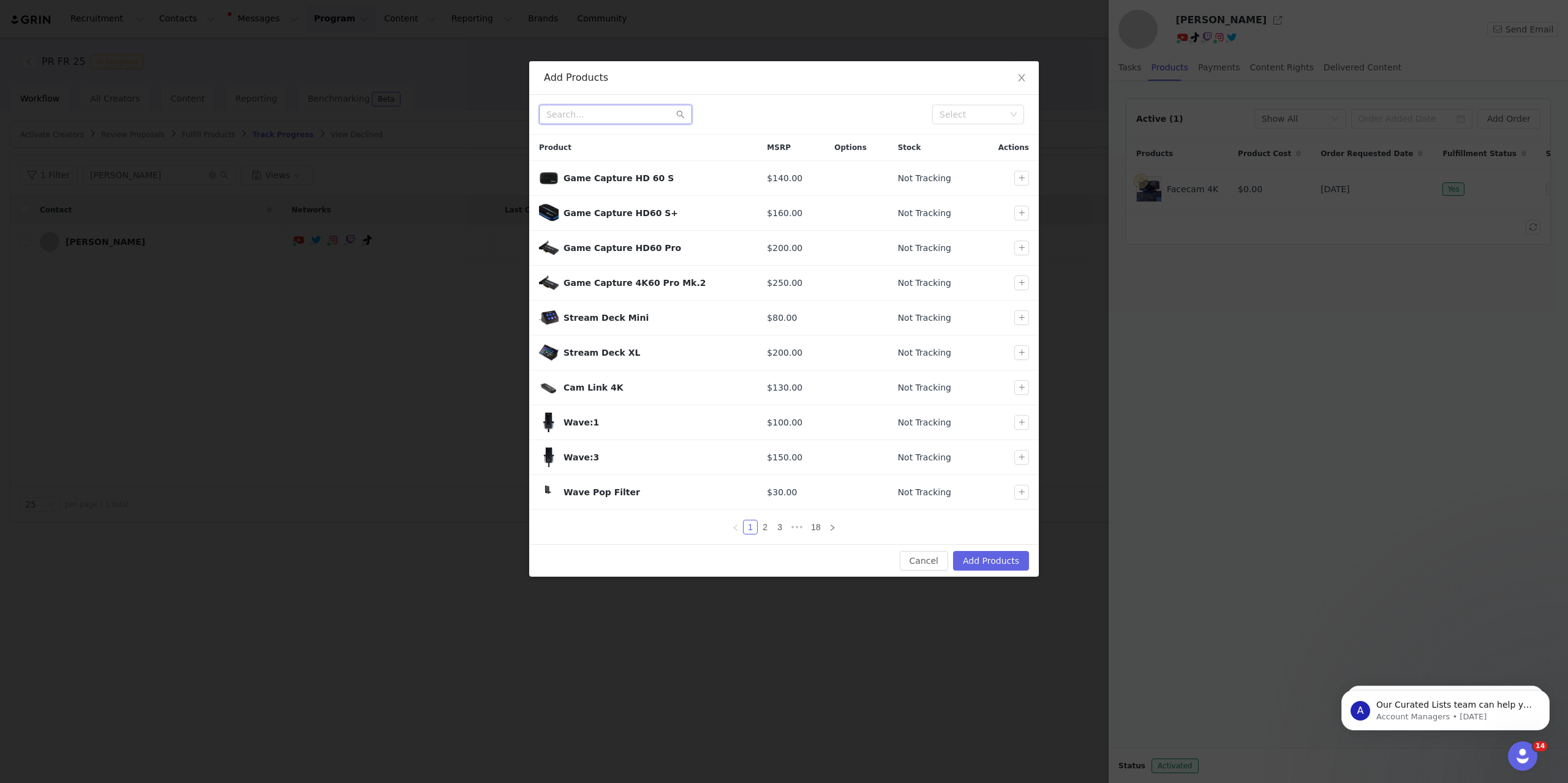
click at [627, 118] on input "text" at bounding box center [616, 114] width 153 height 20
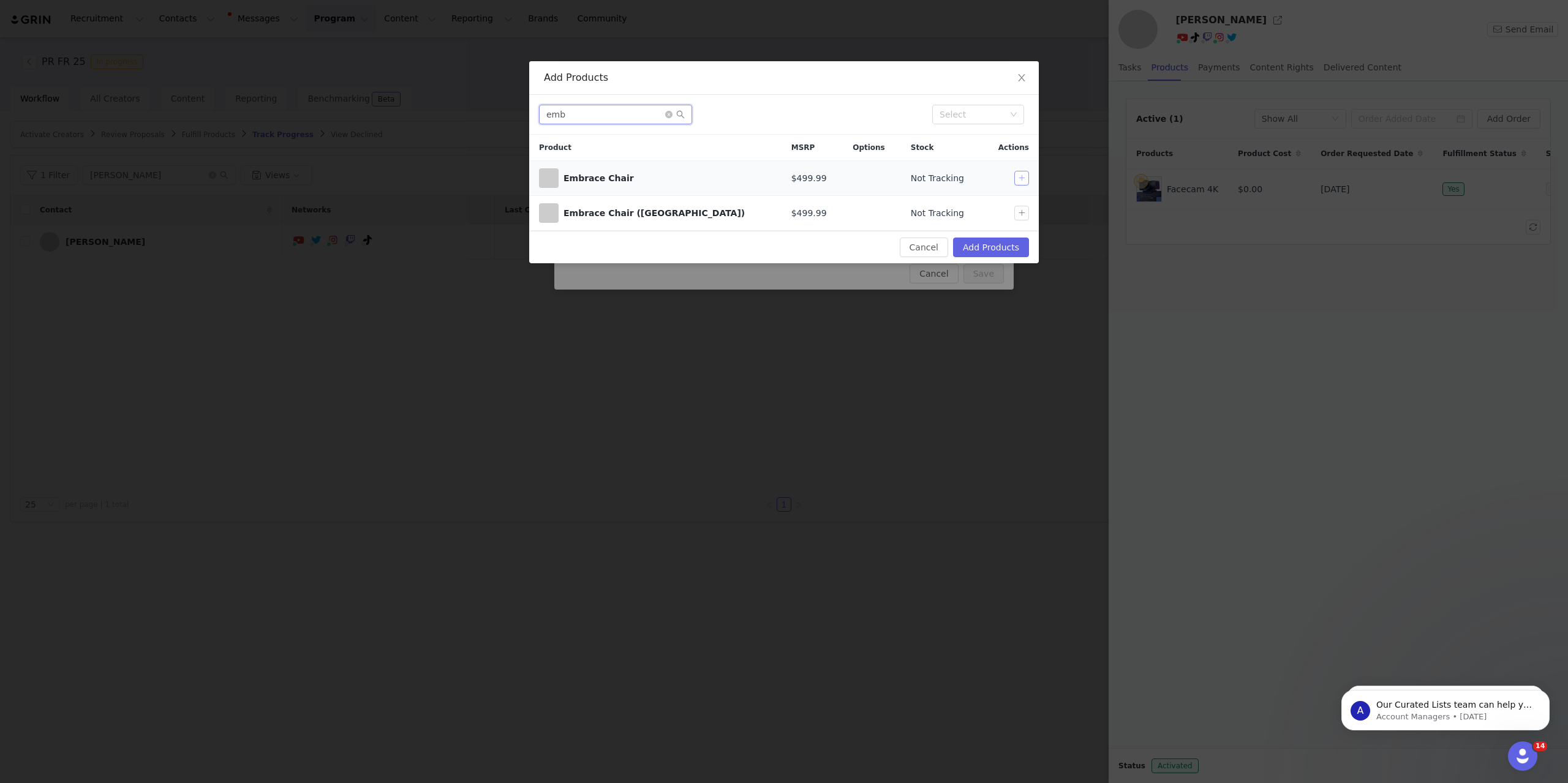
type input "emb"
click at [1019, 178] on button "button" at bounding box center [1021, 178] width 14 height 14
click at [1002, 243] on button "Add Products" at bounding box center [991, 247] width 76 height 20
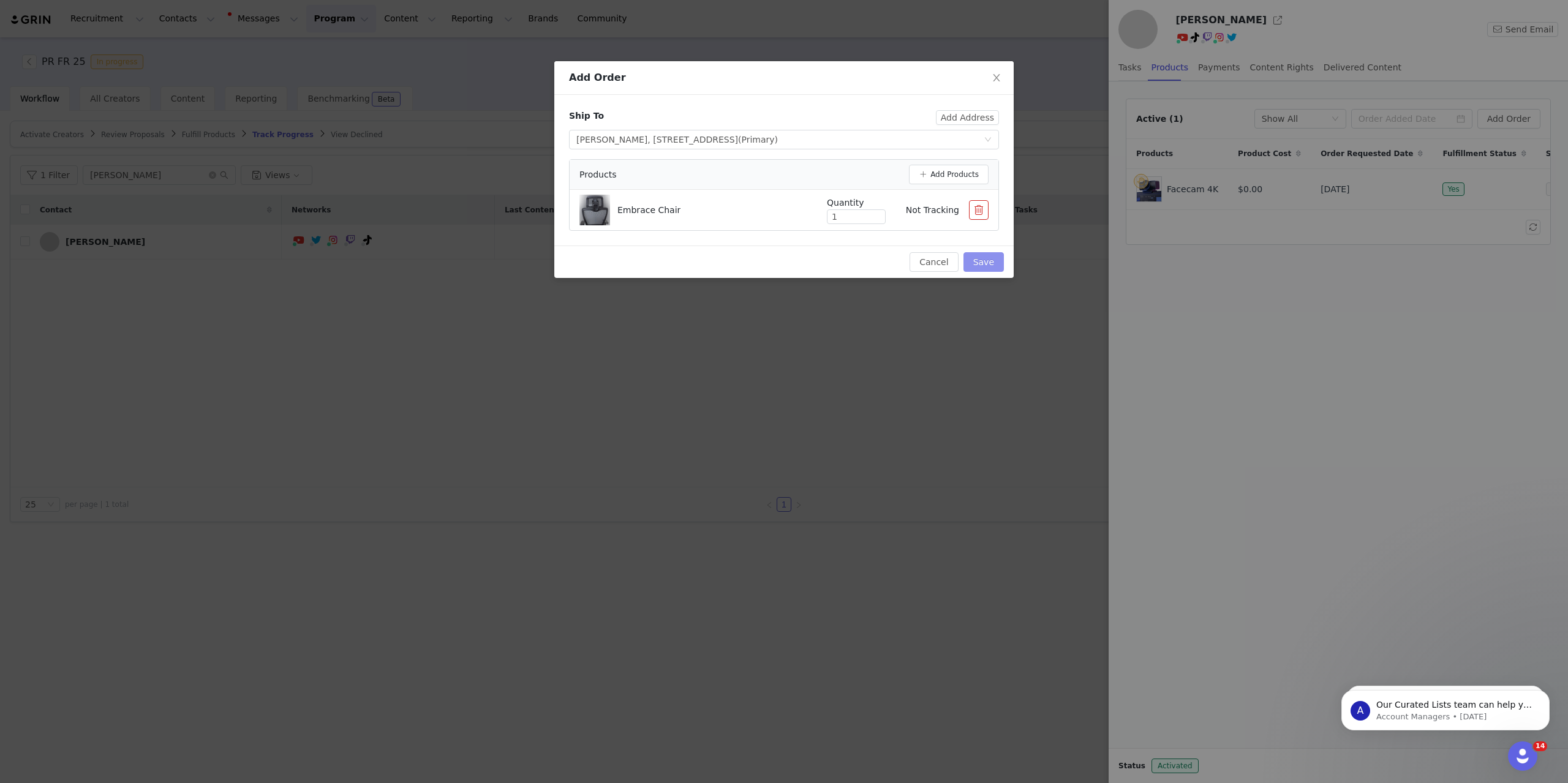
click at [982, 263] on button "Save" at bounding box center [983, 262] width 40 height 20
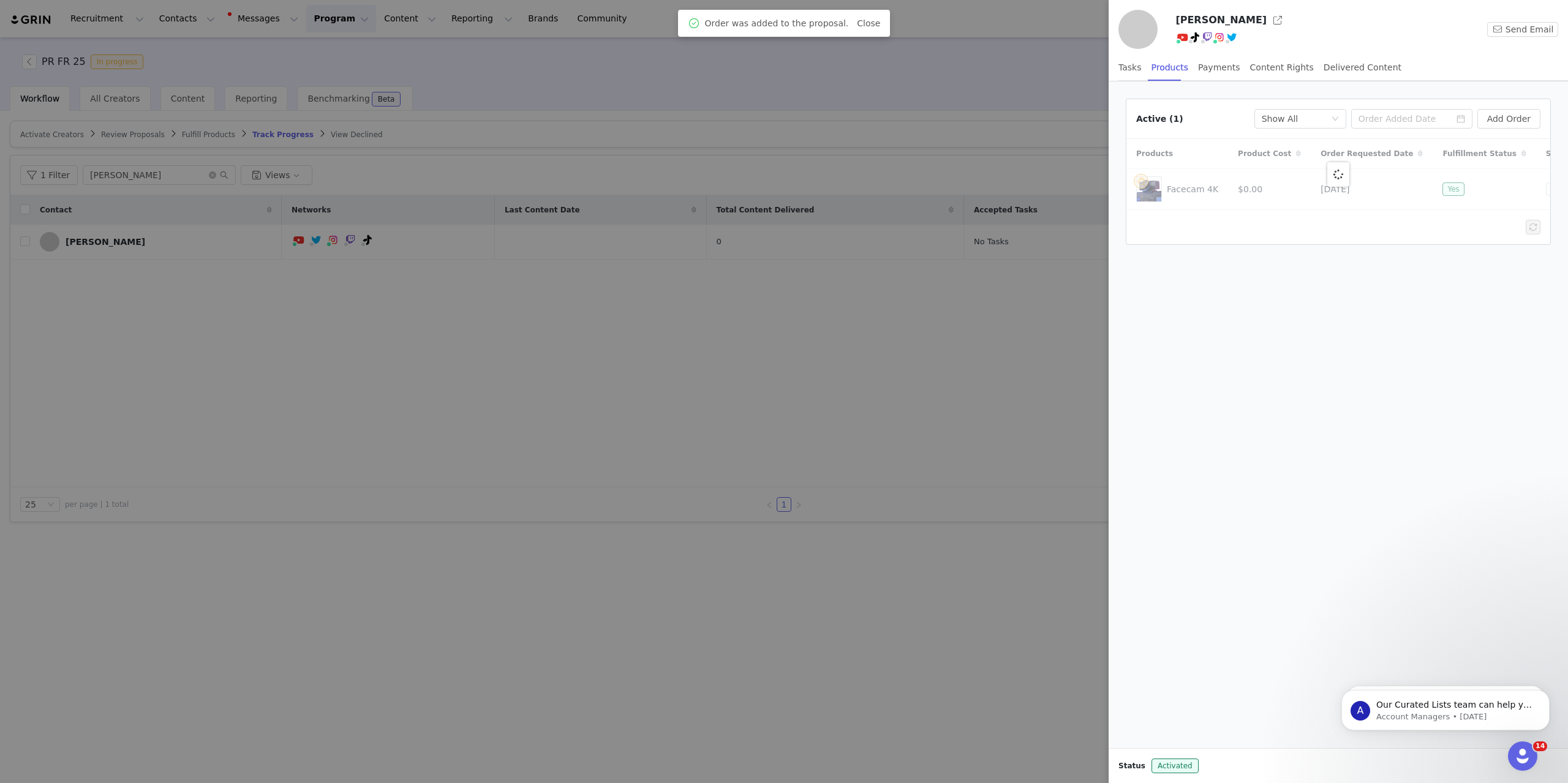
click at [734, 369] on div at bounding box center [784, 391] width 1568 height 783
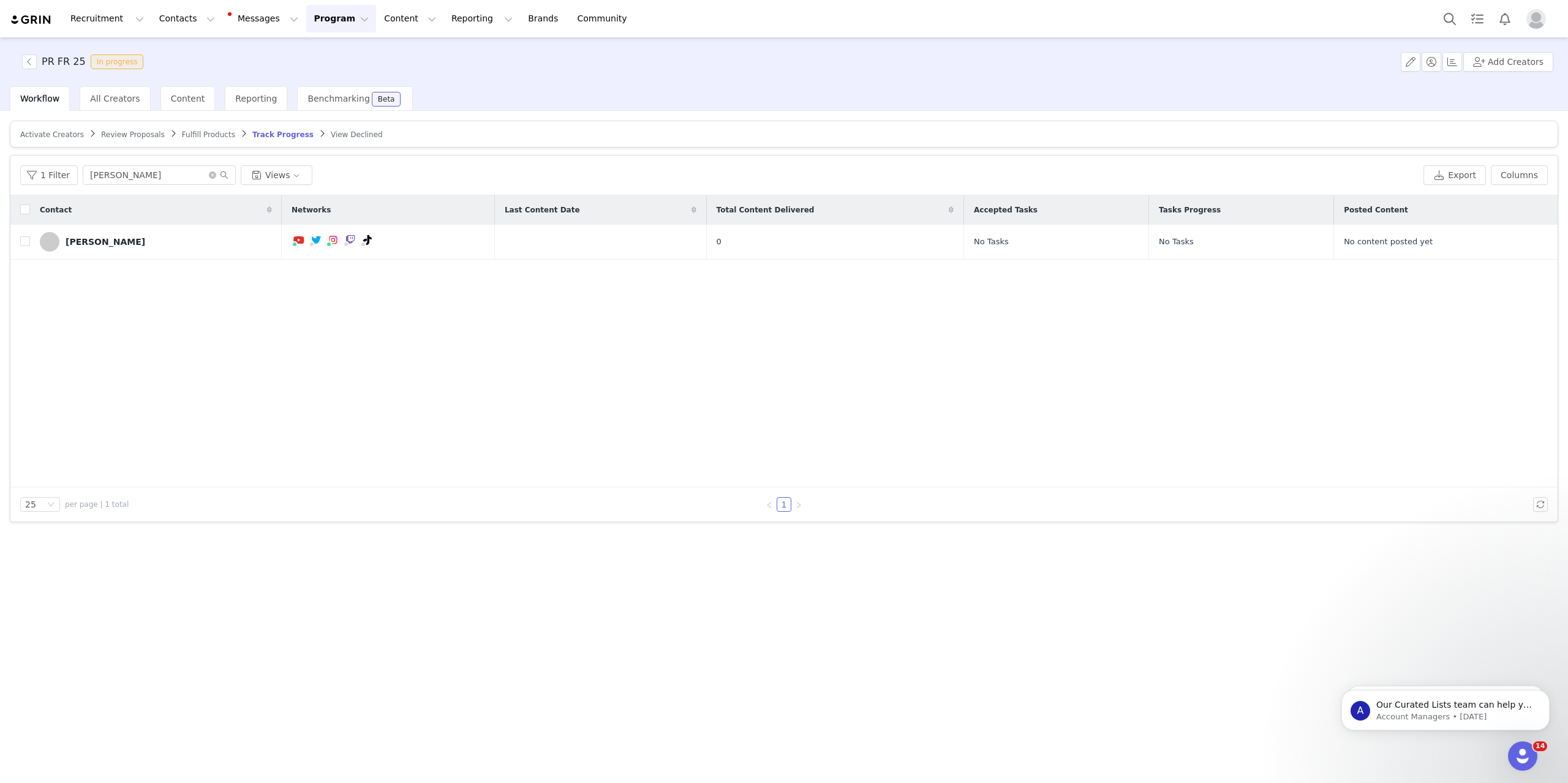
click at [309, 313] on div "Contact Networks Last Content Date Total Content Delivered Accepted Tasks Tasks…" at bounding box center [783, 341] width 1547 height 292
click at [29, 62] on button "button" at bounding box center [29, 62] width 14 height 14
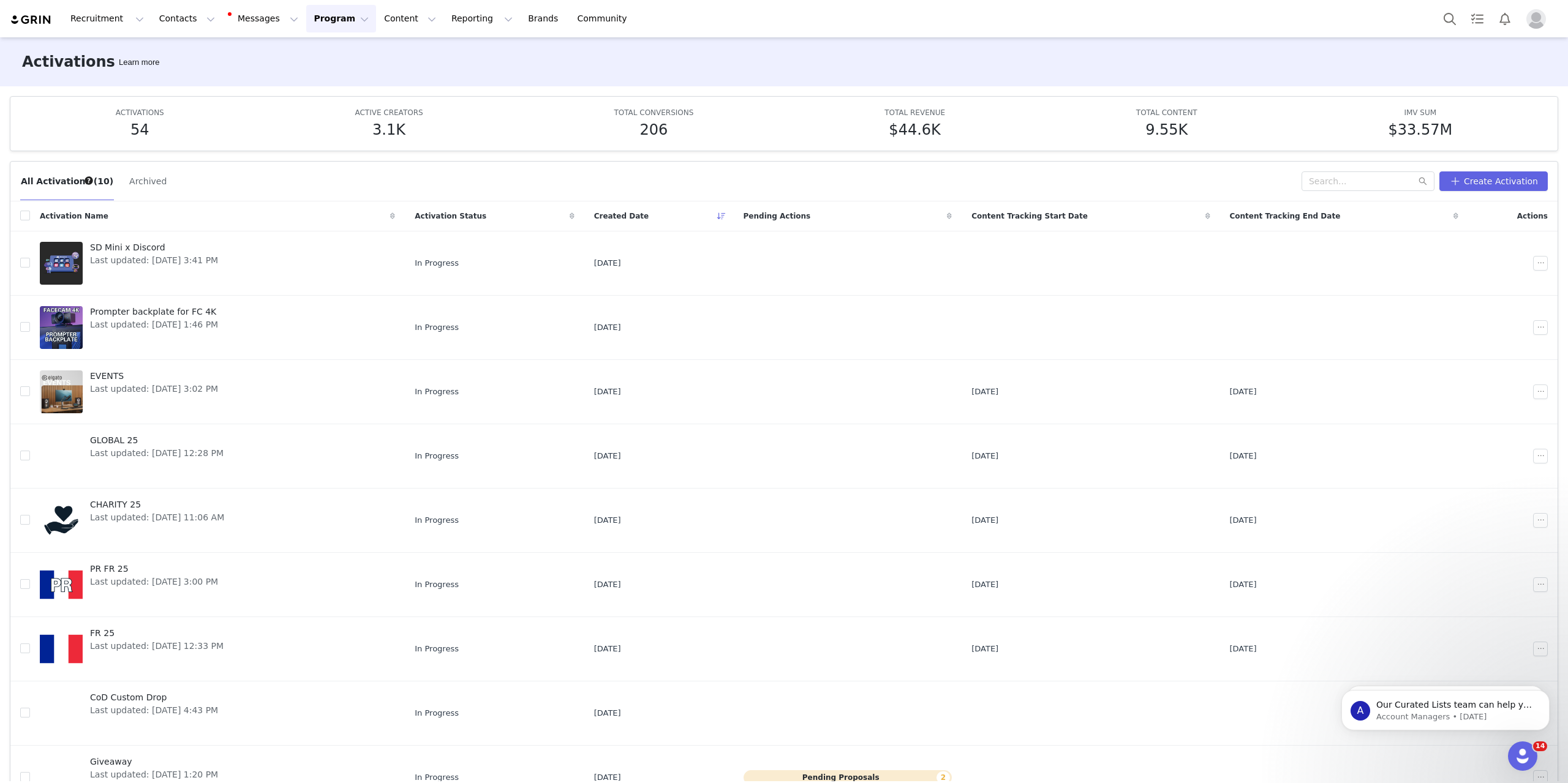
click at [987, 62] on div "Activations Learn more" at bounding box center [784, 62] width 1568 height 49
